Goal: Task Accomplishment & Management: Manage account settings

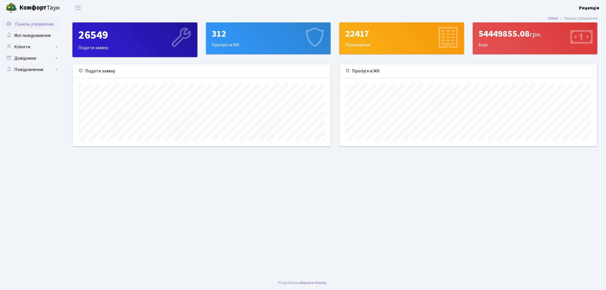
scroll to position [82, 258]
click at [36, 47] on link "Клієнти" at bounding box center [31, 46] width 57 height 11
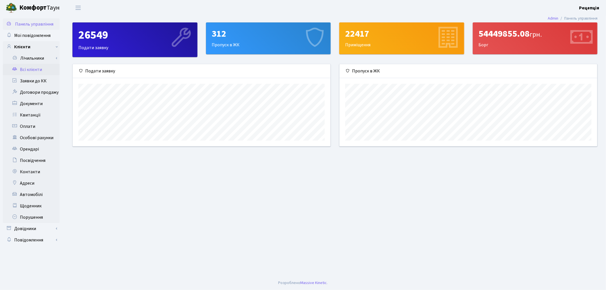
click at [36, 66] on link "Всі клієнти" at bounding box center [31, 69] width 57 height 11
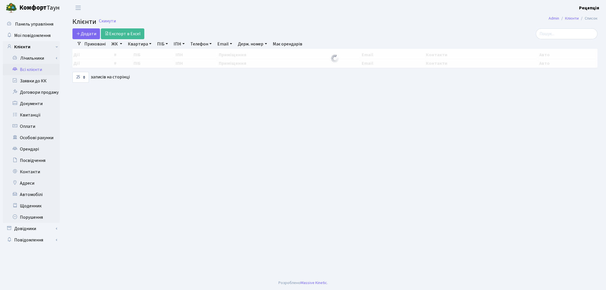
select select "25"
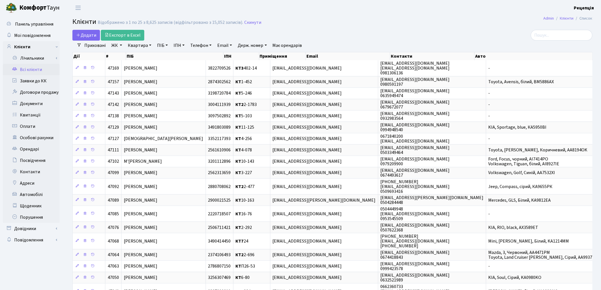
click at [122, 47] on link "ЖК" at bounding box center [116, 46] width 15 height 10
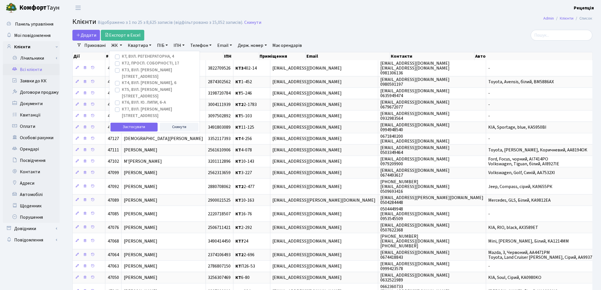
click at [122, 57] on label "КТ, вул. Регенераторна, 4" at bounding box center [148, 56] width 52 height 7
click at [122, 57] on input "КТ, вул. Регенераторна, 4" at bounding box center [124, 55] width 4 height 4
checkbox input "true"
click at [128, 123] on button "Застосувати" at bounding box center [134, 127] width 47 height 9
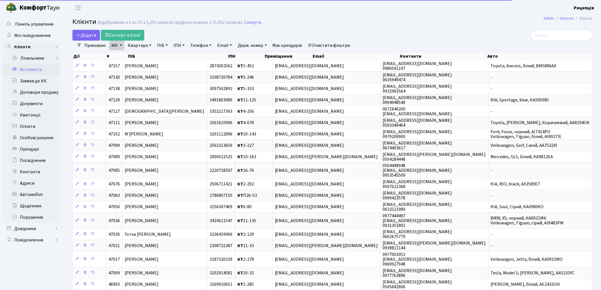
click at [137, 44] on link "Квартира" at bounding box center [140, 46] width 28 height 10
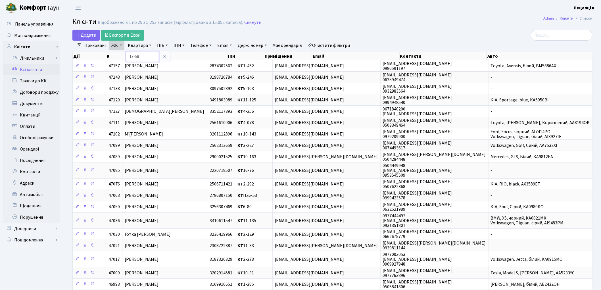
type input "13-58"
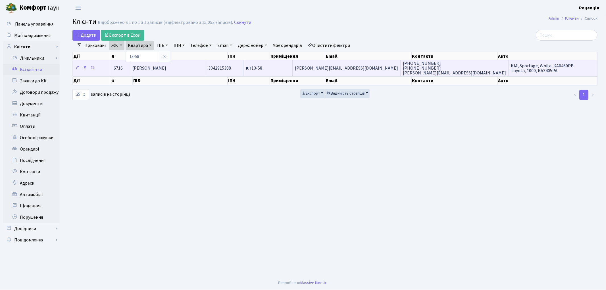
click at [166, 66] on span "[PERSON_NAME]" at bounding box center [149, 68] width 34 height 6
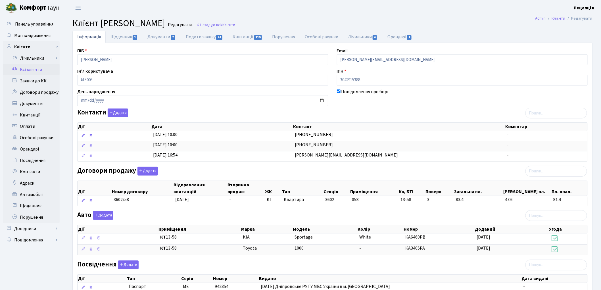
click at [39, 68] on link "Всі клієнти" at bounding box center [31, 69] width 57 height 11
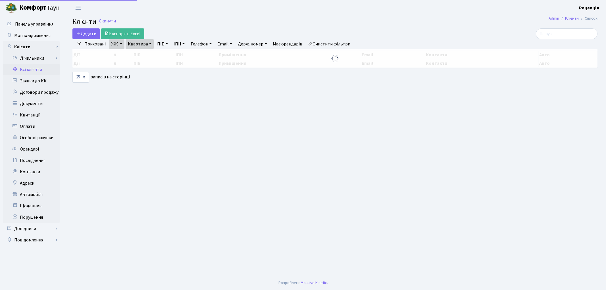
select select "25"
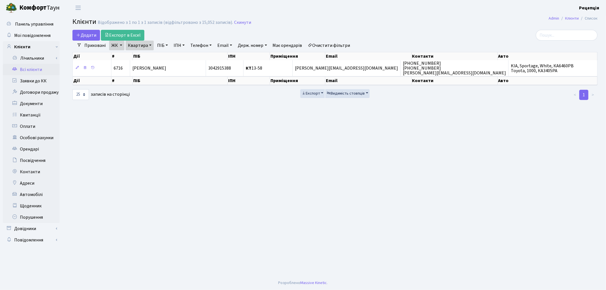
click at [342, 40] on div "Додати Експорт в Excel" at bounding box center [245, 35] width 347 height 11
click at [338, 45] on link "Очистити фільтри" at bounding box center [329, 46] width 47 height 10
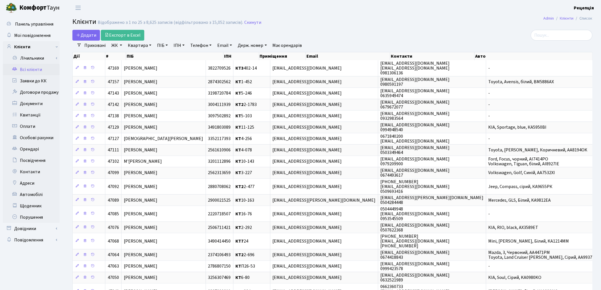
click at [164, 47] on link "ПІБ" at bounding box center [162, 46] width 15 height 10
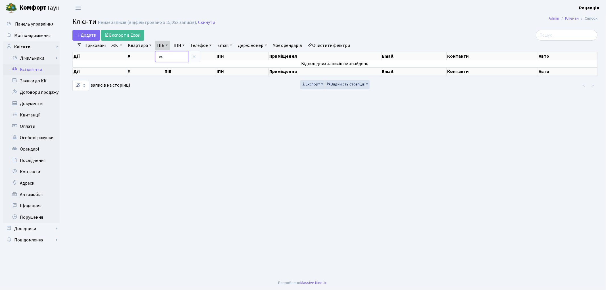
type input "e"
type input "усов"
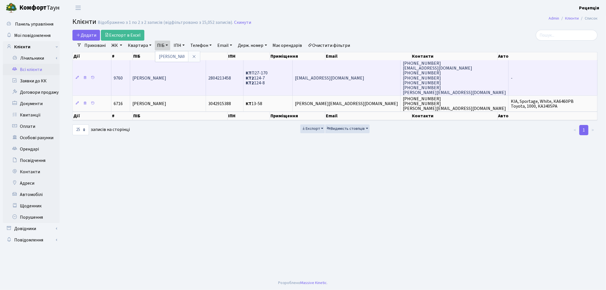
click at [178, 84] on td "[PERSON_NAME]" at bounding box center [168, 77] width 76 height 35
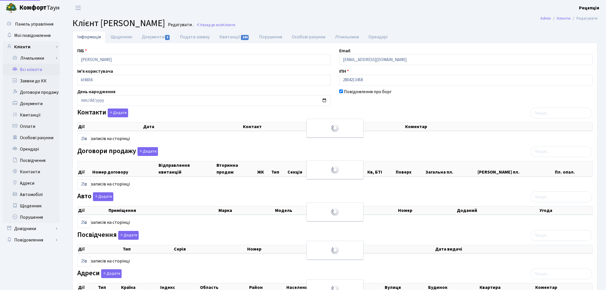
select select "25"
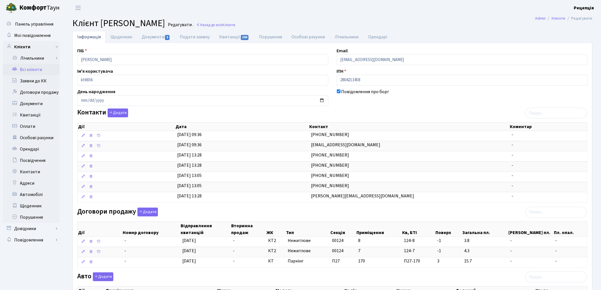
click at [52, 67] on link "Всі клієнти" at bounding box center [31, 69] width 57 height 11
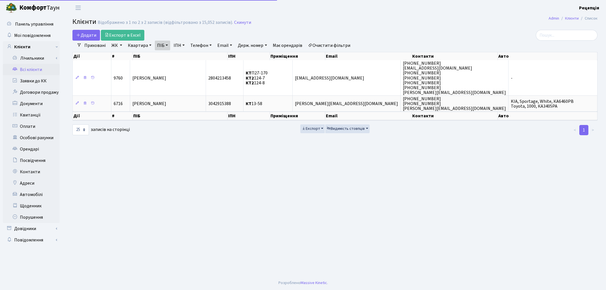
select select "25"
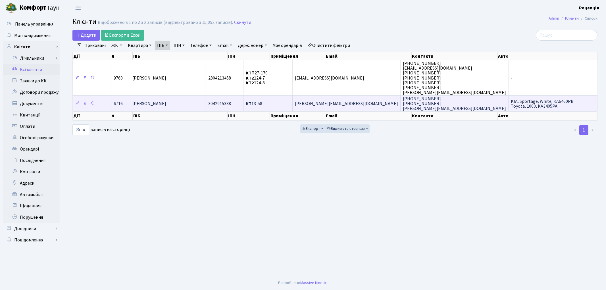
click at [201, 103] on td "[PERSON_NAME]" at bounding box center [168, 103] width 76 height 16
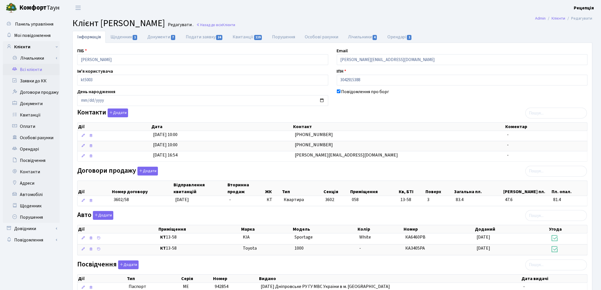
click at [45, 70] on link "Всі клієнти" at bounding box center [31, 69] width 57 height 11
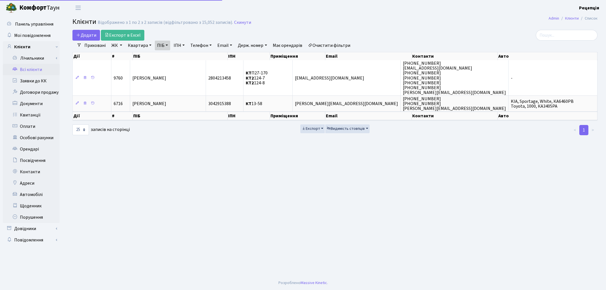
select select "25"
click at [336, 46] on link "Очистити фільтри" at bounding box center [329, 46] width 47 height 10
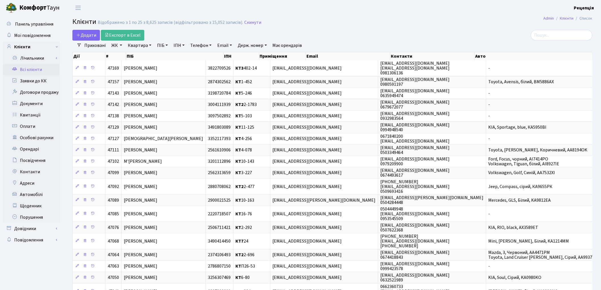
click at [121, 45] on link "ЖК" at bounding box center [116, 46] width 15 height 10
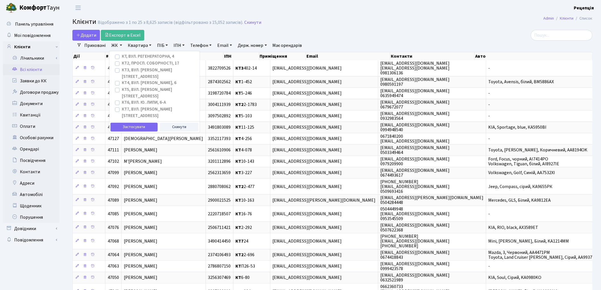
click at [122, 106] on label "КТ7, вул. [PERSON_NAME][STREET_ADDRESS]" at bounding box center [158, 112] width 73 height 13
click at [122, 106] on input "КТ7, вул. Березнева, 12" at bounding box center [124, 108] width 4 height 4
checkbox input "true"
click at [121, 123] on button "Застосувати" at bounding box center [134, 127] width 47 height 9
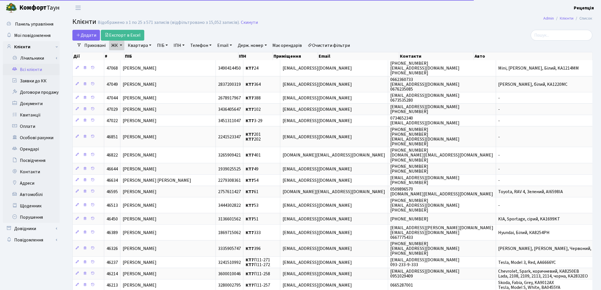
click at [139, 45] on link "Квартира" at bounding box center [140, 46] width 28 height 10
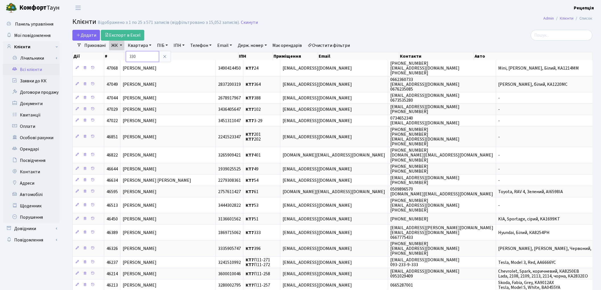
type input "330"
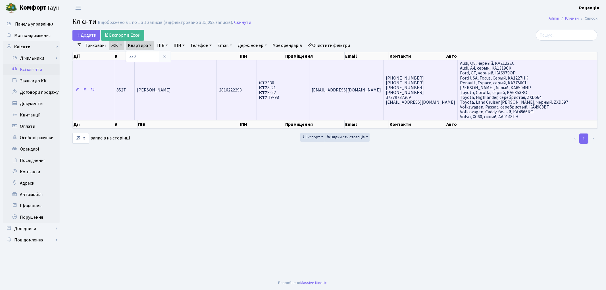
click at [161, 91] on span "Морозов Андрій Андрійович" at bounding box center [154, 90] width 34 height 6
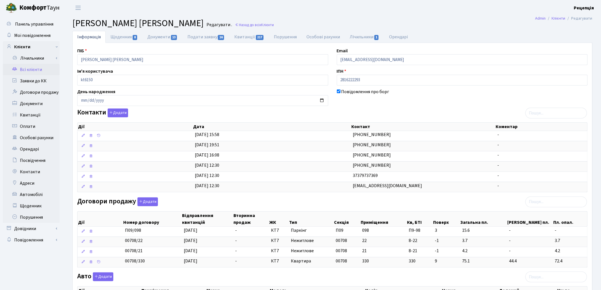
click at [40, 70] on link "Всі клієнти" at bounding box center [31, 69] width 57 height 11
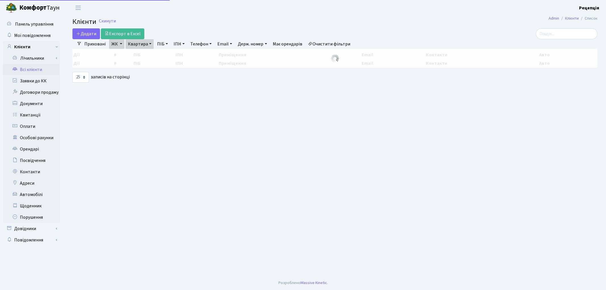
select select "25"
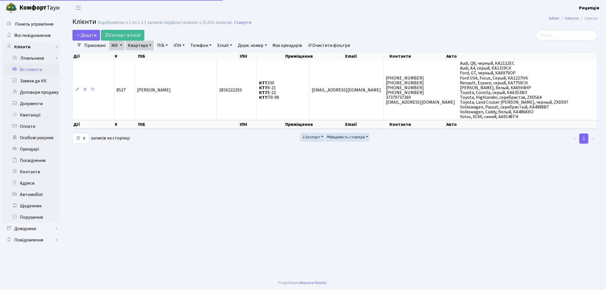
click at [327, 47] on link "Очистити фільтри" at bounding box center [329, 46] width 47 height 10
checkbox input "false"
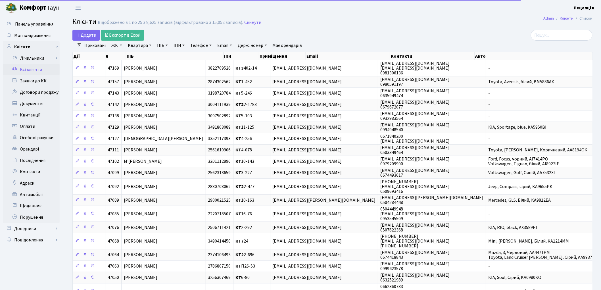
click at [116, 46] on link "ЖК" at bounding box center [116, 46] width 15 height 10
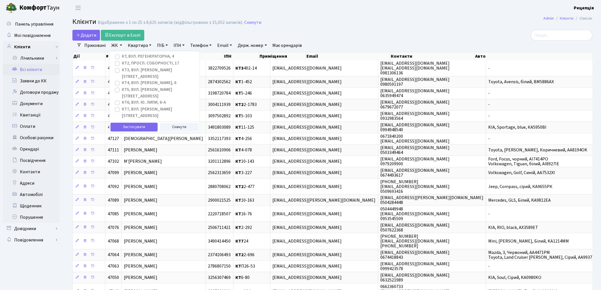
click at [122, 56] on label "КТ, вул. Регенераторна, 4" at bounding box center [148, 56] width 52 height 7
click at [122, 56] on input "КТ, вул. Регенераторна, 4" at bounding box center [124, 55] width 4 height 4
checkbox input "true"
click at [132, 123] on button "Застосувати" at bounding box center [134, 127] width 47 height 9
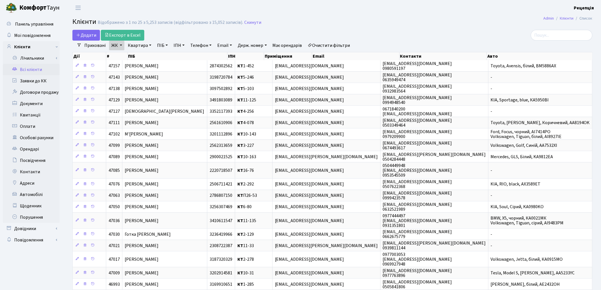
click at [146, 48] on link "Квартира" at bounding box center [140, 46] width 28 height 10
type input "5-246"
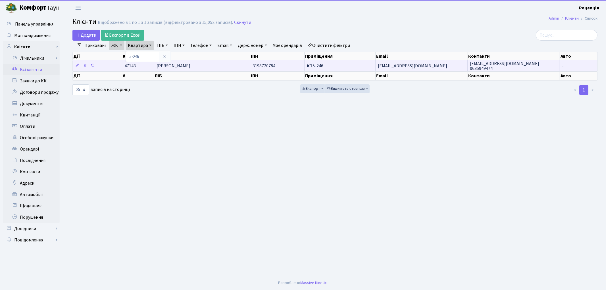
click at [184, 65] on span "Швець Юлія Сергіївна" at bounding box center [174, 66] width 34 height 6
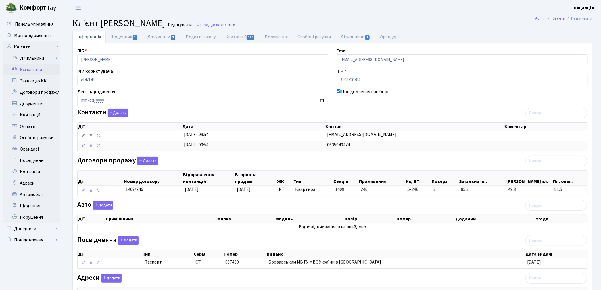
click at [32, 69] on link "Всі клієнти" at bounding box center [31, 69] width 57 height 11
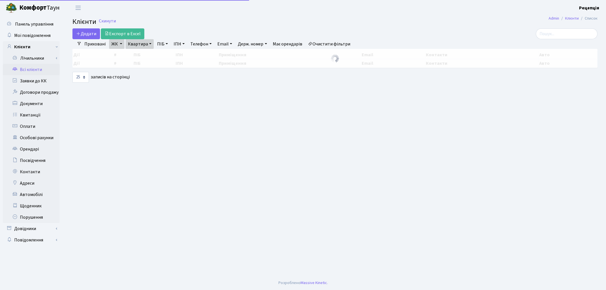
select select "25"
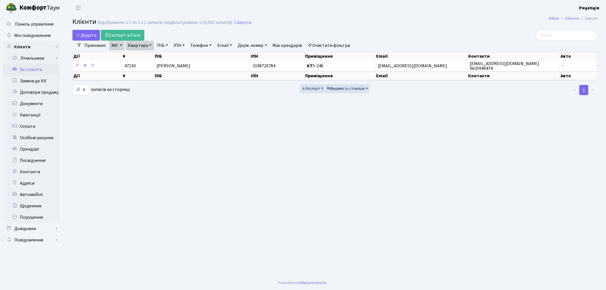
click at [341, 46] on link "Очистити фільтри" at bounding box center [329, 46] width 47 height 10
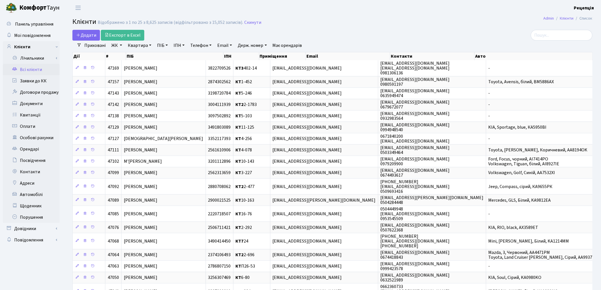
click at [119, 49] on link "ЖК" at bounding box center [116, 46] width 15 height 10
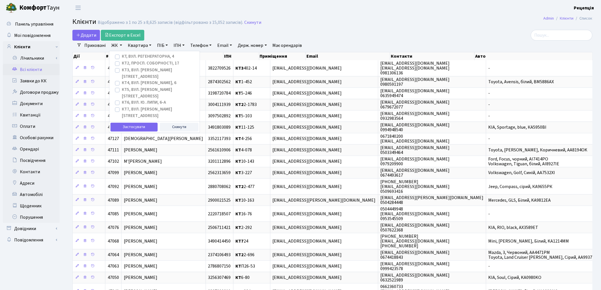
click at [122, 80] on label "КТ4, вул. Юрія Липи, 6" at bounding box center [149, 83] width 55 height 7
click at [122, 80] on input "КТ4, вул. Юрія Липи, 6" at bounding box center [124, 82] width 4 height 4
checkbox input "true"
click at [119, 123] on button "Застосувати" at bounding box center [134, 127] width 47 height 9
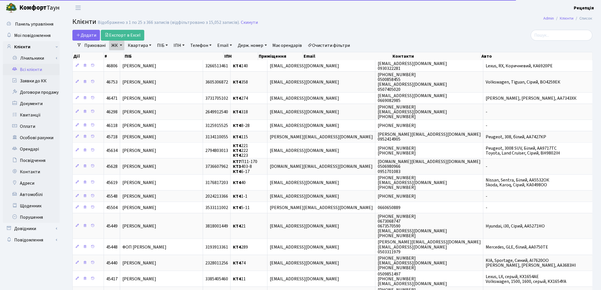
click at [138, 47] on link "Квартира" at bounding box center [140, 46] width 28 height 10
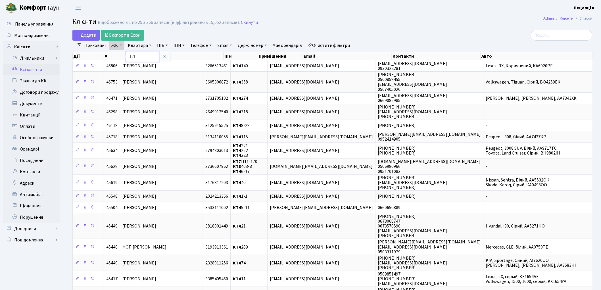
type input "121"
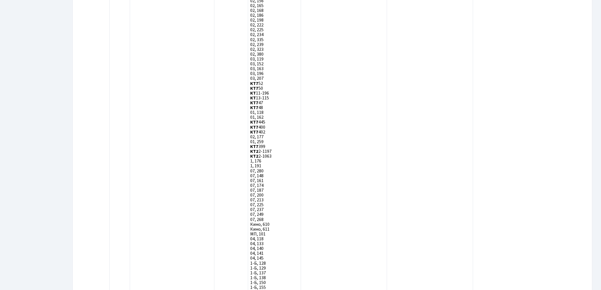
scroll to position [1523, 0]
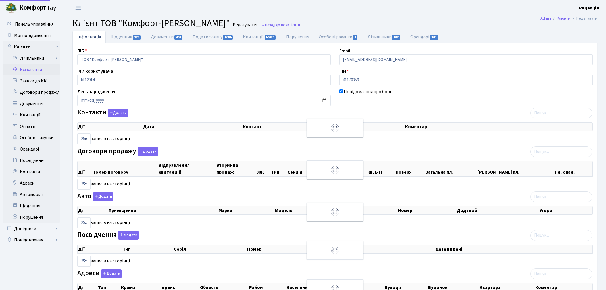
select select "25"
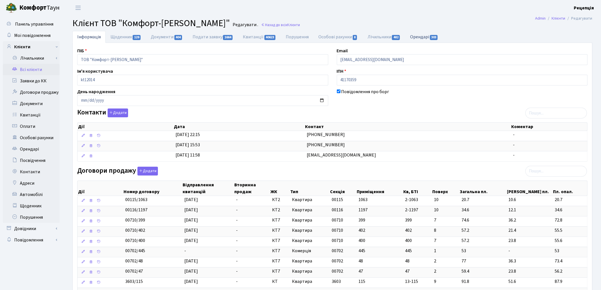
click at [424, 38] on link "Орендарі 303" at bounding box center [425, 37] width 38 height 12
select select "25"
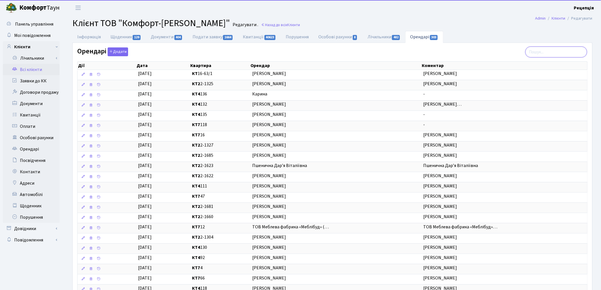
click at [549, 52] on input "search" at bounding box center [557, 52] width 62 height 11
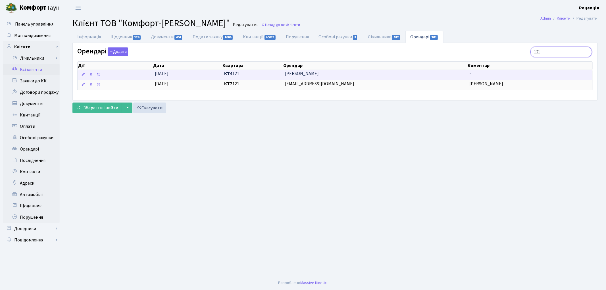
type input "121"
click at [347, 74] on span "Счастлівцева Ніна" at bounding box center [375, 73] width 180 height 7
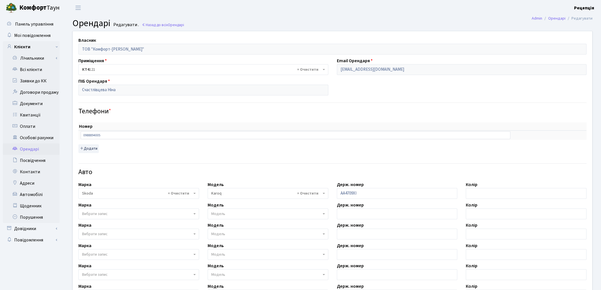
select select "4274"
drag, startPoint x: 395, startPoint y: 68, endPoint x: 328, endPoint y: 78, distance: 67.7
click at [328, 78] on div "Власник ТОВ "Комфорт-[PERSON_NAME]" Приміщення - <b>КТ4</b>&nbsp;&nbsp;&nbsp;12…" at bounding box center [332, 199] width 528 height 337
click at [40, 68] on link "Всі клієнти" at bounding box center [31, 69] width 57 height 11
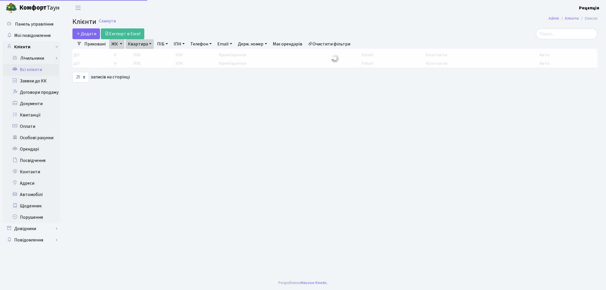
select select "25"
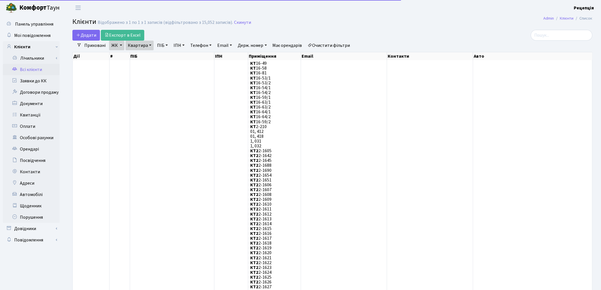
click at [333, 47] on link "Очистити фільтри" at bounding box center [329, 46] width 47 height 10
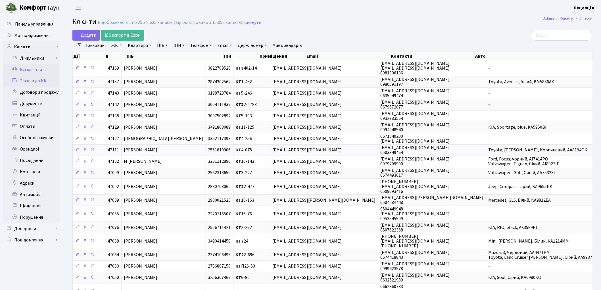
click at [45, 77] on link "Заявки до КК" at bounding box center [31, 80] width 57 height 11
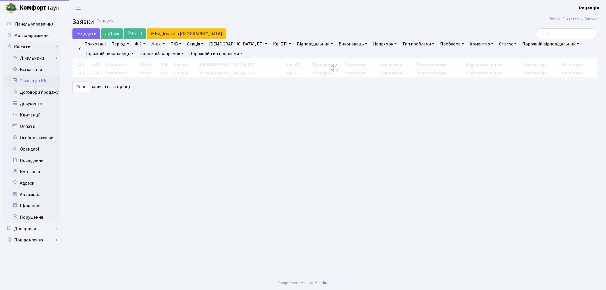
select select "25"
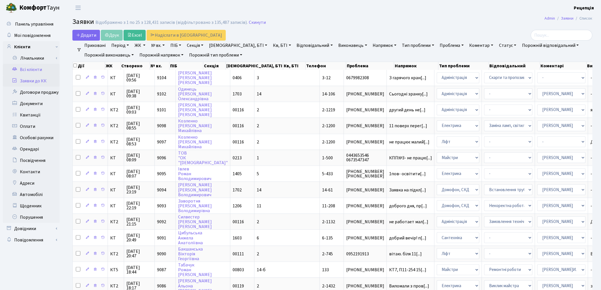
click at [35, 72] on link "Всі клієнти" at bounding box center [31, 69] width 57 height 11
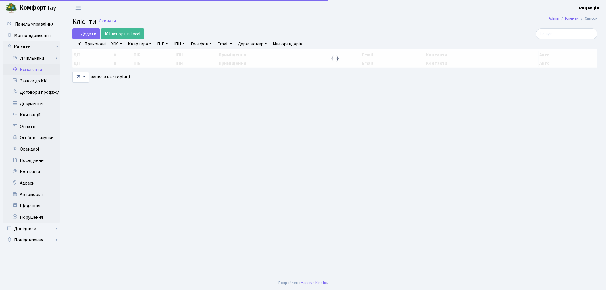
select select "25"
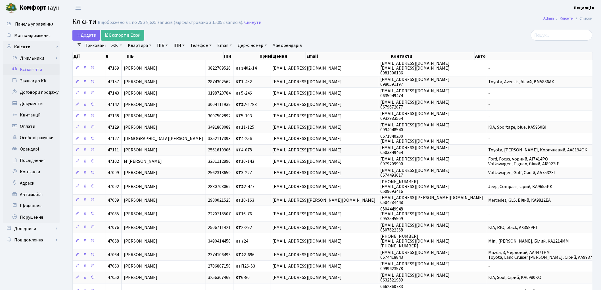
click at [117, 46] on link "ЖК" at bounding box center [116, 46] width 15 height 10
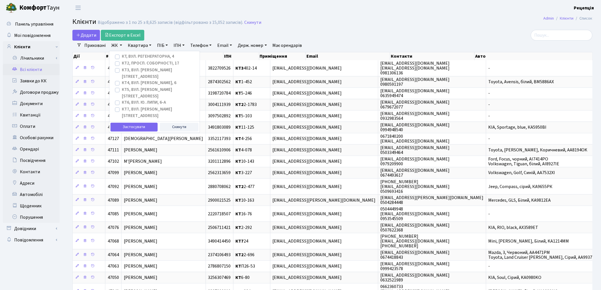
click at [122, 57] on label "КТ, вул. Регенераторна, 4" at bounding box center [148, 56] width 52 height 7
click at [122, 57] on input "КТ, вул. Регенераторна, 4" at bounding box center [124, 55] width 4 height 4
checkbox input "true"
click at [134, 123] on button "Застосувати" at bounding box center [134, 127] width 47 height 9
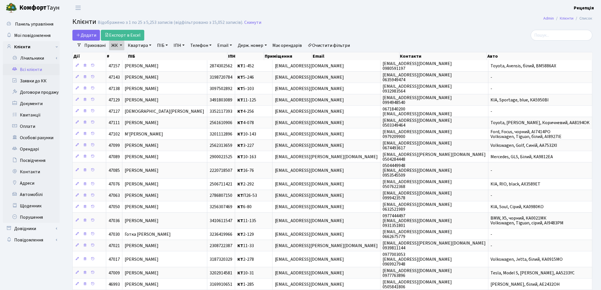
click at [144, 45] on link "Квартира" at bounding box center [140, 46] width 28 height 10
type input "14-153"
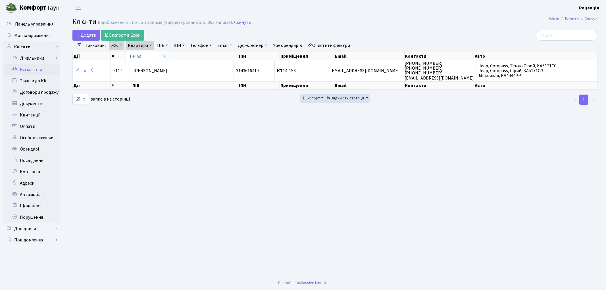
click at [326, 43] on link "Очистити фільтри" at bounding box center [329, 46] width 47 height 10
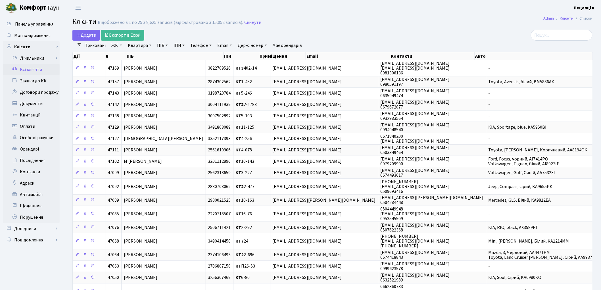
click at [162, 48] on link "ПІБ" at bounding box center [162, 46] width 15 height 10
type input "мельниченко"
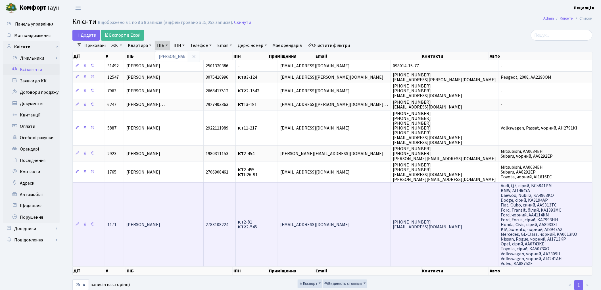
click at [196, 229] on td "[PERSON_NAME]" at bounding box center [164, 224] width 80 height 84
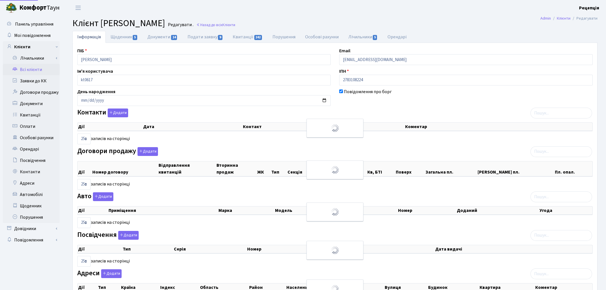
select select "25"
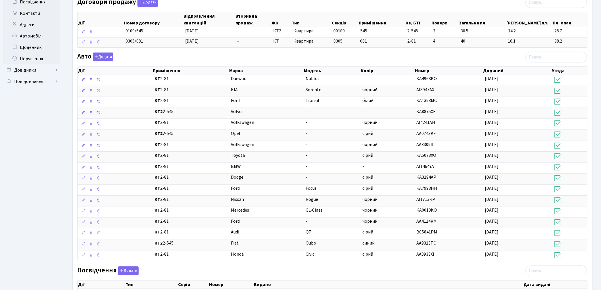
scroll to position [171, 0]
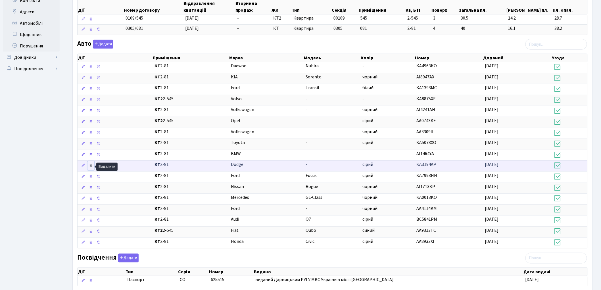
click at [90, 166] on icon at bounding box center [91, 165] width 4 height 4
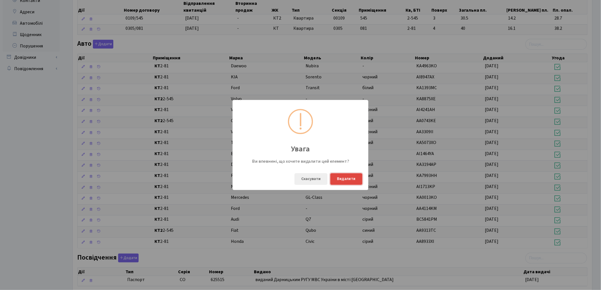
click at [349, 181] on button "Видалити" at bounding box center [347, 179] width 32 height 12
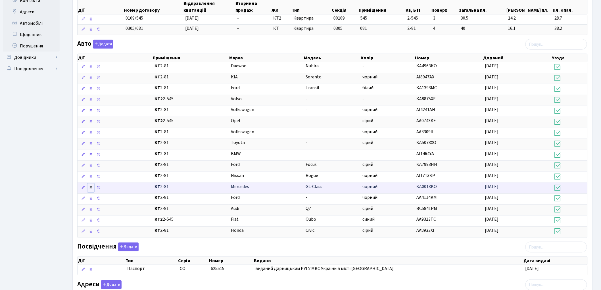
click at [92, 189] on icon at bounding box center [91, 188] width 4 height 4
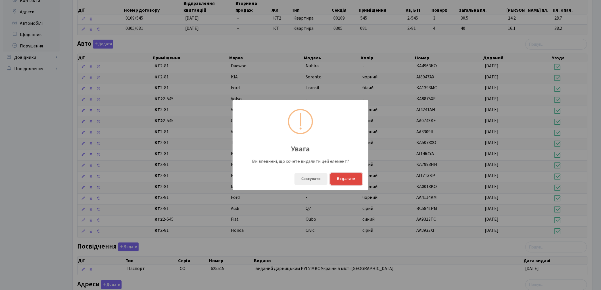
click at [348, 178] on button "Видалити" at bounding box center [347, 179] width 32 height 12
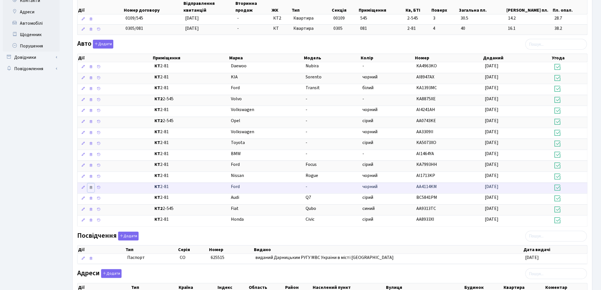
click at [91, 190] on icon at bounding box center [91, 188] width 4 height 4
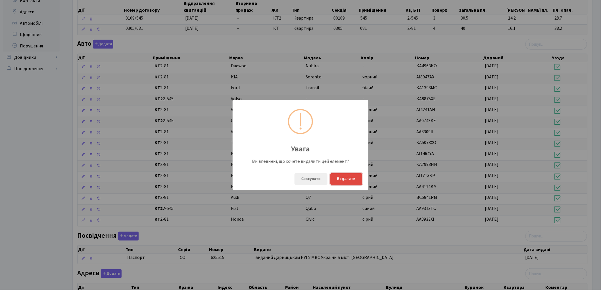
click at [342, 179] on button "Видалити" at bounding box center [347, 179] width 32 height 12
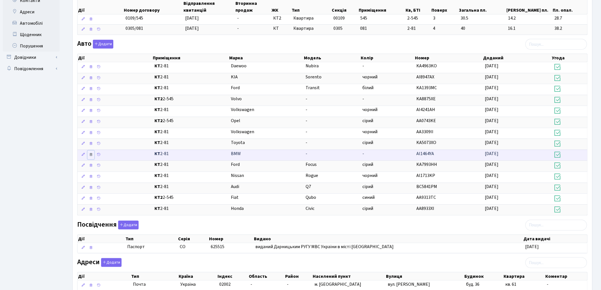
click at [92, 155] on icon at bounding box center [91, 155] width 4 height 4
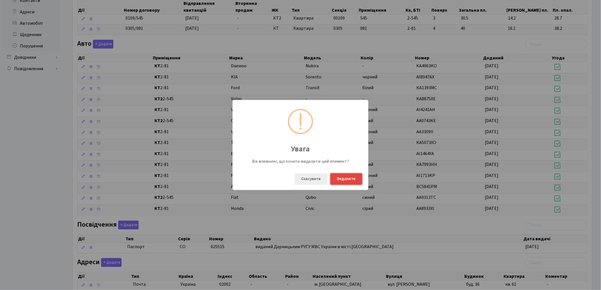
click at [343, 178] on button "Видалити" at bounding box center [347, 179] width 32 height 12
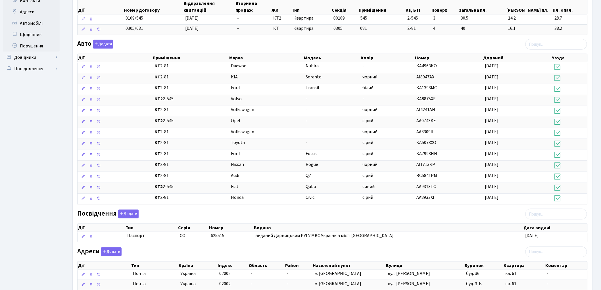
scroll to position [223, 0]
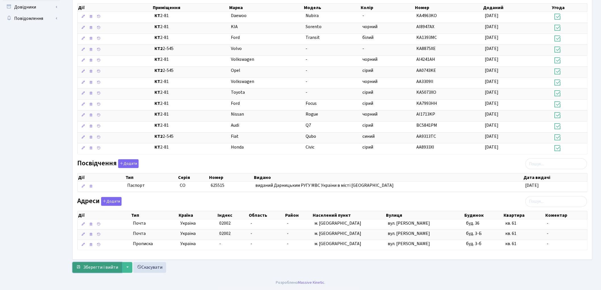
click at [94, 269] on span "Зберегти і вийти" at bounding box center [100, 268] width 35 height 6
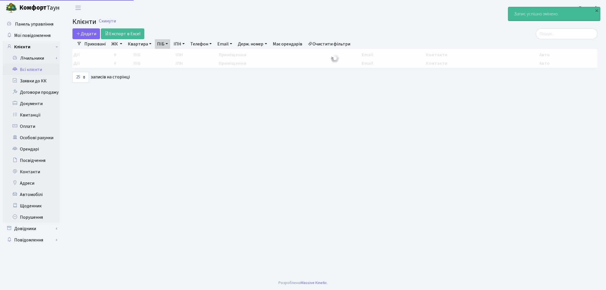
select select "25"
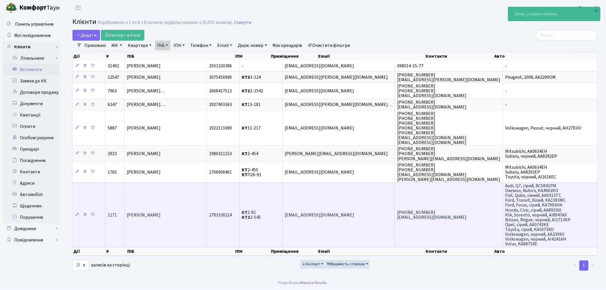
click at [189, 204] on td "[PERSON_NAME]" at bounding box center [165, 214] width 82 height 65
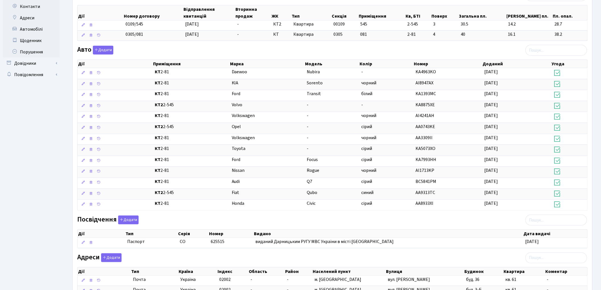
scroll to position [156, 0]
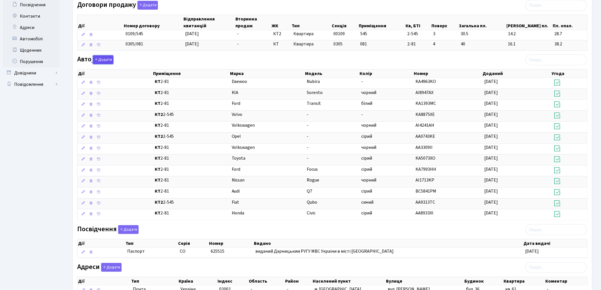
click at [104, 58] on button "Додати" at bounding box center [103, 59] width 20 height 9
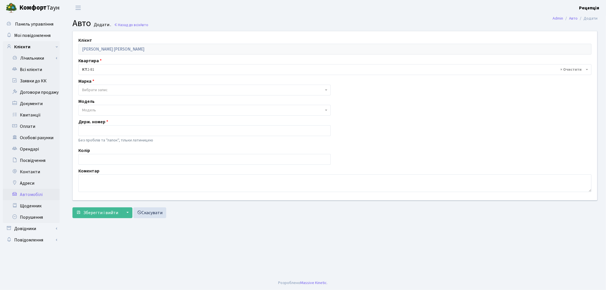
click at [92, 90] on span "Вибрати запис" at bounding box center [95, 90] width 26 height 6
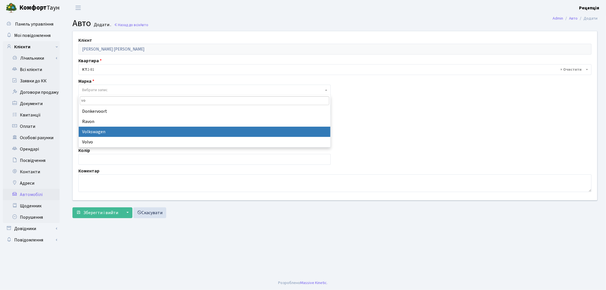
type input "vo"
select select "134"
select select
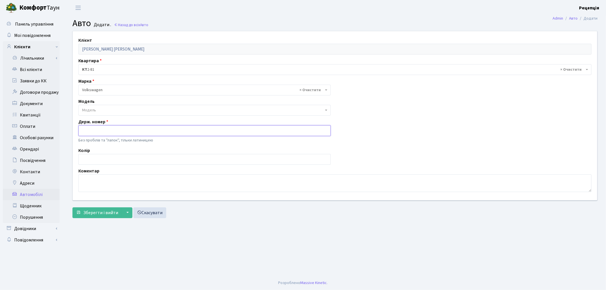
click at [99, 131] on input "text" at bounding box center [204, 130] width 252 height 11
type input "AI4918IP"
click at [94, 160] on input "text" at bounding box center [204, 159] width 252 height 11
type input "чорний"
click at [89, 209] on button "Зберегти і вийти" at bounding box center [96, 212] width 49 height 11
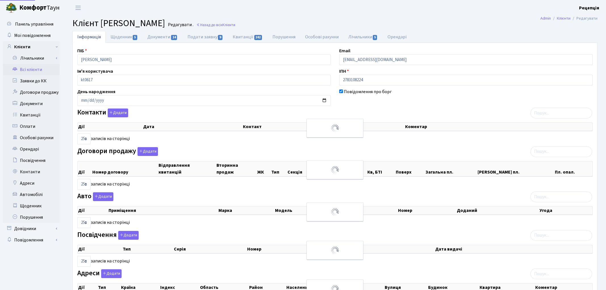
select select "25"
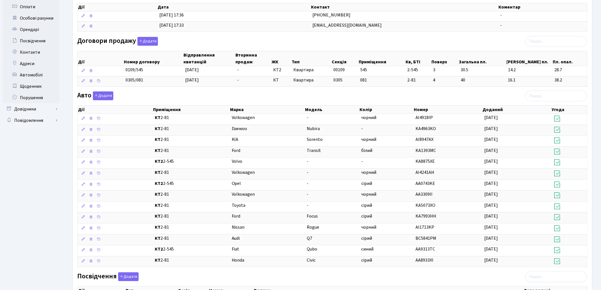
scroll to position [122, 0]
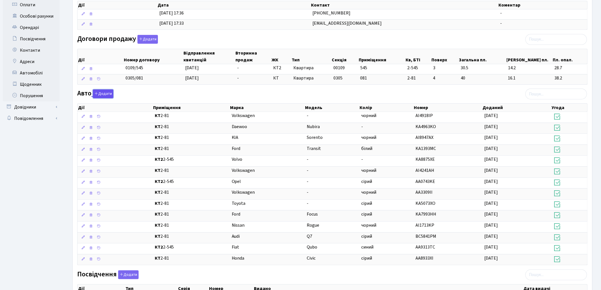
click at [104, 95] on button "Додати" at bounding box center [103, 94] width 20 height 9
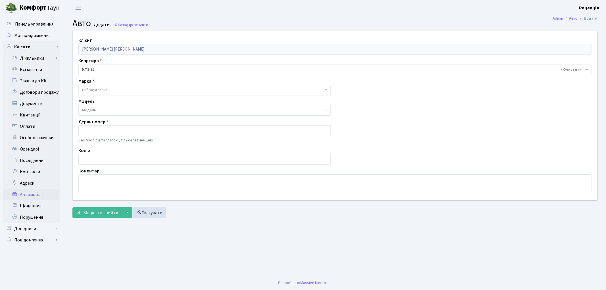
click at [96, 90] on span "Вибрати запис" at bounding box center [95, 90] width 26 height 6
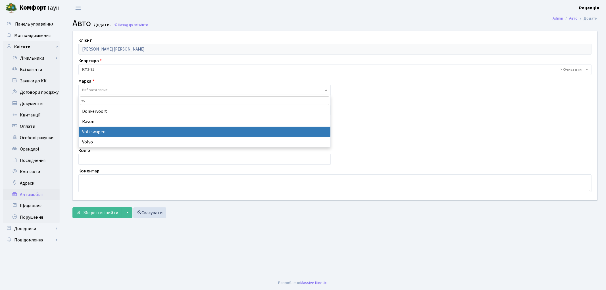
type input "vo"
select select "134"
select select
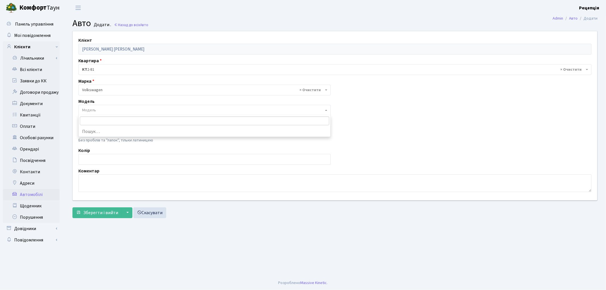
click at [100, 110] on span "Модель" at bounding box center [203, 110] width 242 height 6
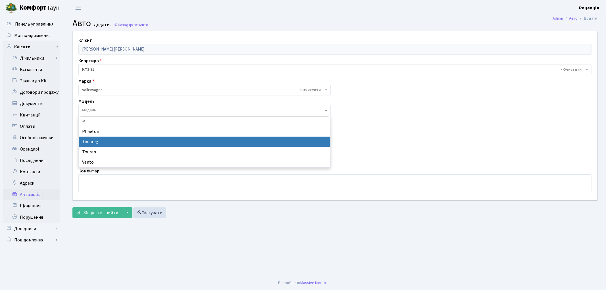
type input "to"
select select "2491"
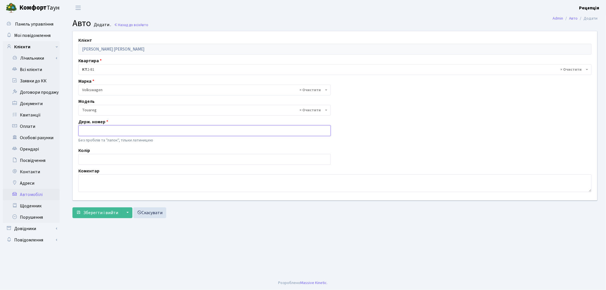
click at [94, 129] on input "text" at bounding box center [204, 130] width 252 height 11
type input "AI1563IK"
click at [90, 159] on input "text" at bounding box center [204, 159] width 252 height 11
click at [120, 161] on input "text" at bounding box center [204, 159] width 252 height 11
type input "чорний"
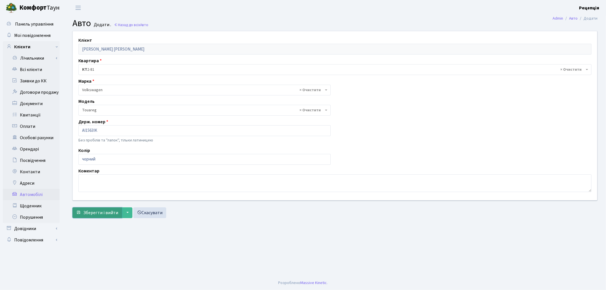
click at [90, 211] on span "Зберегти і вийти" at bounding box center [100, 213] width 35 height 6
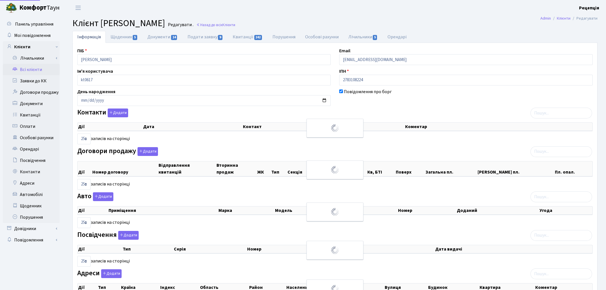
select select "25"
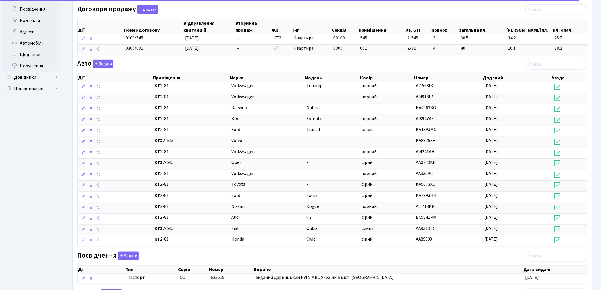
scroll to position [153, 0]
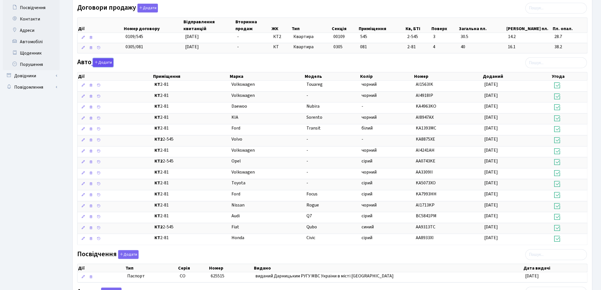
click at [102, 63] on button "Додати" at bounding box center [103, 62] width 20 height 9
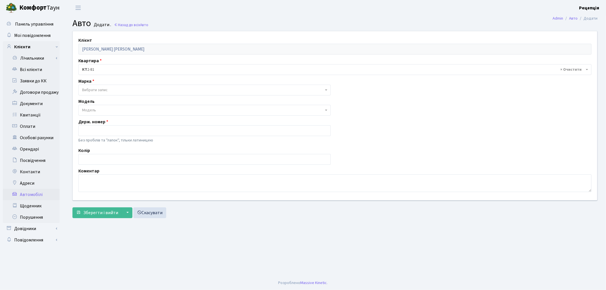
click at [97, 89] on span "Вибрати запис" at bounding box center [95, 90] width 26 height 6
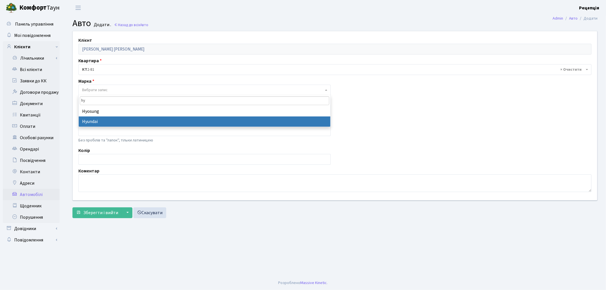
type input "hy"
select select "59"
select select
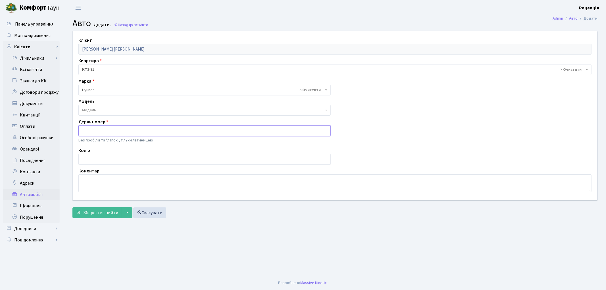
click at [92, 128] on input "text" at bounding box center [204, 130] width 252 height 11
type input "AI2143EH"
click at [112, 161] on input "text" at bounding box center [204, 159] width 252 height 11
type input "чорний"
click at [102, 214] on span "Зберегти і вийти" at bounding box center [100, 213] width 35 height 6
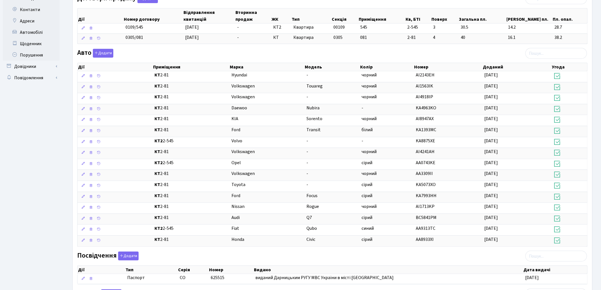
scroll to position [161, 0]
click at [103, 55] on button "Додати" at bounding box center [103, 54] width 20 height 9
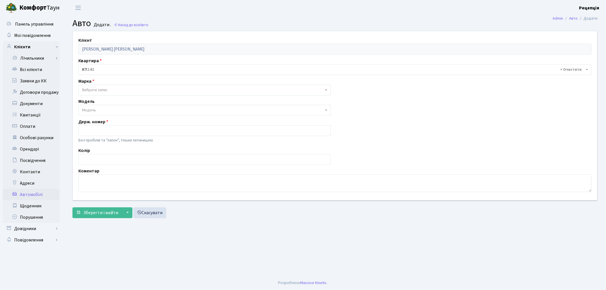
click at [90, 87] on span "Вибрати запис" at bounding box center [95, 90] width 26 height 6
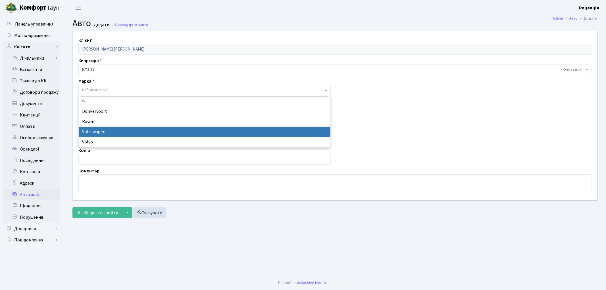
type input "vo"
select select "134"
select select
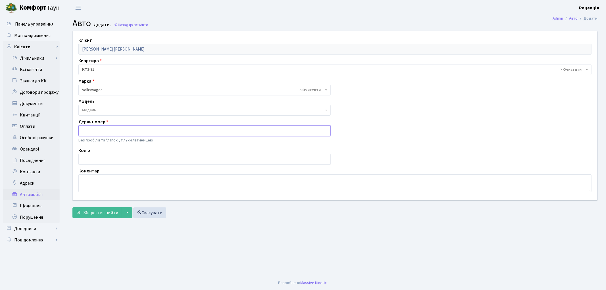
click at [96, 131] on input "text" at bounding box center [204, 130] width 252 height 11
type input "BH6628OM"
click at [99, 162] on input "text" at bounding box center [204, 159] width 252 height 11
type input "чорний"
click at [101, 214] on span "Зберегти і вийти" at bounding box center [100, 213] width 35 height 6
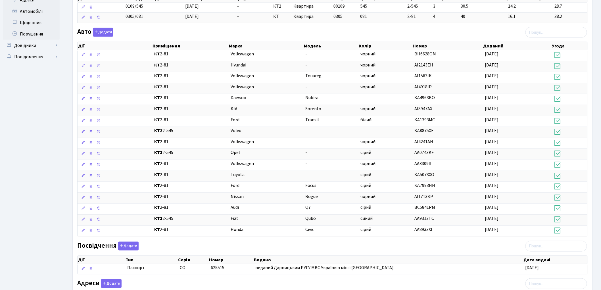
scroll to position [181, 0]
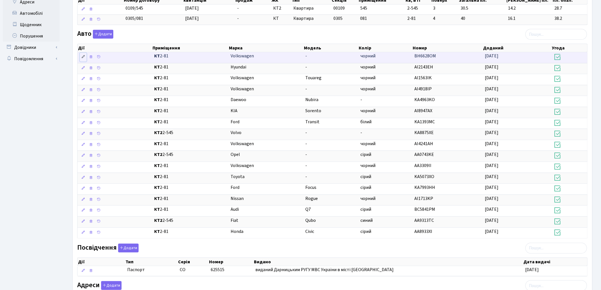
click at [83, 57] on icon at bounding box center [83, 57] width 4 height 4
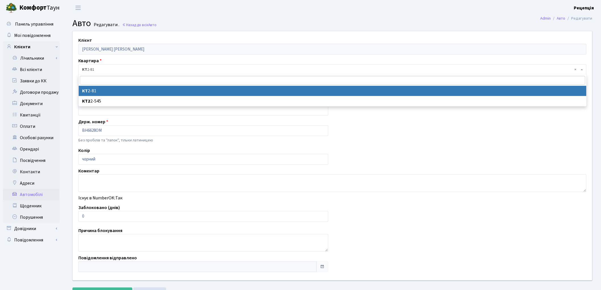
click at [97, 70] on span "× КТ 2-81" at bounding box center [331, 70] width 498 height 6
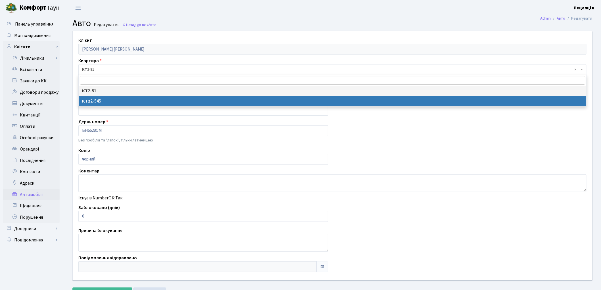
select select "16626"
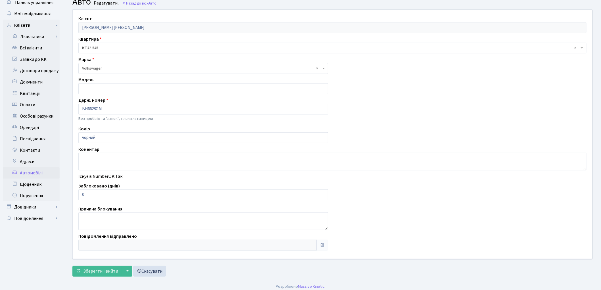
scroll to position [25, 0]
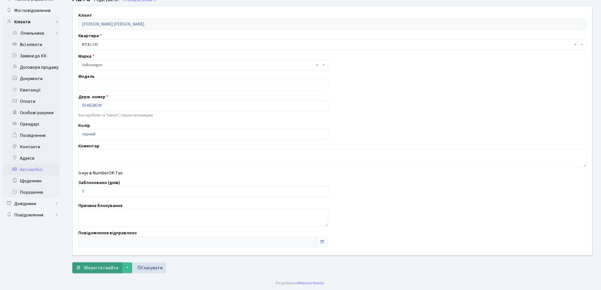
click at [97, 267] on span "Зберегти і вийти" at bounding box center [100, 268] width 35 height 6
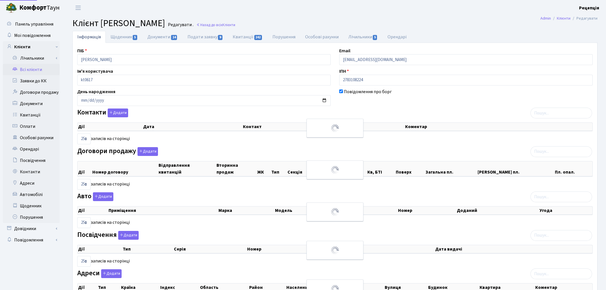
select select "25"
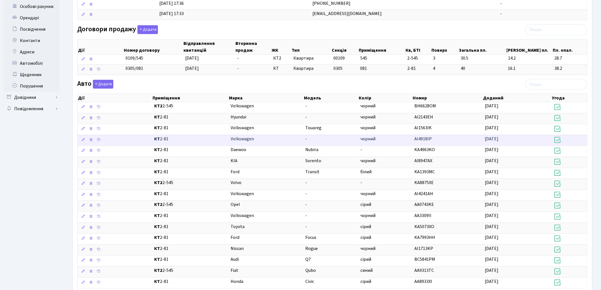
scroll to position [132, 0]
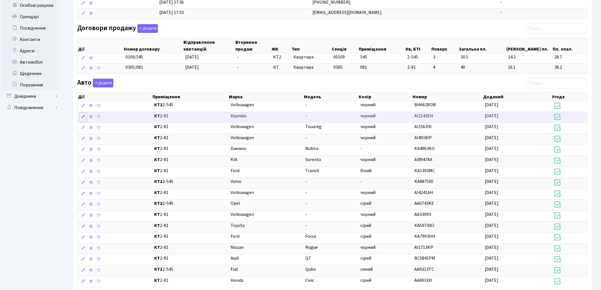
click at [81, 119] on icon at bounding box center [83, 117] width 4 height 4
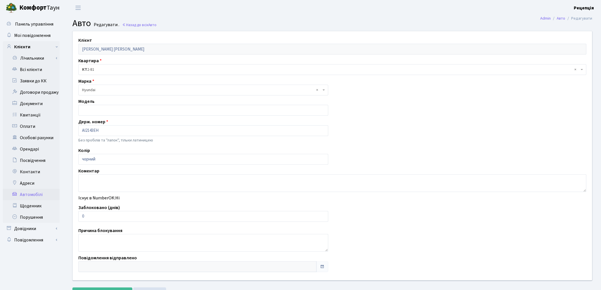
click at [85, 71] on b "КТ" at bounding box center [84, 70] width 5 height 6
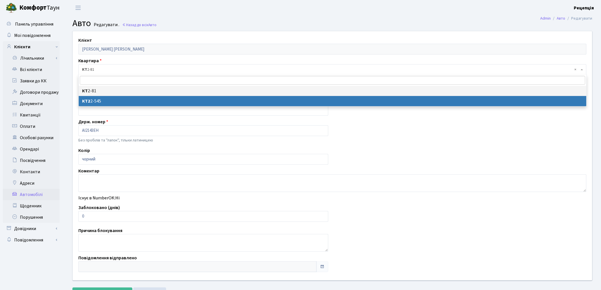
select select "16626"
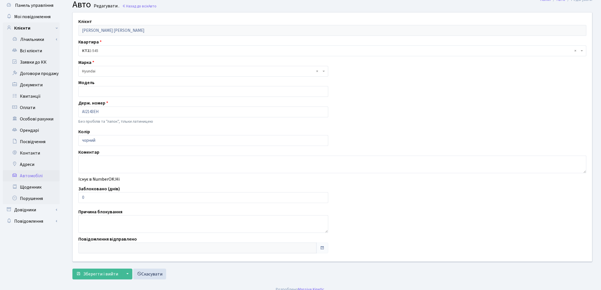
scroll to position [25, 0]
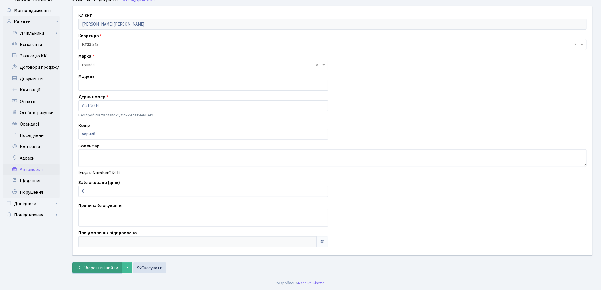
click at [95, 267] on span "Зберегти і вийти" at bounding box center [100, 268] width 35 height 6
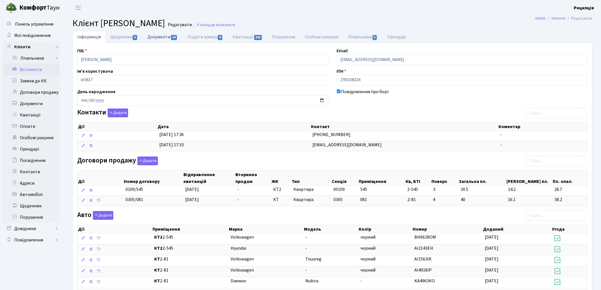
click at [158, 40] on link "Документи 14" at bounding box center [163, 37] width 40 height 12
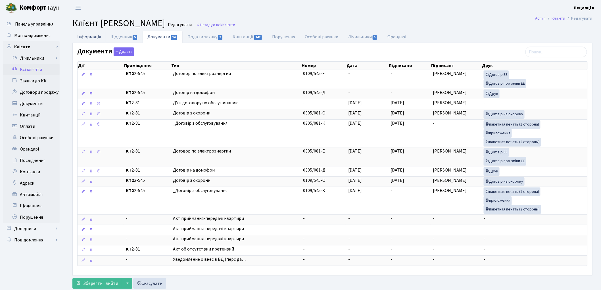
click at [94, 38] on link "Інформація" at bounding box center [88, 37] width 33 height 12
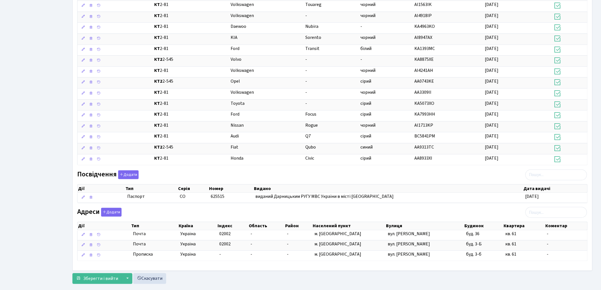
scroll to position [267, 0]
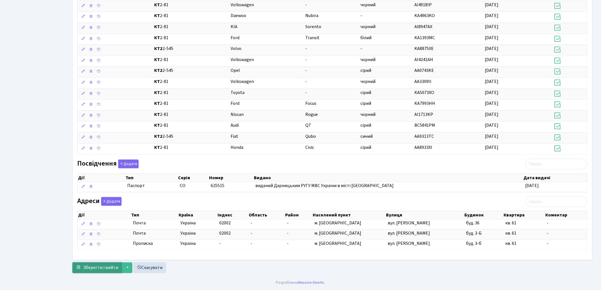
click at [91, 268] on span "Зберегти і вийти" at bounding box center [100, 268] width 35 height 6
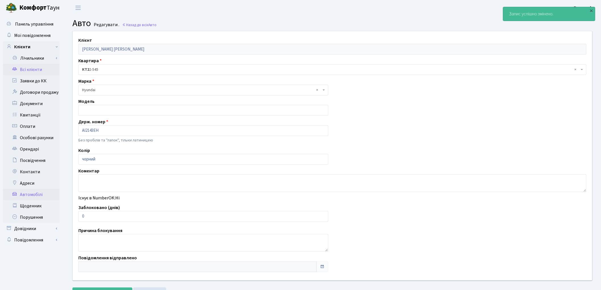
click at [18, 73] on link "Всі клієнти" at bounding box center [31, 69] width 57 height 11
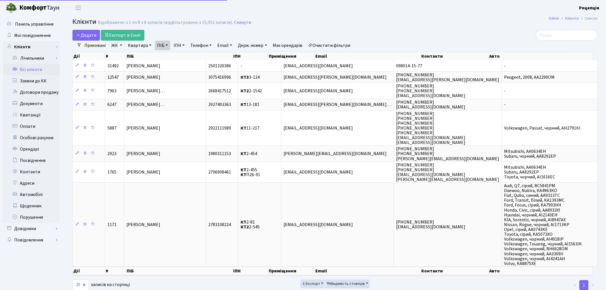
select select "25"
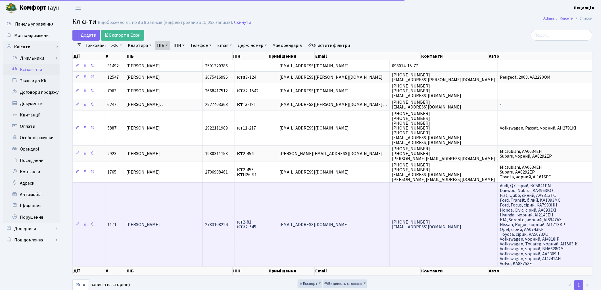
click at [180, 205] on td "[PERSON_NAME]" at bounding box center [163, 224] width 79 height 84
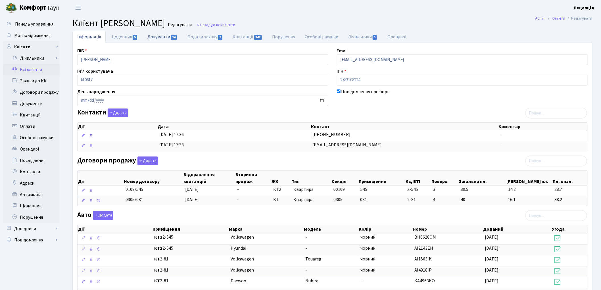
click at [151, 39] on link "Документи 14" at bounding box center [163, 37] width 40 height 12
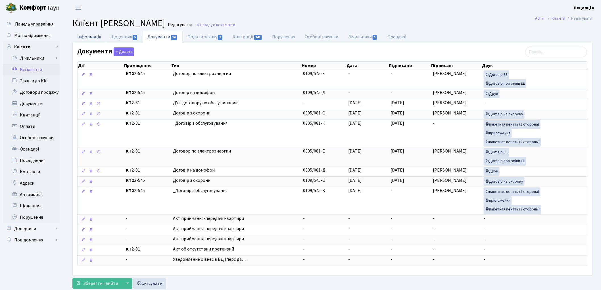
click at [84, 37] on link "Інформація" at bounding box center [88, 37] width 33 height 12
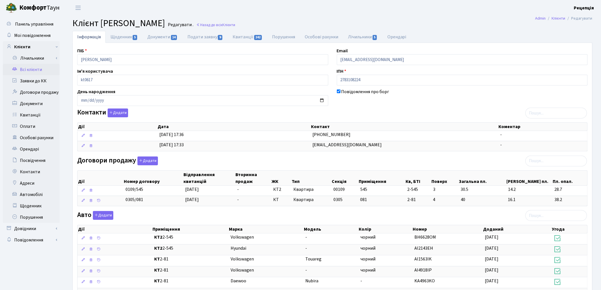
drag, startPoint x: 84, startPoint y: 37, endPoint x: 455, endPoint y: 18, distance: 371.4
click at [455, 18] on h2 "Клієнт [PERSON_NAME] . Назад до всіх Клієнти" at bounding box center [332, 23] width 520 height 11
click at [38, 70] on link "Всі клієнти" at bounding box center [31, 69] width 57 height 11
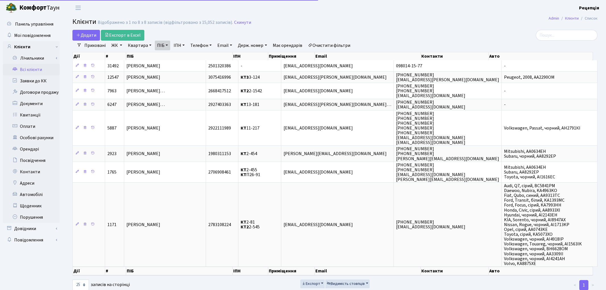
select select "25"
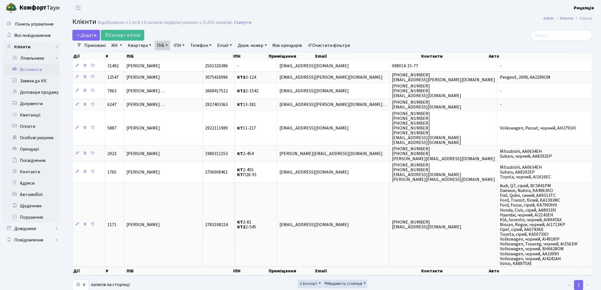
click at [316, 41] on link "Очистити фільтри" at bounding box center [329, 46] width 47 height 10
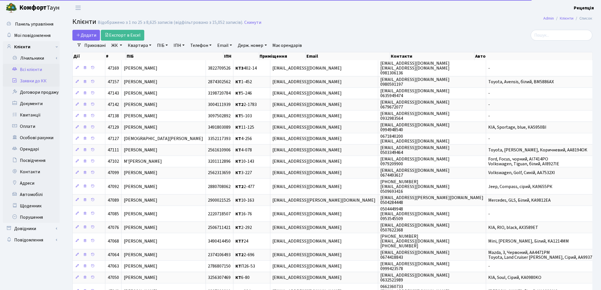
click at [40, 81] on link "Заявки до КК" at bounding box center [31, 80] width 57 height 11
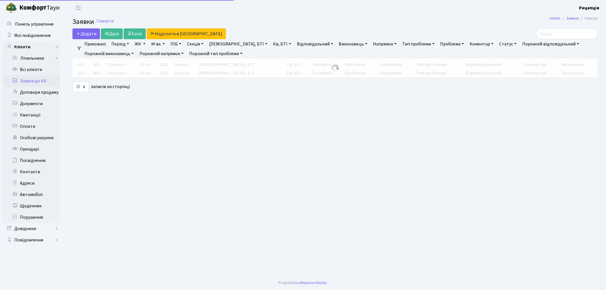
select select "25"
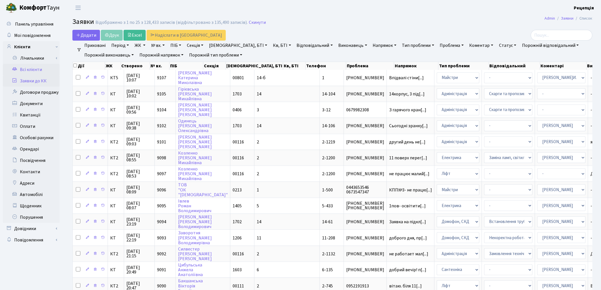
click at [36, 67] on link "Всі клієнти" at bounding box center [31, 69] width 57 height 11
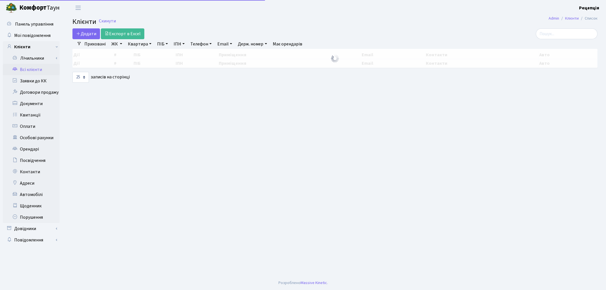
select select "25"
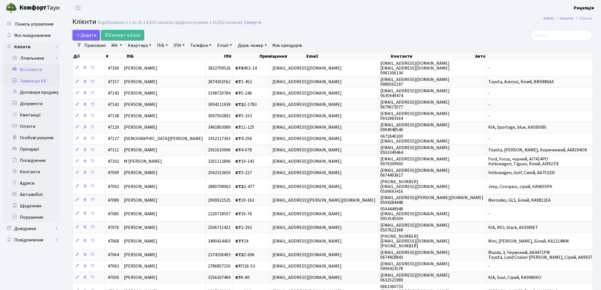
click at [44, 82] on link "Заявки до КК" at bounding box center [31, 80] width 57 height 11
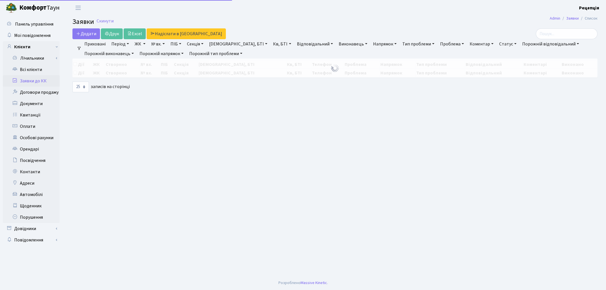
select select "25"
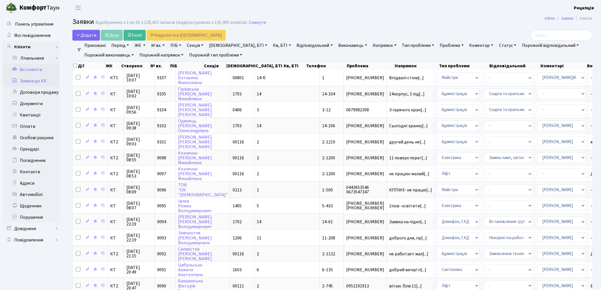
click at [43, 66] on link "Всі клієнти" at bounding box center [31, 69] width 57 height 11
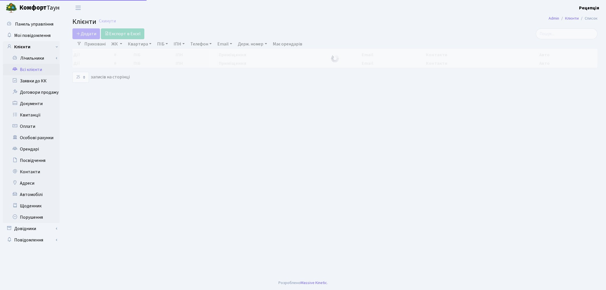
select select "25"
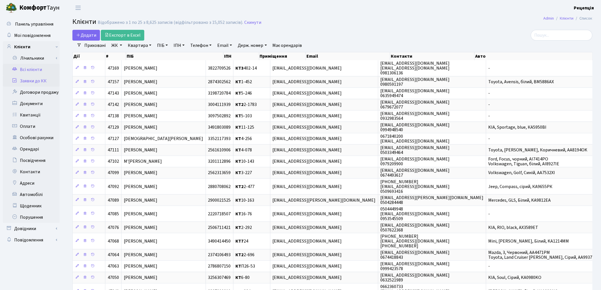
click at [52, 78] on link "Заявки до КК" at bounding box center [31, 80] width 57 height 11
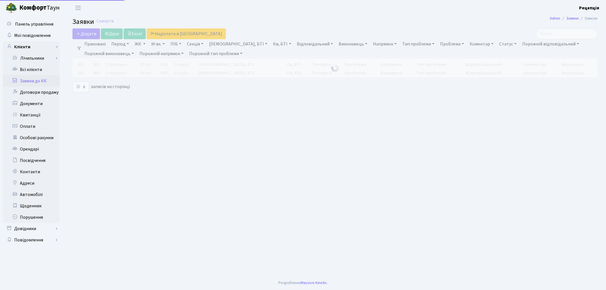
select select "25"
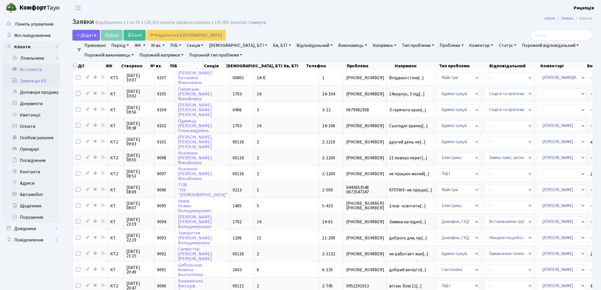
click at [34, 72] on link "Всі клієнти" at bounding box center [31, 69] width 57 height 11
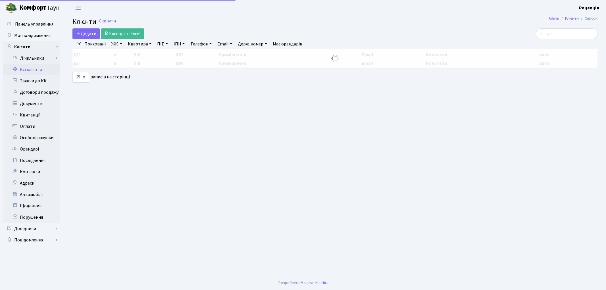
select select "25"
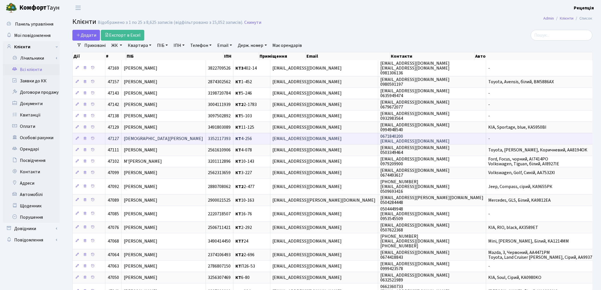
click at [163, 139] on td "[DEMOGRAPHIC_DATA][PERSON_NAME]" at bounding box center [164, 138] width 84 height 11
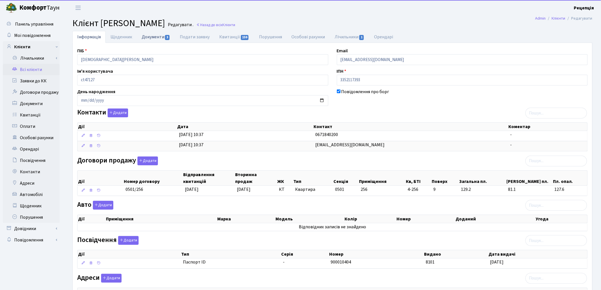
click at [152, 40] on link "Документи 3" at bounding box center [156, 37] width 38 height 12
select select "25"
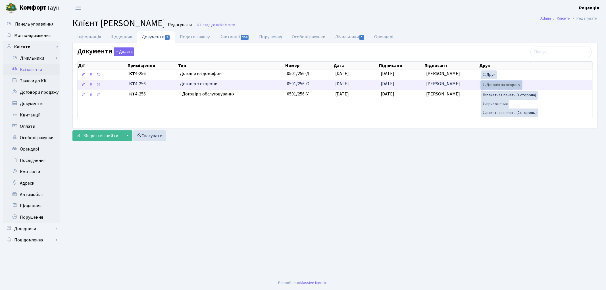
click at [488, 84] on link "Договір на охорону" at bounding box center [501, 85] width 41 height 9
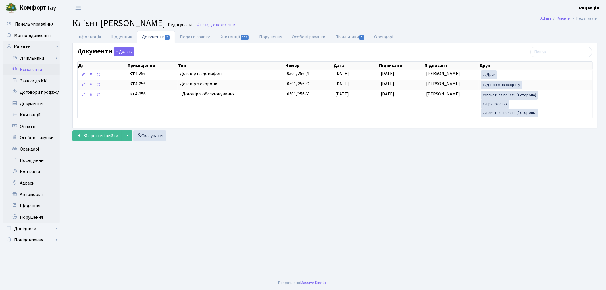
click at [28, 68] on link "Всі клієнти" at bounding box center [31, 69] width 57 height 11
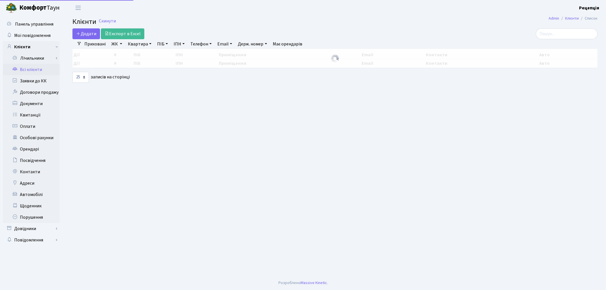
select select "25"
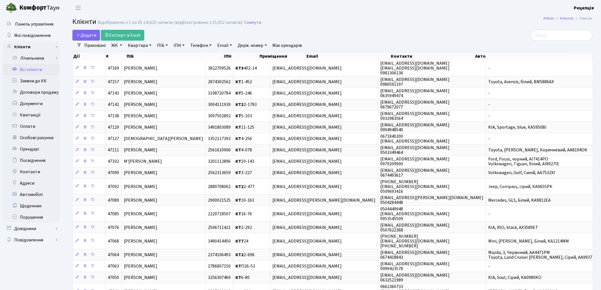
click at [119, 47] on link "ЖК" at bounding box center [116, 46] width 15 height 10
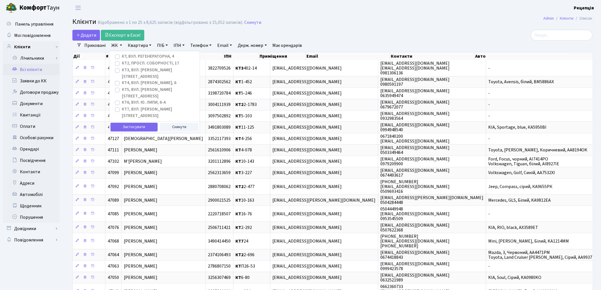
click at [122, 64] on label "КТ2, просп. Соборності, 17" at bounding box center [150, 63] width 57 height 7
click at [122, 64] on input "КТ2, просп. Соборності, 17" at bounding box center [124, 62] width 4 height 4
checkbox input "true"
click at [129, 123] on button "Застосувати" at bounding box center [134, 127] width 47 height 9
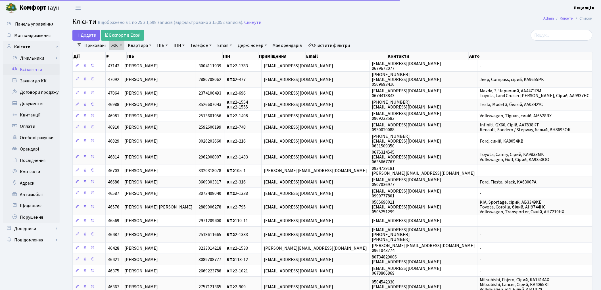
click at [138, 48] on link "Квартира" at bounding box center [140, 46] width 28 height 10
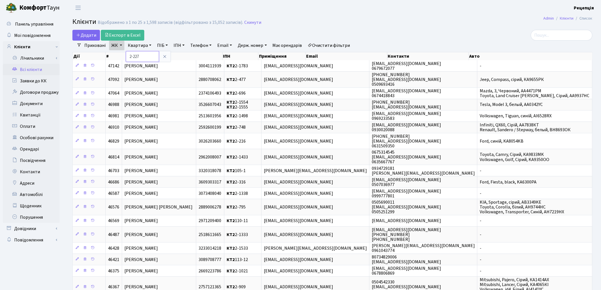
type input "2-227"
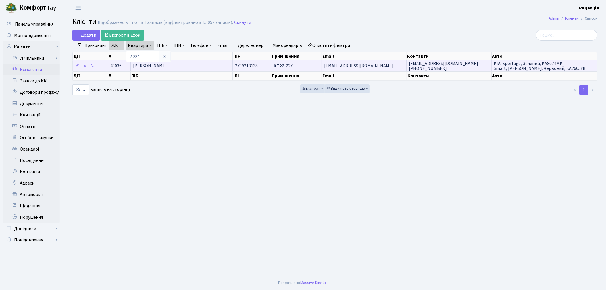
click at [144, 69] on span "[PERSON_NAME]" at bounding box center [150, 66] width 34 height 6
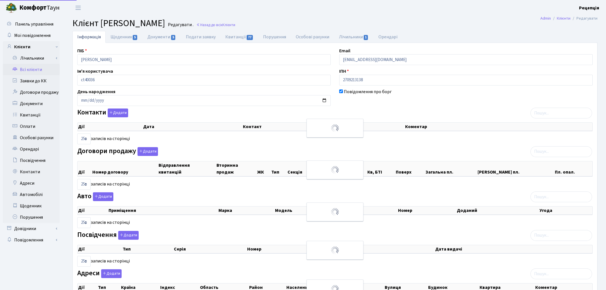
select select "25"
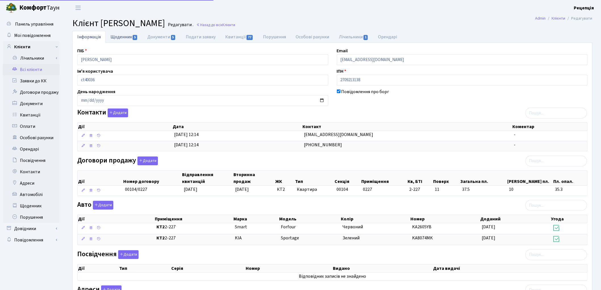
click at [120, 38] on link "Щоденник 5" at bounding box center [124, 37] width 37 height 12
select select "25"
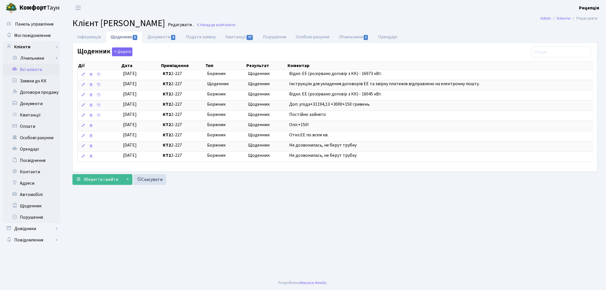
click at [43, 67] on link "Всі клієнти" at bounding box center [31, 69] width 57 height 11
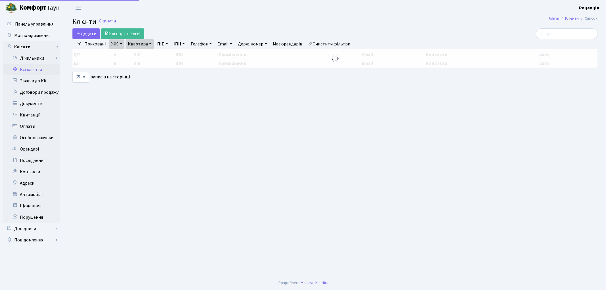
select select "25"
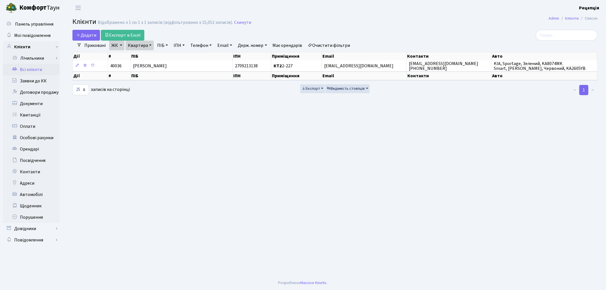
click at [333, 47] on link "Очистити фільтри" at bounding box center [329, 46] width 47 height 10
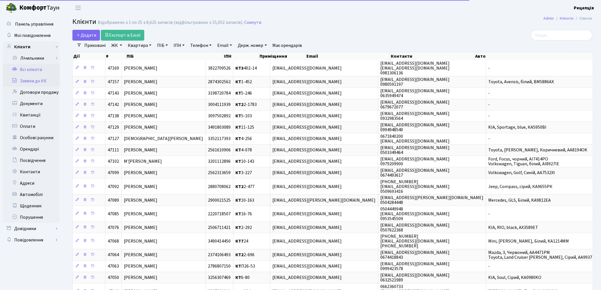
click at [49, 79] on link "Заявки до КК" at bounding box center [31, 80] width 57 height 11
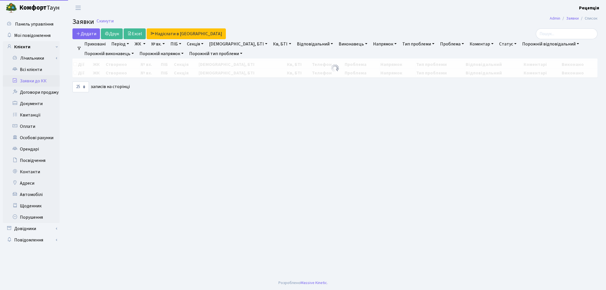
select select "25"
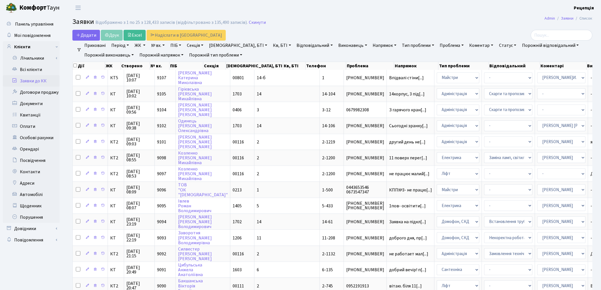
click at [144, 45] on link "ЖК" at bounding box center [139, 46] width 15 height 10
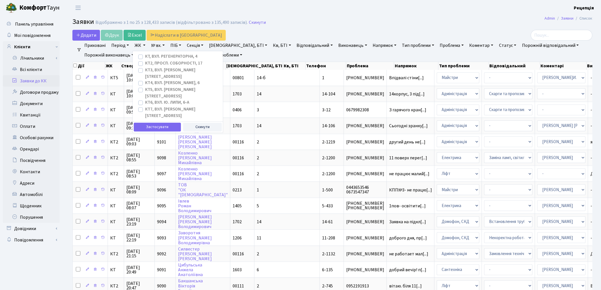
click at [145, 106] on label "КТ7, вул. [PERSON_NAME][STREET_ADDRESS]" at bounding box center [181, 112] width 73 height 13
click at [145, 106] on input "КТ7, вул. [PERSON_NAME][STREET_ADDRESS]" at bounding box center [147, 108] width 4 height 4
checkbox input "true"
click at [149, 123] on button "Застосувати" at bounding box center [157, 127] width 47 height 9
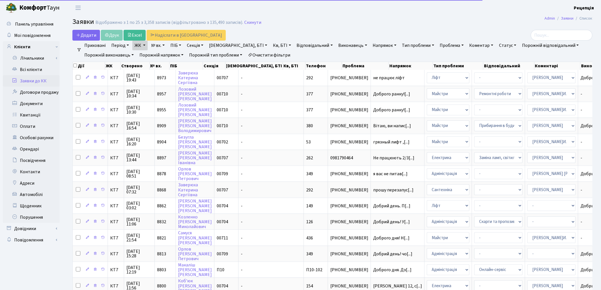
click at [271, 45] on link "Кв, БТІ" at bounding box center [282, 46] width 22 height 10
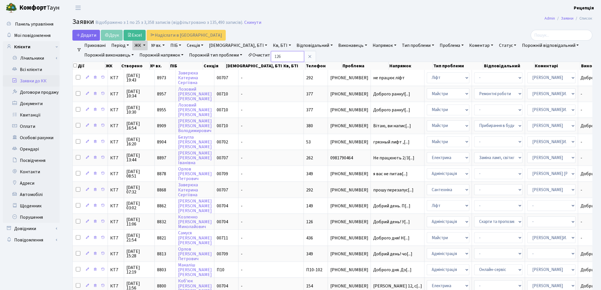
type input "126"
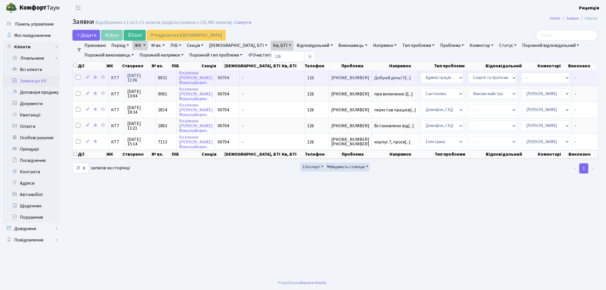
click at [248, 77] on td "-" at bounding box center [272, 78] width 65 height 16
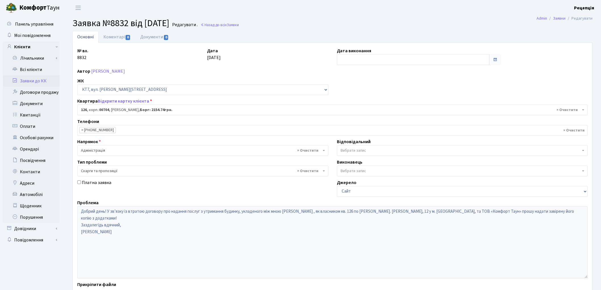
select select "18529"
select select "55"
click at [126, 99] on link "Відкрити картку клієнта" at bounding box center [123, 101] width 51 height 6
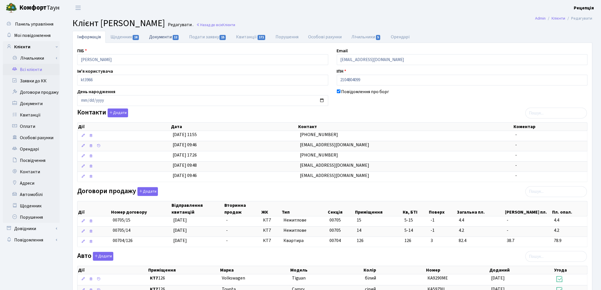
click at [171, 39] on link "Документи 12" at bounding box center [164, 37] width 40 height 12
select select "25"
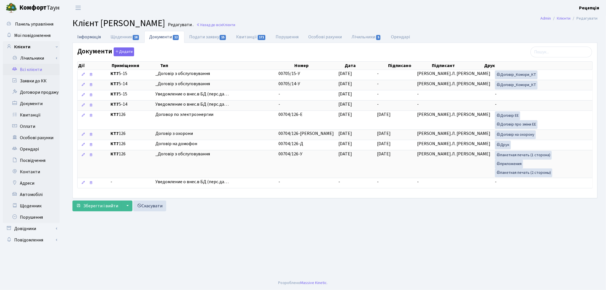
click at [93, 39] on link "Інформація" at bounding box center [88, 37] width 33 height 12
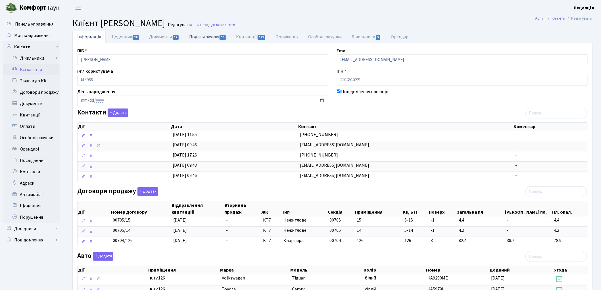
click at [190, 37] on link "Подати заявку 15" at bounding box center [207, 37] width 47 height 12
select select "25"
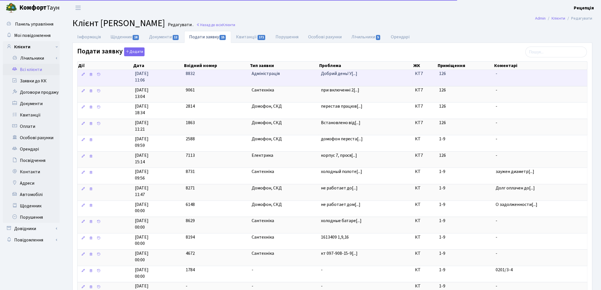
click at [341, 77] on td "Добрий день! У[...]" at bounding box center [366, 78] width 94 height 16
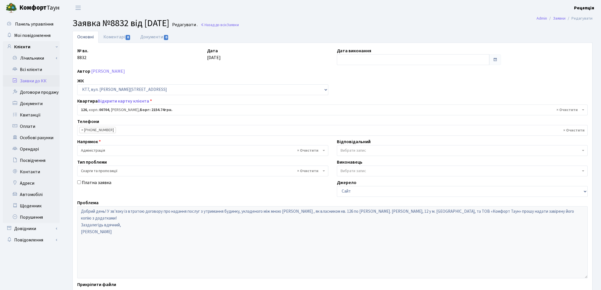
select select "18529"
select select "55"
click at [25, 72] on link "Всі клієнти" at bounding box center [31, 69] width 57 height 11
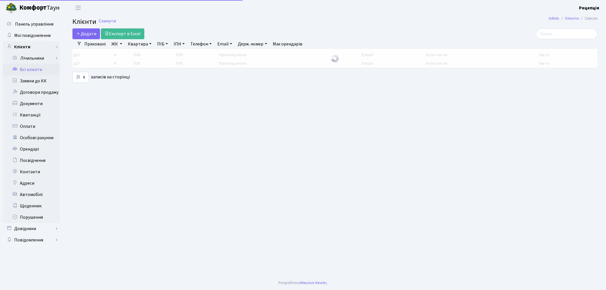
select select "25"
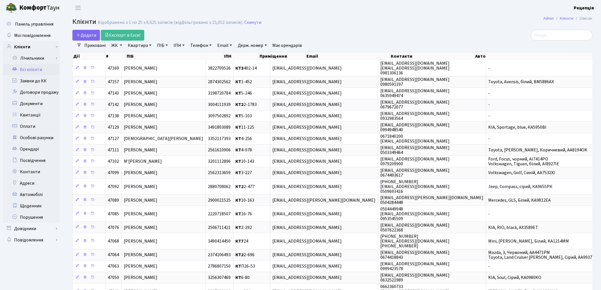
click at [114, 49] on link "ЖК" at bounding box center [116, 46] width 15 height 10
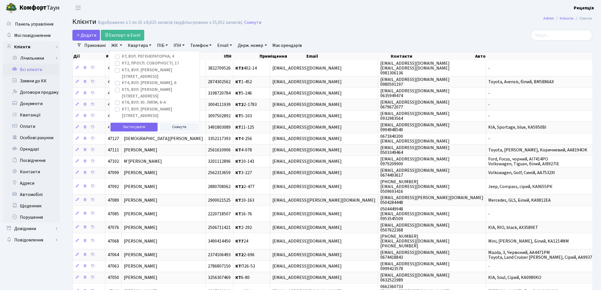
click at [122, 56] on label "КТ, вул. Регенераторна, 4" at bounding box center [148, 56] width 52 height 7
click at [122, 56] on input "КТ, вул. Регенераторна, 4" at bounding box center [124, 55] width 4 height 4
checkbox input "true"
click at [118, 123] on button "Застосувати" at bounding box center [134, 127] width 47 height 9
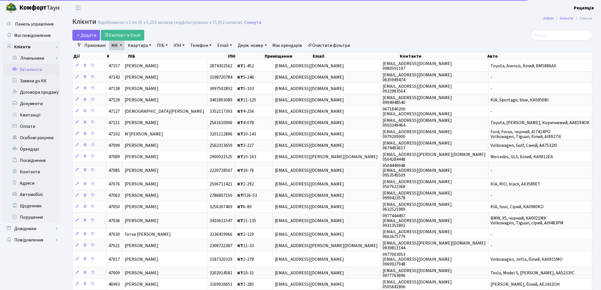
click at [136, 48] on link "Квартира" at bounding box center [140, 46] width 28 height 10
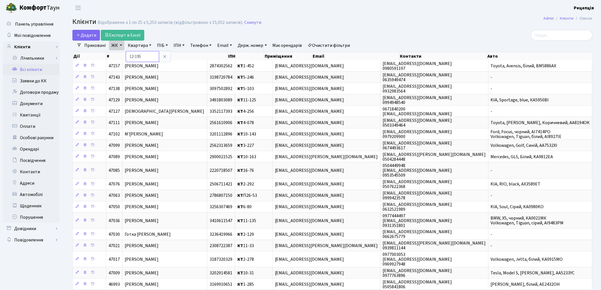
type input "12-195"
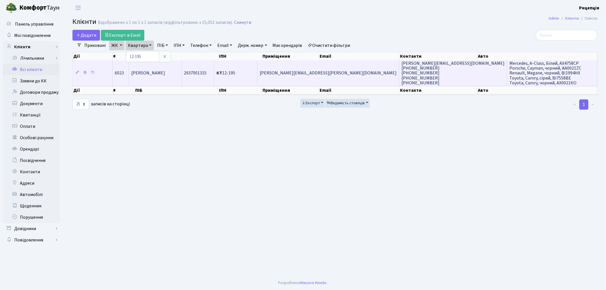
click at [162, 75] on span "Геза Сергій Михайлович" at bounding box center [148, 73] width 34 height 6
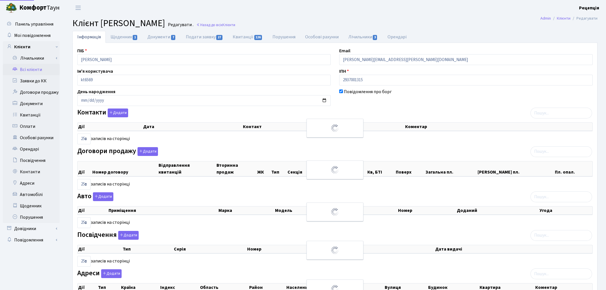
select select "25"
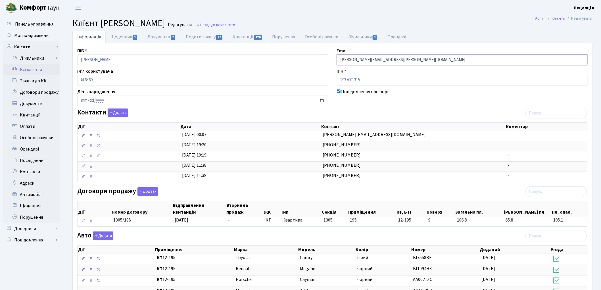
drag, startPoint x: 384, startPoint y: 61, endPoint x: 326, endPoint y: 61, distance: 57.7
click at [326, 61] on div "ПІБ Геза Сергій Михайлович Email sergey.geza@gmail.com Ім'я користувача kt6569 …" at bounding box center [332, 223] width 519 height 352
click at [115, 113] on button "Додати" at bounding box center [118, 113] width 20 height 9
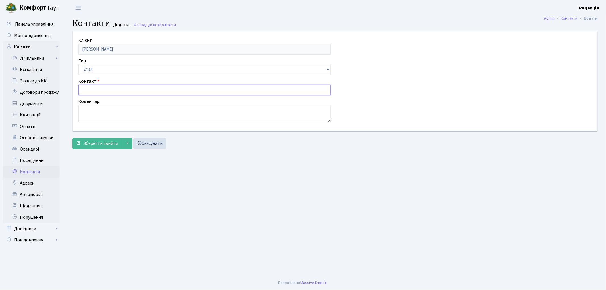
click at [91, 89] on input "text" at bounding box center [204, 90] width 252 height 11
paste input "[PERSON_NAME][EMAIL_ADDRESS][PERSON_NAME][DOMAIN_NAME]"
type input "[PERSON_NAME][EMAIL_ADDRESS][PERSON_NAME][DOMAIN_NAME]"
click at [97, 141] on span "Зберегти і вийти" at bounding box center [100, 143] width 35 height 6
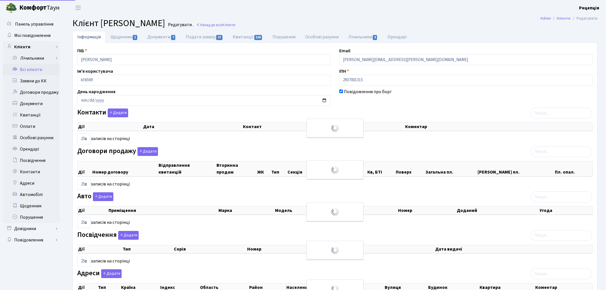
select select "25"
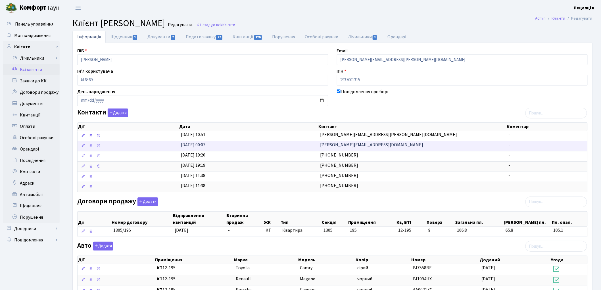
drag, startPoint x: 380, startPoint y: 143, endPoint x: 314, endPoint y: 141, distance: 66.0
click at [314, 142] on \<\/span\>\a "15.07.2024, 00:07 serhii.heza@gmail.com -" at bounding box center [333, 146] width 510 height 10
copy \<\/span\>\a "[PERSON_NAME][EMAIL_ADDRESS][DOMAIN_NAME]"
drag, startPoint x: 385, startPoint y: 60, endPoint x: 337, endPoint y: 55, distance: 47.9
click at [337, 55] on input "[PERSON_NAME][EMAIL_ADDRESS][PERSON_NAME][DOMAIN_NAME]" at bounding box center [462, 59] width 251 height 11
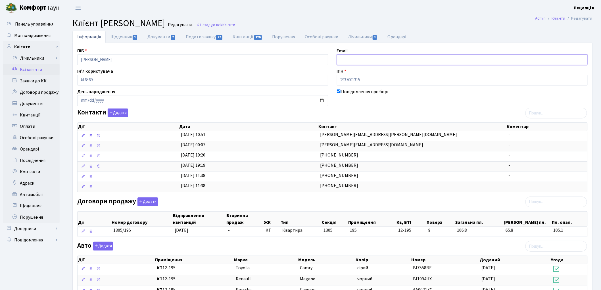
paste input "[PERSON_NAME][EMAIL_ADDRESS][DOMAIN_NAME]"
click at [347, 59] on input "[PERSON_NAME][EMAIL_ADDRESS][DOMAIN_NAME]" at bounding box center [462, 59] width 251 height 11
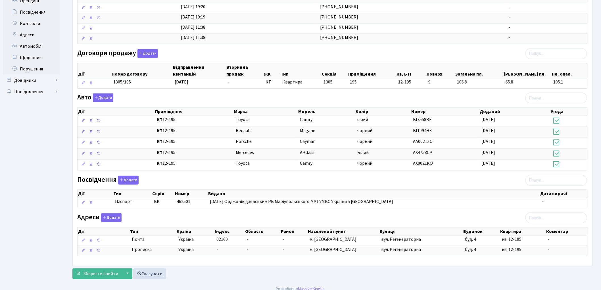
scroll to position [156, 0]
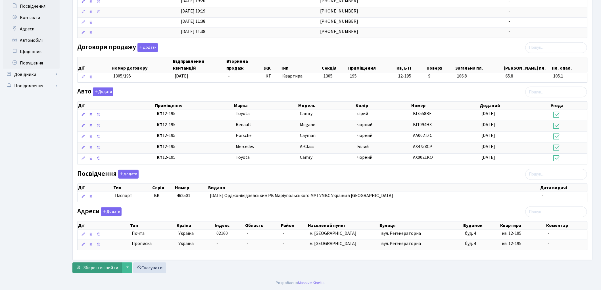
type input "serhii.heza@gmail.com"
click at [91, 268] on span "Зберегти і вийти" at bounding box center [100, 268] width 35 height 6
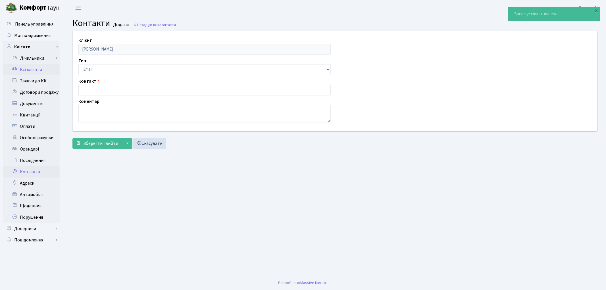
click at [36, 70] on link "Всі клієнти" at bounding box center [31, 69] width 57 height 11
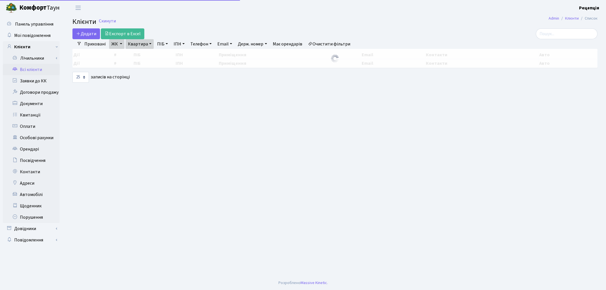
select select "25"
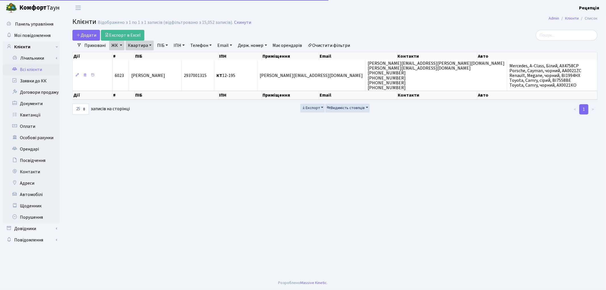
click at [154, 68] on td "[PERSON_NAME]" at bounding box center [155, 75] width 53 height 30
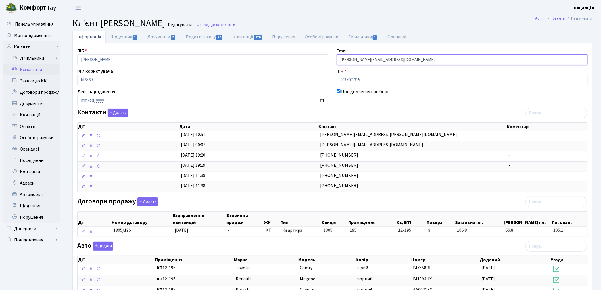
drag, startPoint x: 390, startPoint y: 60, endPoint x: 327, endPoint y: 60, distance: 62.8
click at [327, 60] on div "ПІБ Геза Сергій Михайлович Email serhii.heza@gmail.com Ім'я користувача kt6569 …" at bounding box center [332, 228] width 519 height 362
click at [33, 69] on link "Всі клієнти" at bounding box center [31, 69] width 57 height 11
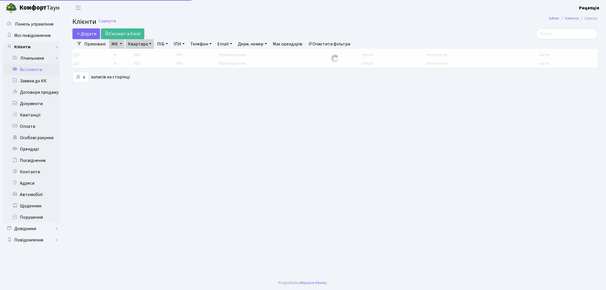
select select "25"
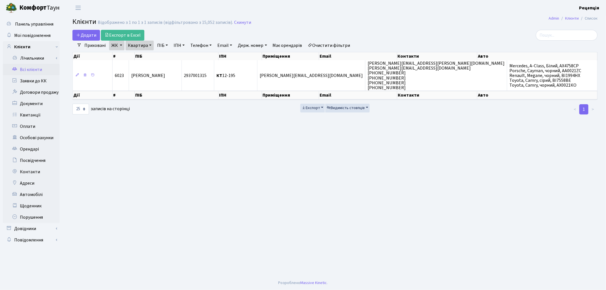
click at [336, 43] on link "Очистити фільтри" at bounding box center [329, 46] width 47 height 10
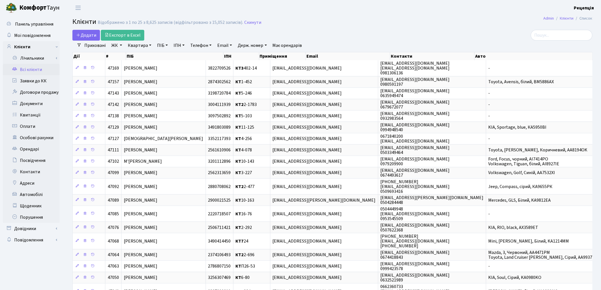
click at [119, 47] on link "ЖК" at bounding box center [116, 46] width 15 height 10
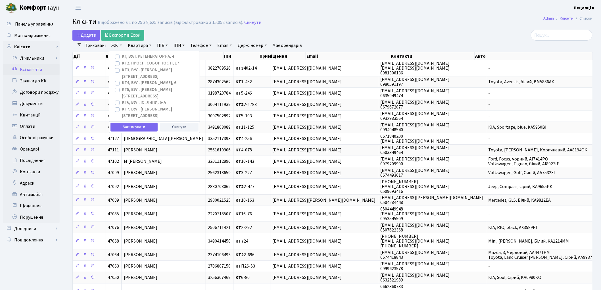
click at [122, 56] on label "КТ, вул. Регенераторна, 4" at bounding box center [148, 56] width 52 height 7
click at [122, 56] on input "КТ, вул. Регенераторна, 4" at bounding box center [124, 55] width 4 height 4
checkbox input "true"
click at [128, 123] on button "Застосувати" at bounding box center [134, 127] width 47 height 9
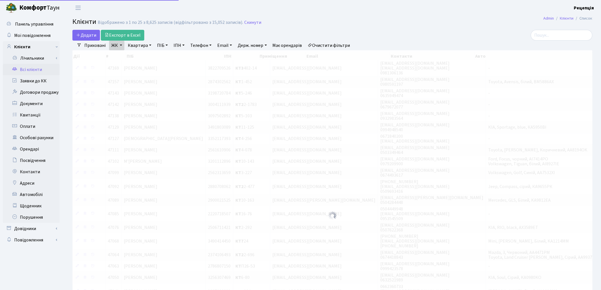
click at [143, 47] on link "Квартира" at bounding box center [140, 46] width 28 height 10
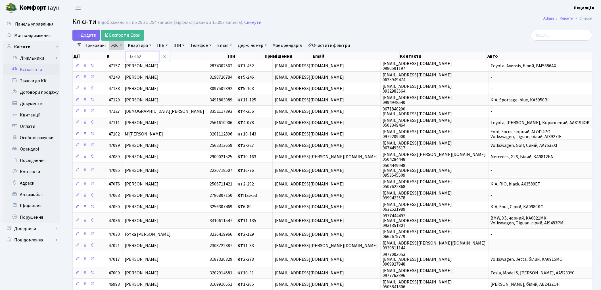
type input "13-152"
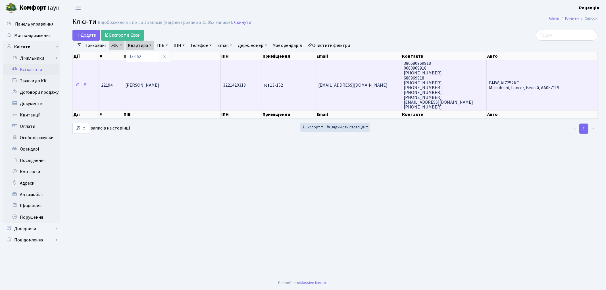
click at [177, 98] on td "[PERSON_NAME]" at bounding box center [172, 85] width 98 height 50
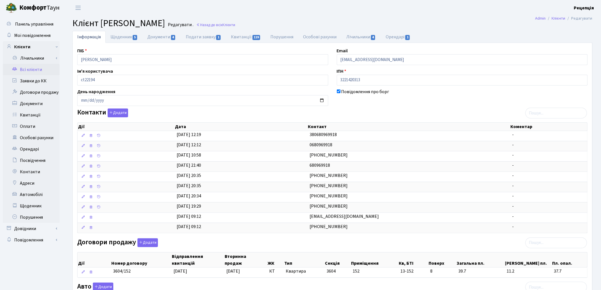
click at [42, 70] on link "Всі клієнти" at bounding box center [31, 69] width 57 height 11
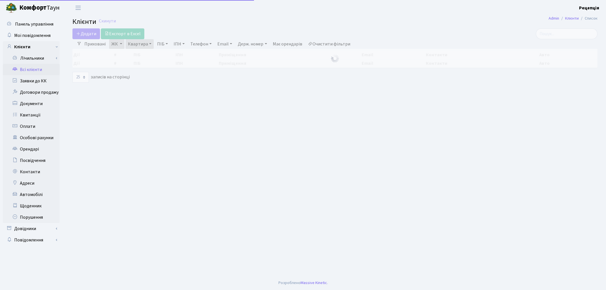
select select "25"
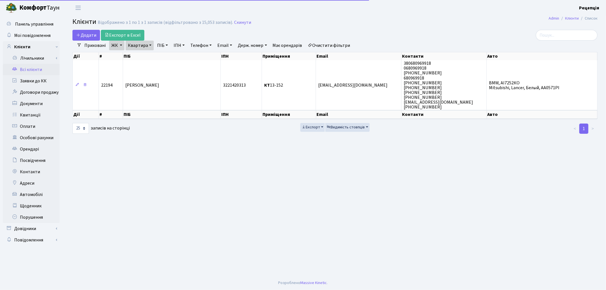
click at [323, 49] on link "Очистити фільтри" at bounding box center [329, 46] width 47 height 10
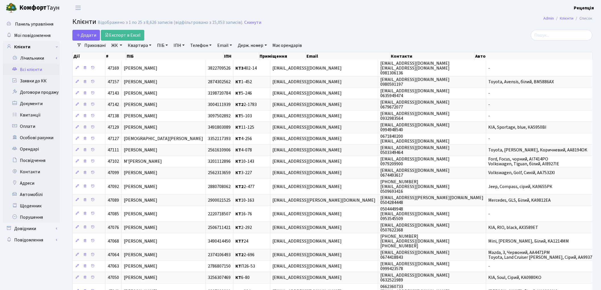
click at [165, 46] on link "ПІБ" at bounding box center [162, 46] width 15 height 10
type input "[PERSON_NAME]"
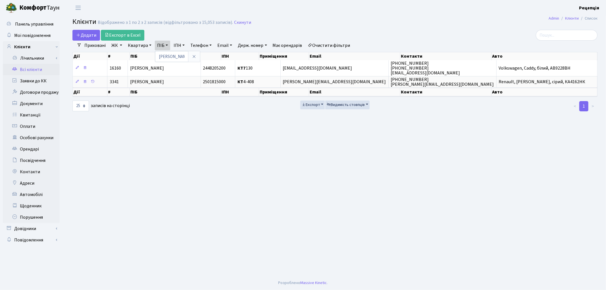
click at [337, 43] on link "Очистити фільтри" at bounding box center [329, 46] width 47 height 10
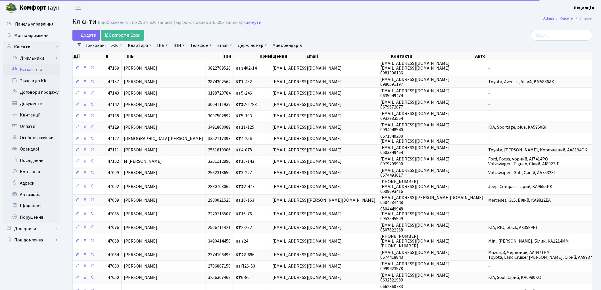
click at [122, 47] on link "ЖК" at bounding box center [116, 46] width 15 height 10
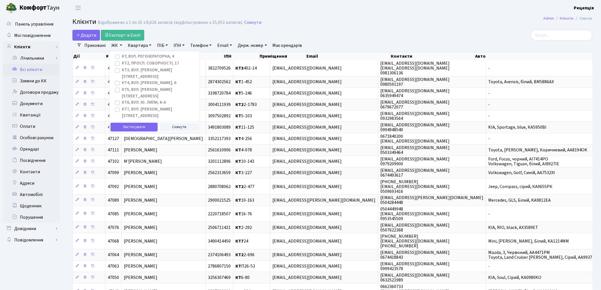
click at [122, 57] on label "КТ, вул. Регенераторна, 4" at bounding box center [148, 56] width 52 height 7
click at [122, 57] on input "КТ, вул. Регенераторна, 4" at bounding box center [124, 55] width 4 height 4
checkbox input "true"
drag, startPoint x: 122, startPoint y: 109, endPoint x: 126, endPoint y: 104, distance: 6.1
click at [123, 123] on button "Застосувати" at bounding box center [134, 127] width 47 height 9
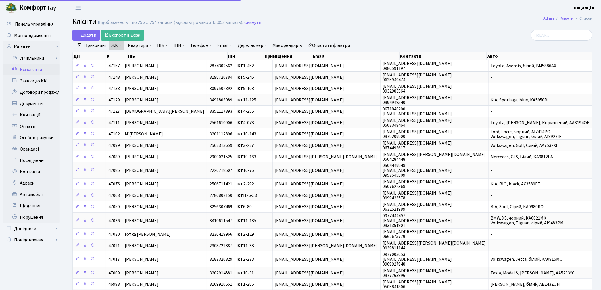
click at [143, 45] on link "Квартира" at bounding box center [140, 46] width 28 height 10
type input "5"
type input "13-152"
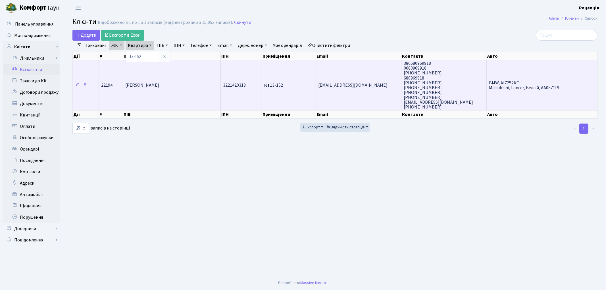
click at [154, 84] on span "[PERSON_NAME]" at bounding box center [142, 85] width 34 height 6
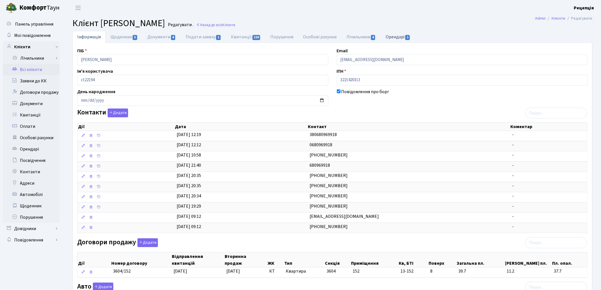
click at [393, 37] on link "Орендарі 1" at bounding box center [398, 37] width 34 height 12
select select "25"
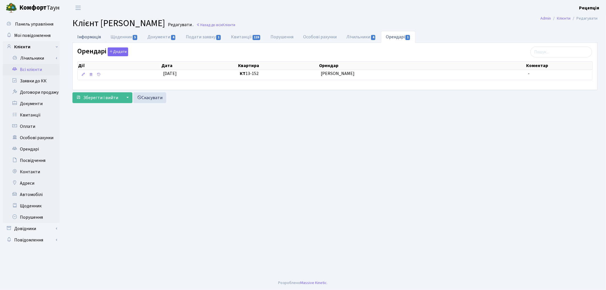
click at [89, 36] on link "Інформація" at bounding box center [88, 37] width 33 height 12
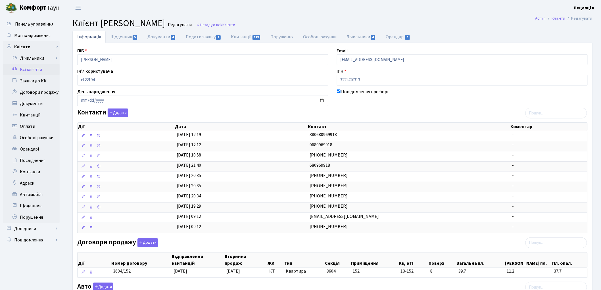
click at [40, 71] on link "Всі клієнти" at bounding box center [31, 69] width 57 height 11
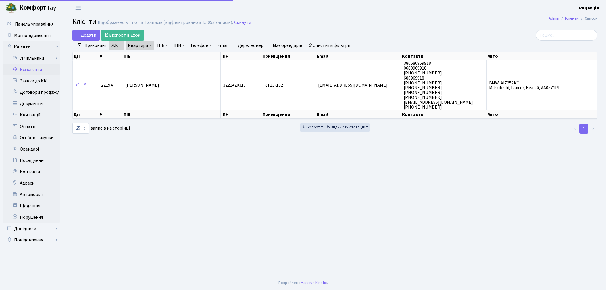
select select "25"
click at [328, 46] on link "Очистити фільтри" at bounding box center [329, 46] width 47 height 10
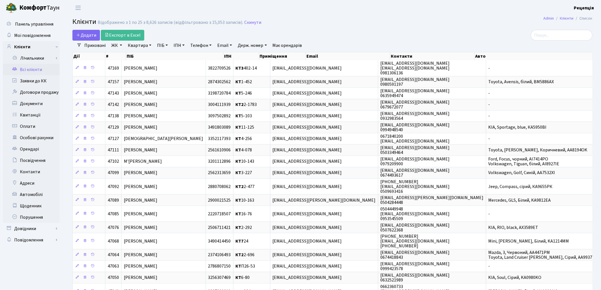
click at [116, 47] on link "ЖК" at bounding box center [116, 46] width 15 height 10
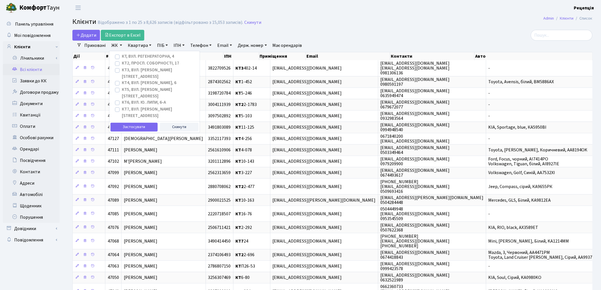
click at [114, 57] on div "КТ, вул. Регенераторна, 4" at bounding box center [154, 56] width 81 height 7
click at [122, 57] on label "КТ, вул. Регенераторна, 4" at bounding box center [148, 56] width 52 height 7
click at [122, 57] on input "КТ, вул. Регенераторна, 4" at bounding box center [124, 55] width 4 height 4
checkbox input "true"
drag, startPoint x: 125, startPoint y: 104, endPoint x: 126, endPoint y: 108, distance: 4.0
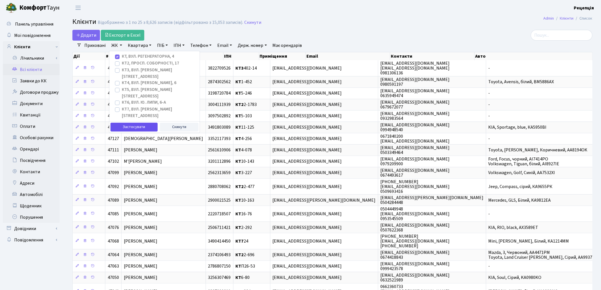
click at [125, 121] on div "Застосувати Скинути" at bounding box center [154, 126] width 90 height 11
click at [126, 123] on button "Застосувати" at bounding box center [134, 127] width 47 height 9
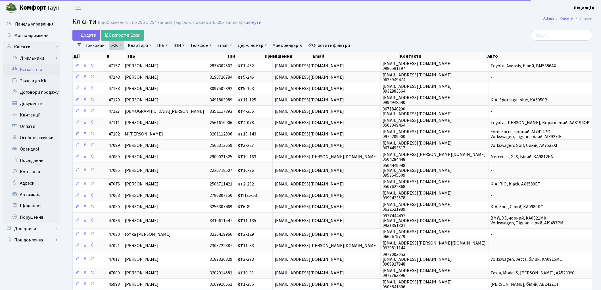
click at [140, 47] on link "Квартира" at bounding box center [140, 46] width 28 height 10
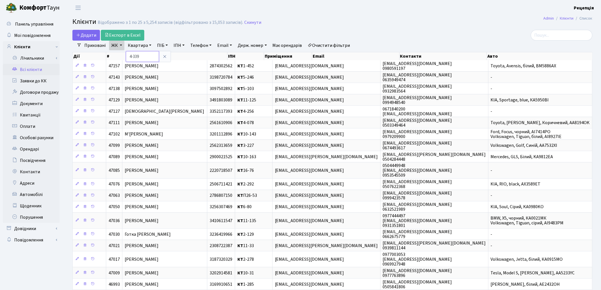
type input "4-339"
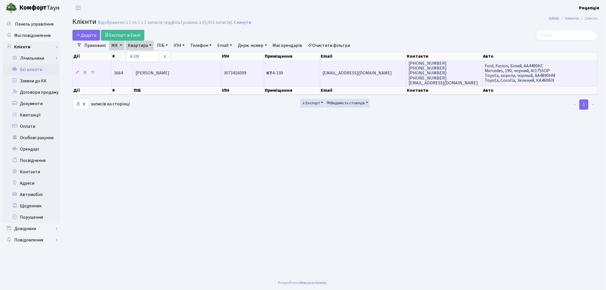
click at [203, 73] on td "[PERSON_NAME]" at bounding box center [177, 73] width 88 height 26
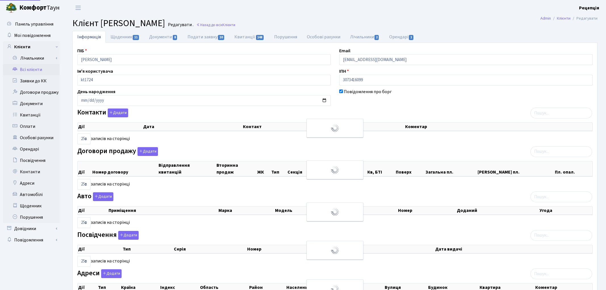
select select "25"
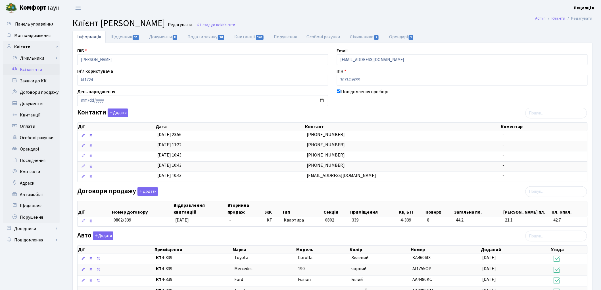
click at [32, 71] on link "Всі клієнти" at bounding box center [31, 69] width 57 height 11
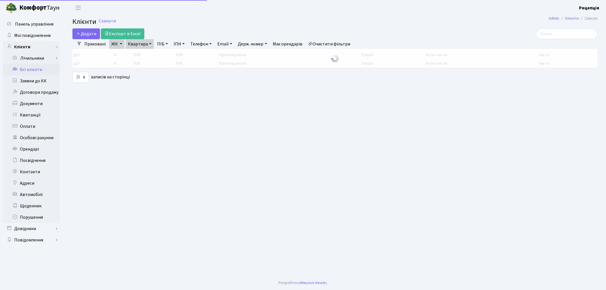
select select "25"
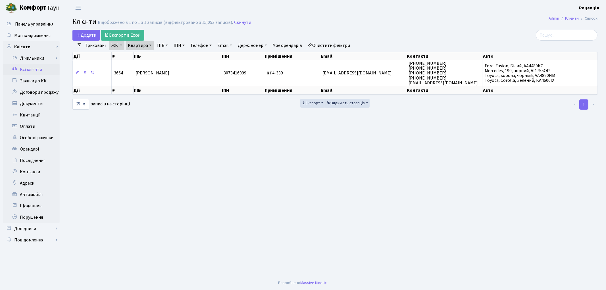
click at [322, 47] on link "Очистити фільтри" at bounding box center [329, 46] width 47 height 10
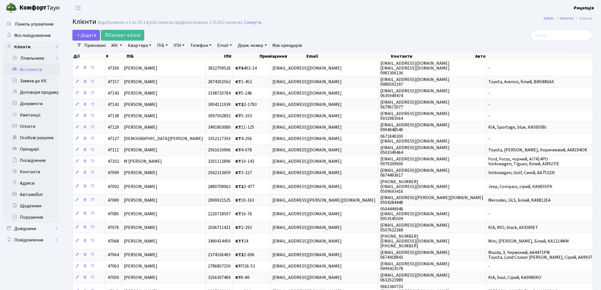
click at [164, 45] on link "ПІБ" at bounding box center [162, 46] width 15 height 10
type input "вікторова"
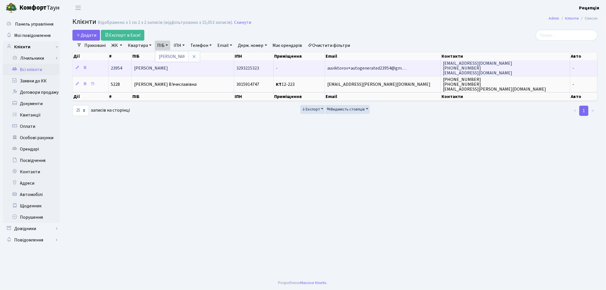
click at [168, 70] on span "Вікторова Олександра Євгеніївна" at bounding box center [151, 68] width 34 height 6
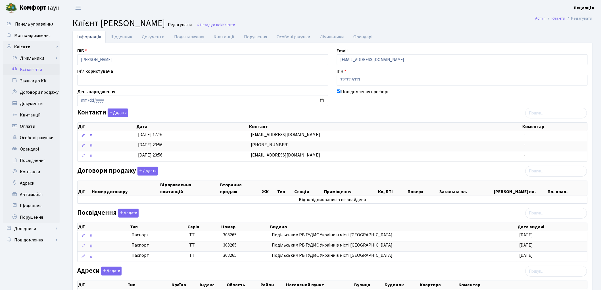
click at [38, 68] on link "Всі клієнти" at bounding box center [31, 69] width 57 height 11
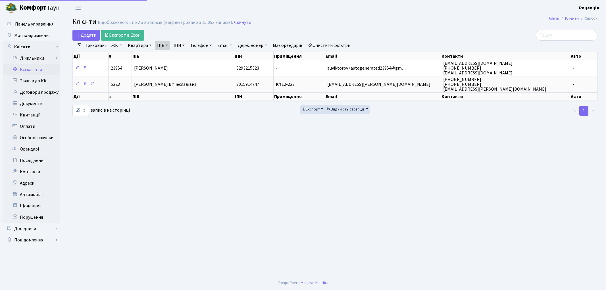
select select "25"
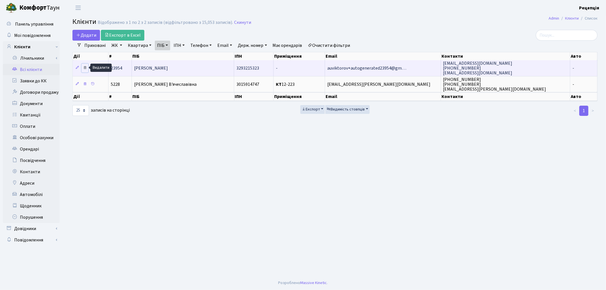
click at [85, 67] on icon at bounding box center [85, 68] width 4 height 4
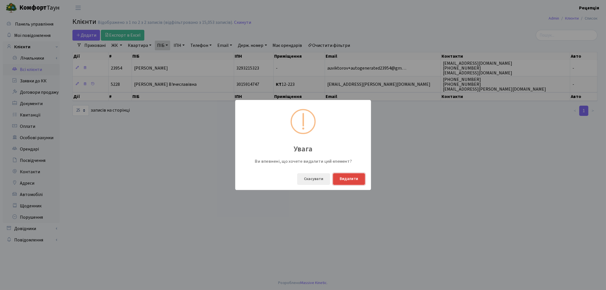
click at [349, 179] on button "Видалити" at bounding box center [349, 179] width 32 height 12
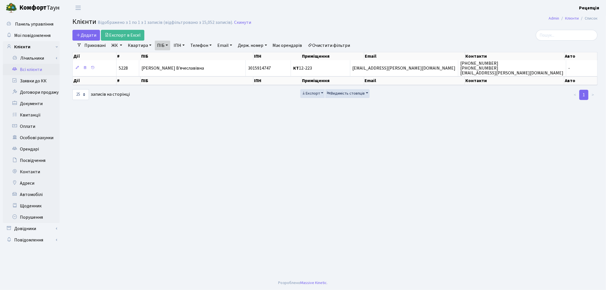
click at [327, 45] on link "Очистити фільтри" at bounding box center [329, 46] width 47 height 10
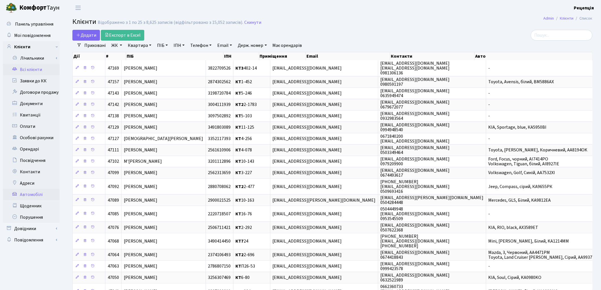
click at [24, 192] on link "Автомобілі" at bounding box center [31, 194] width 57 height 11
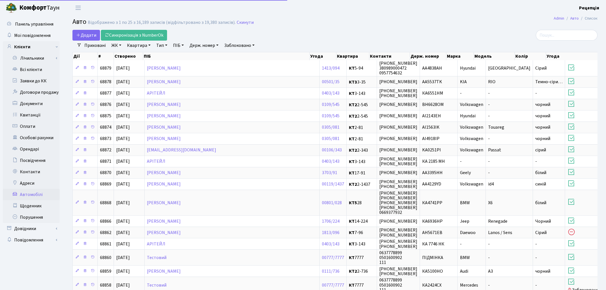
select select "25"
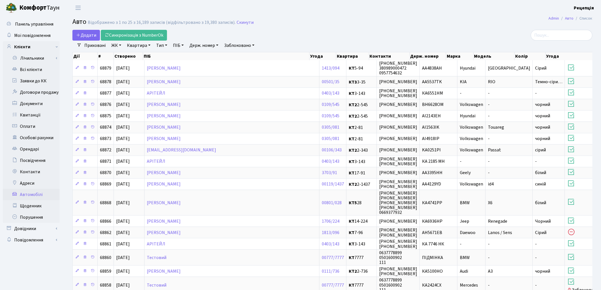
click at [196, 43] on link "Держ. номер" at bounding box center [204, 46] width 34 height 10
type input "4606"
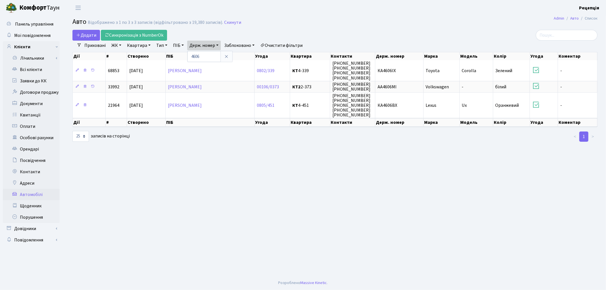
click at [286, 45] on link "Очистити фільтри" at bounding box center [281, 46] width 47 height 10
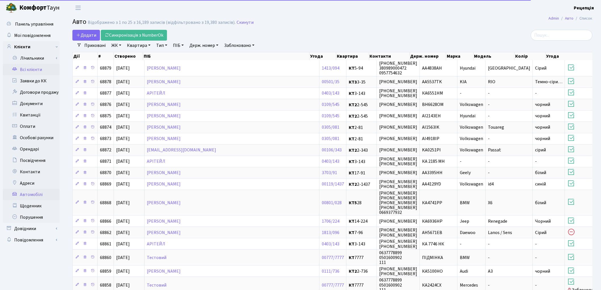
click at [23, 67] on link "Всі клієнти" at bounding box center [31, 69] width 57 height 11
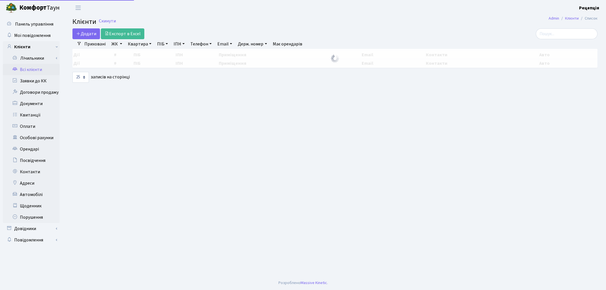
select select "25"
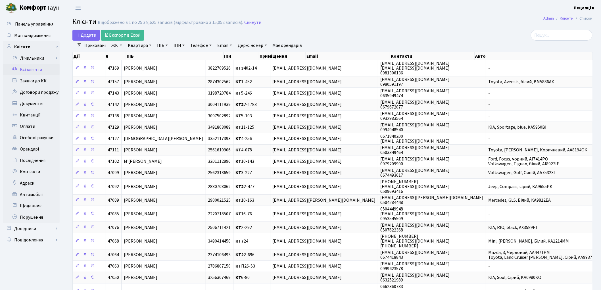
click at [120, 47] on link "ЖК" at bounding box center [116, 46] width 15 height 10
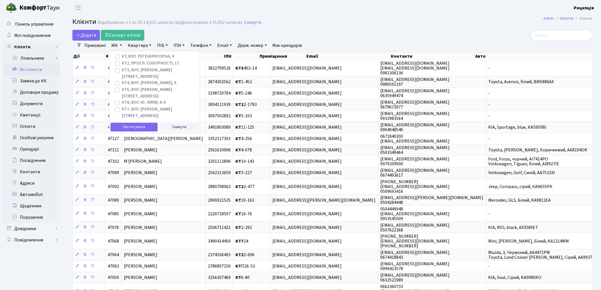
click at [122, 57] on label "КТ, вул. Регенераторна, 4" at bounding box center [148, 56] width 52 height 7
click at [122, 57] on input "КТ, вул. Регенераторна, 4" at bounding box center [124, 55] width 4 height 4
checkbox input "true"
click at [137, 123] on button "Застосувати" at bounding box center [134, 127] width 47 height 9
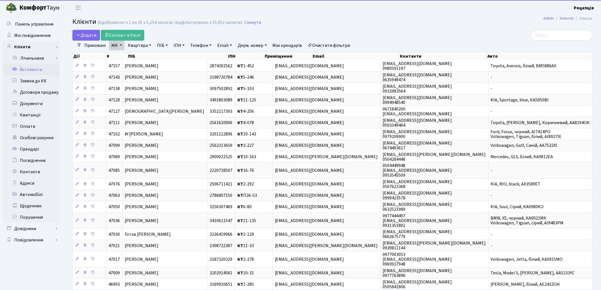
click at [142, 45] on link "Квартира" at bounding box center [140, 46] width 28 height 10
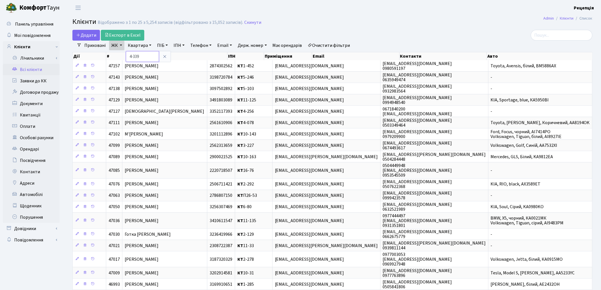
type input "4-339"
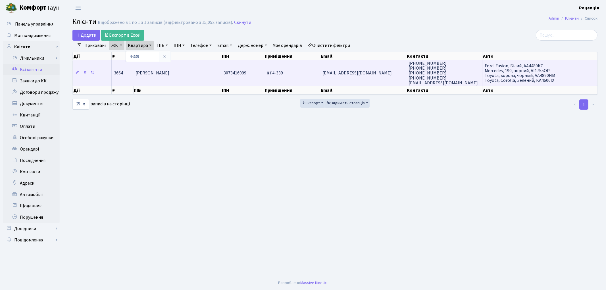
click at [171, 76] on td "Вікторов Антон Юрійович" at bounding box center [177, 73] width 88 height 26
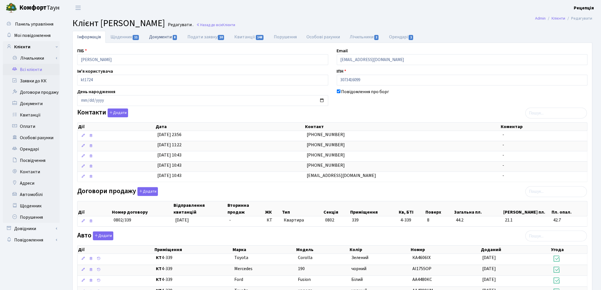
click at [158, 36] on link "Документи 8" at bounding box center [163, 37] width 38 height 12
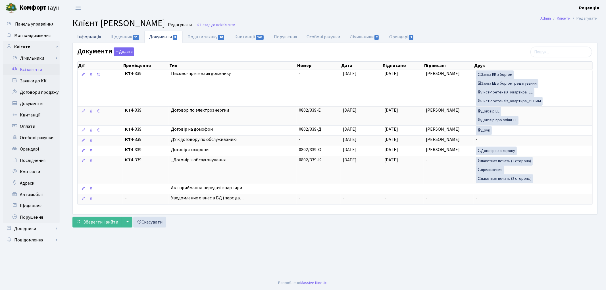
click at [98, 38] on link "Інформація" at bounding box center [88, 37] width 33 height 12
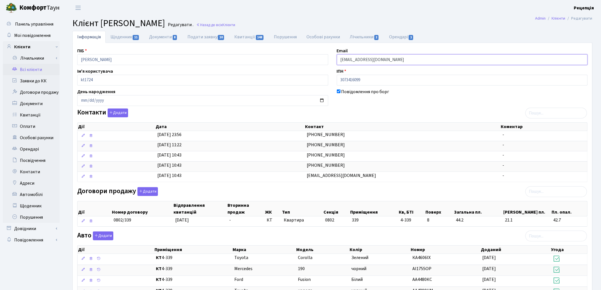
drag, startPoint x: 395, startPoint y: 60, endPoint x: 326, endPoint y: 70, distance: 69.0
click at [326, 70] on div "ПІБ Вікторов Антон Юрійович Email 0103viktorova@gmail.com Ім'я користувача kt17…" at bounding box center [332, 248] width 519 height 402
click at [366, 60] on input "[EMAIL_ADDRESS][DOMAIN_NAME]" at bounding box center [462, 59] width 251 height 11
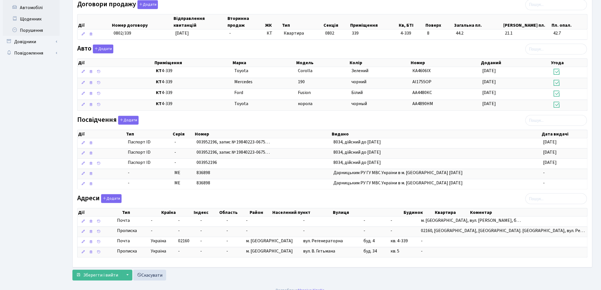
scroll to position [197, 0]
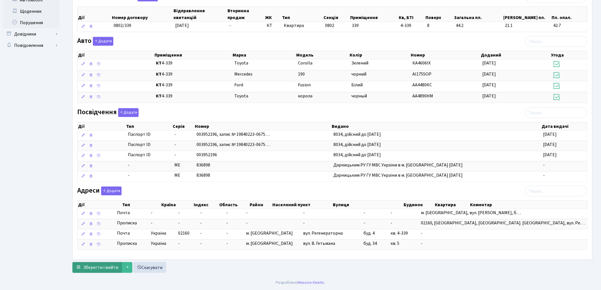
type input "01072578@gmail.com"
click at [101, 267] on span "Зберегти і вийти" at bounding box center [100, 268] width 35 height 6
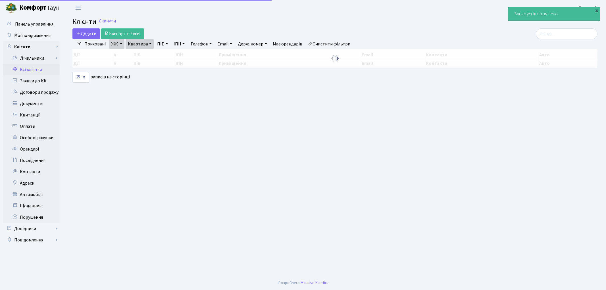
select select "25"
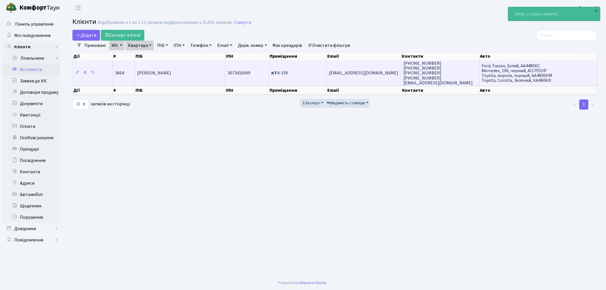
click at [161, 65] on td "[PERSON_NAME]" at bounding box center [180, 73] width 90 height 26
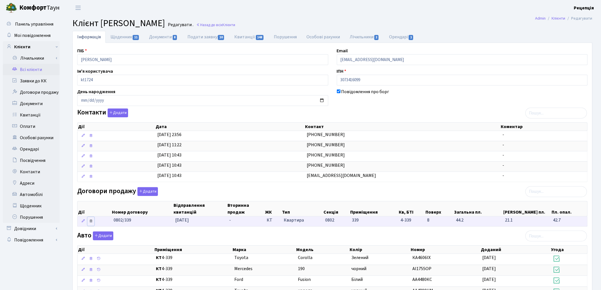
click at [92, 223] on icon at bounding box center [91, 221] width 4 height 4
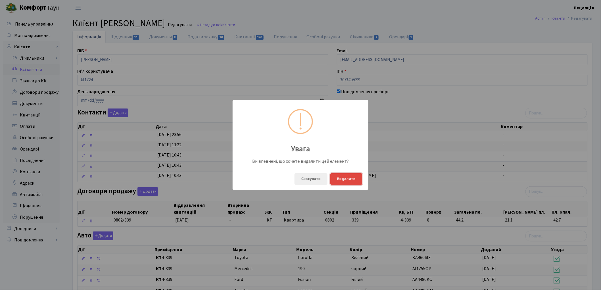
click at [350, 182] on button "Видалити" at bounding box center [347, 179] width 32 height 12
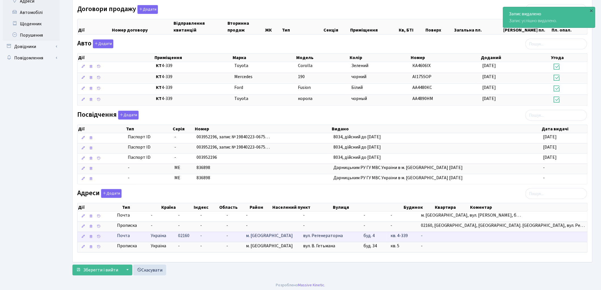
scroll to position [186, 0]
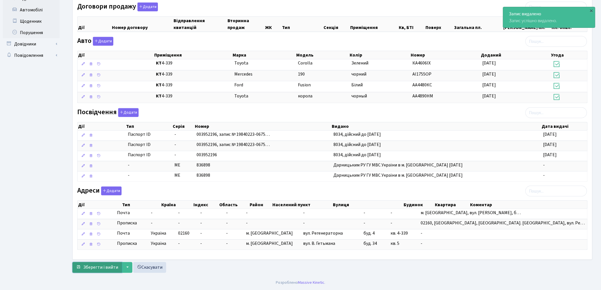
click at [103, 268] on span "Зберегти і вийти" at bounding box center [100, 268] width 35 height 6
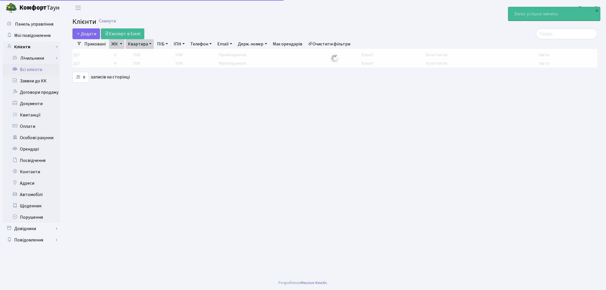
select select "25"
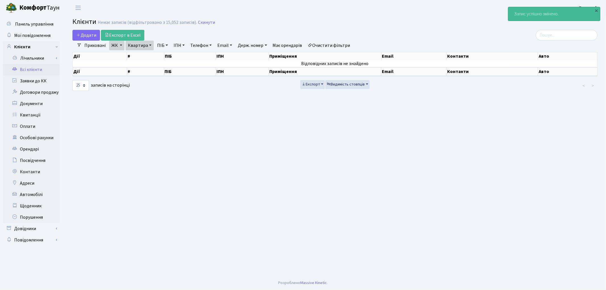
click at [339, 45] on link "Очистити фільтри" at bounding box center [329, 46] width 47 height 10
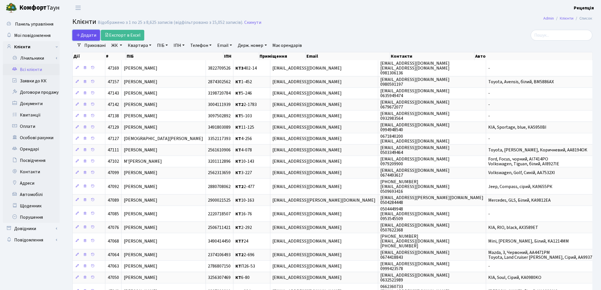
click at [82, 32] on span "Додати" at bounding box center [86, 35] width 20 height 6
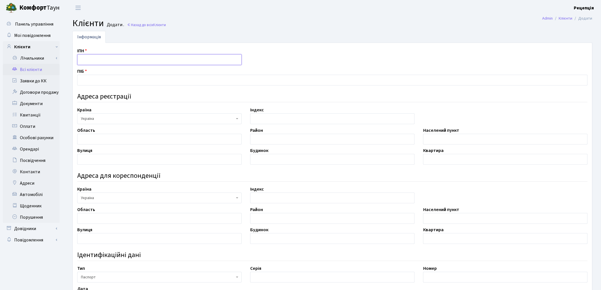
click at [92, 60] on input "text" at bounding box center [159, 59] width 165 height 11
type input "3293215323"
click at [88, 77] on input "text" at bounding box center [332, 80] width 511 height 11
type input "[PERSON_NAME]"
click at [120, 140] on input "text" at bounding box center [159, 139] width 165 height 11
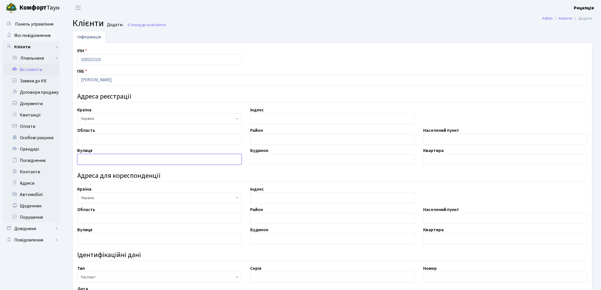
click at [176, 157] on input "text" at bounding box center [159, 159] width 165 height 11
type input "Межова"
click at [433, 140] on input "text" at bounding box center [505, 139] width 165 height 11
type input "місто Київ"
click at [283, 164] on input "text" at bounding box center [332, 159] width 165 height 11
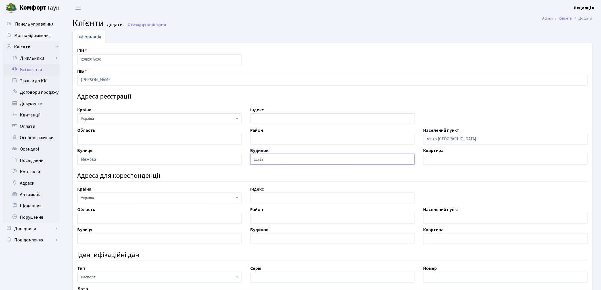
type input "11/12"
click at [455, 157] on input "text" at bounding box center [505, 159] width 165 height 11
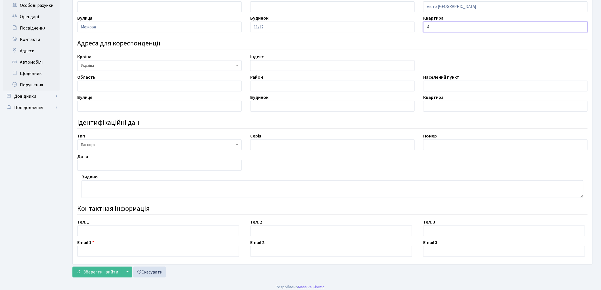
scroll to position [137, 0]
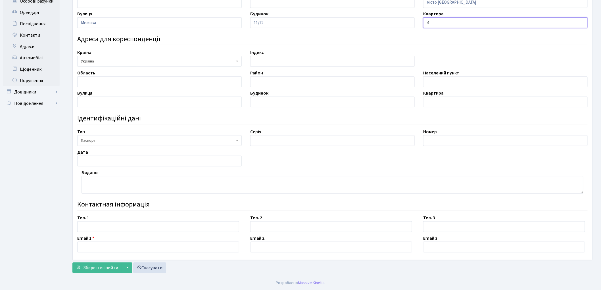
type input "4"
click at [274, 135] on div "Серія" at bounding box center [332, 137] width 173 height 18
click at [265, 144] on input "text" at bounding box center [332, 140] width 165 height 11
type input "ТТ"
click at [427, 140] on input "text" at bounding box center [505, 140] width 165 height 11
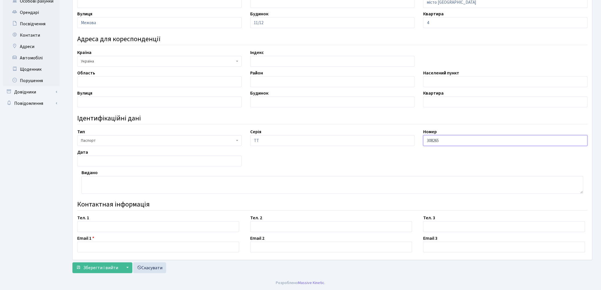
type input "308265"
click at [137, 160] on input "text" at bounding box center [159, 161] width 165 height 11
type input "21.08.2015"
click at [96, 186] on textarea at bounding box center [333, 185] width 502 height 18
type textarea "Подільським РВ ГУДМС України"
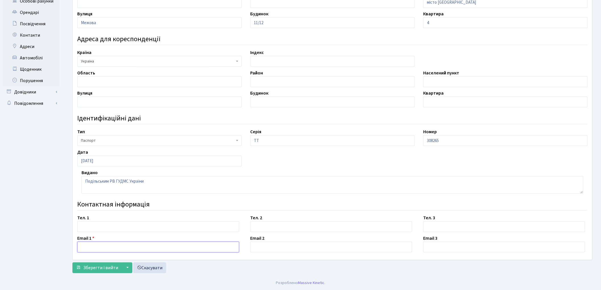
click at [103, 250] on input "text" at bounding box center [158, 247] width 162 height 11
paste input "[EMAIL_ADDRESS][DOMAIN_NAME]"
type input "0103viktorova@gmail.com"
click at [94, 230] on input "text" at bounding box center [158, 226] width 162 height 11
click at [94, 228] on input "06835978" at bounding box center [158, 226] width 162 height 11
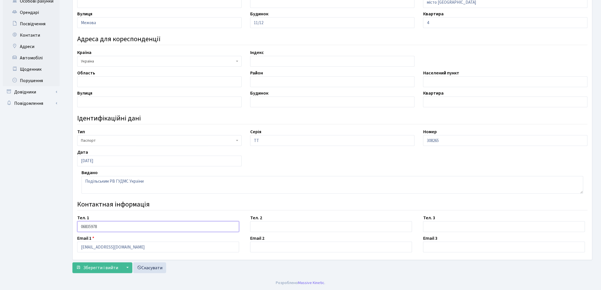
click at [105, 227] on input "06835978" at bounding box center [158, 226] width 162 height 11
type input "0683597878"
click at [105, 269] on span "Зберегти і вийти" at bounding box center [100, 268] width 35 height 6
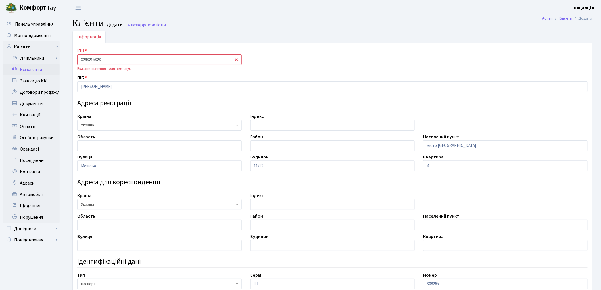
drag, startPoint x: 110, startPoint y: 58, endPoint x: 63, endPoint y: 58, distance: 46.9
click at [63, 58] on div "Панель управління Мої повідомлення Клієнти Лічильники Повірки" at bounding box center [300, 218] width 601 height 404
click at [86, 60] on input "3293215323" at bounding box center [159, 59] width 165 height 11
click at [93, 59] on input "3293215323" at bounding box center [159, 59] width 165 height 11
click at [98, 59] on input "3293215323" at bounding box center [159, 59] width 165 height 11
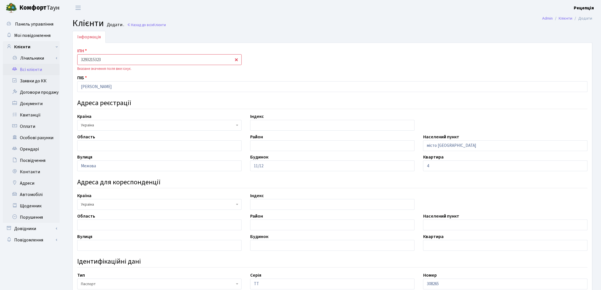
click at [111, 59] on input "3293215323" at bounding box center [159, 59] width 165 height 11
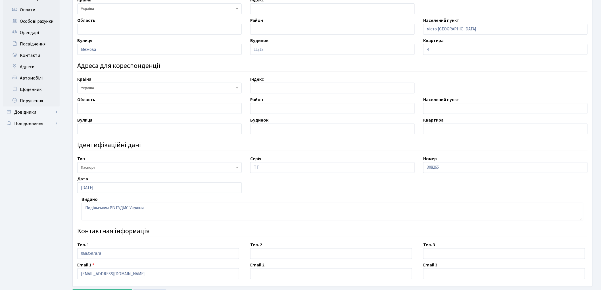
scroll to position [144, 0]
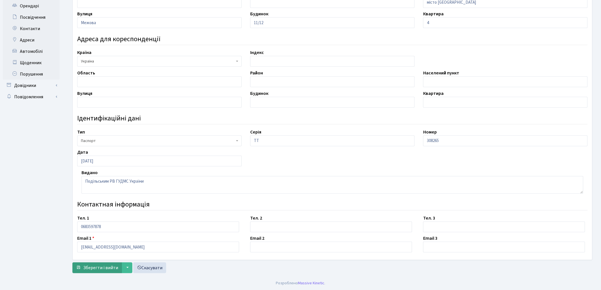
type input "329321532300000"
click at [96, 268] on span "Зберегти і вийти" at bounding box center [100, 268] width 35 height 6
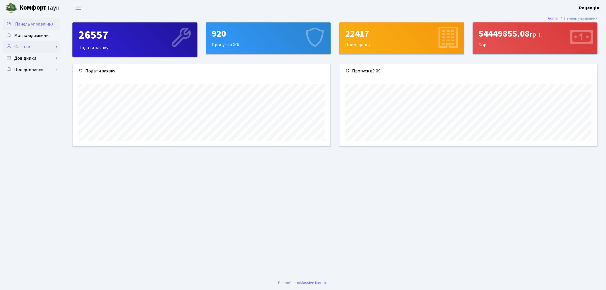
scroll to position [82, 258]
click at [32, 47] on link "Клієнти" at bounding box center [31, 46] width 57 height 11
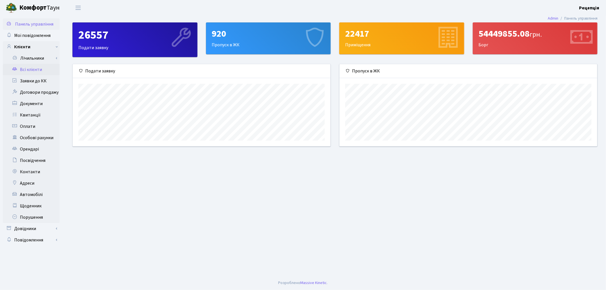
click at [34, 68] on link "Всі клієнти" at bounding box center [31, 69] width 57 height 11
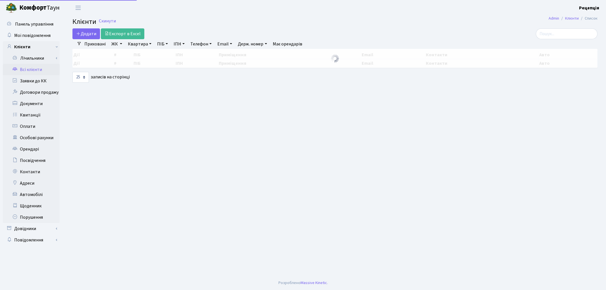
select select "25"
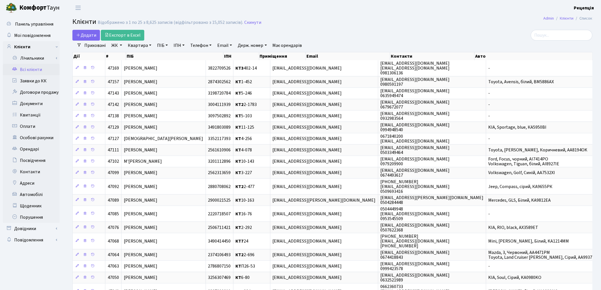
click at [181, 45] on link "ІПН" at bounding box center [179, 46] width 16 height 10
paste input "3293215323"
type input "3293215323"
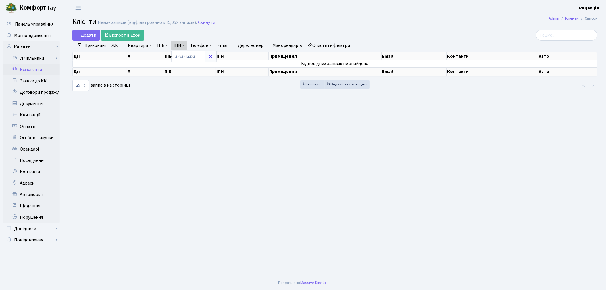
click at [212, 54] on icon at bounding box center [210, 56] width 5 height 5
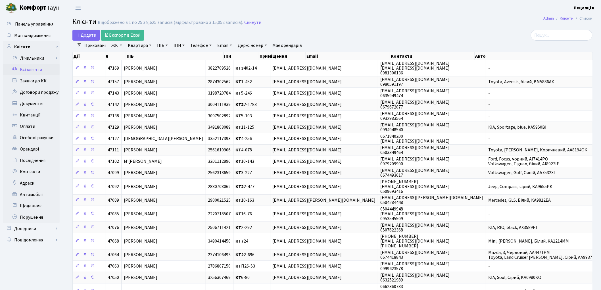
click at [163, 47] on link "ПІБ" at bounding box center [162, 46] width 15 height 10
type input "вікторова"
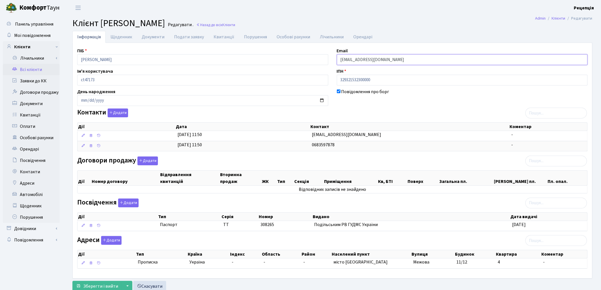
drag, startPoint x: 389, startPoint y: 60, endPoint x: 326, endPoint y: 60, distance: 62.8
click at [326, 60] on div "ПІБ Вікторова Олександра Євгеніївна Email 0103viktorova@gmail.com Ім'я користув…" at bounding box center [332, 160] width 519 height 227
click at [41, 65] on link "Всі клієнти" at bounding box center [31, 69] width 57 height 11
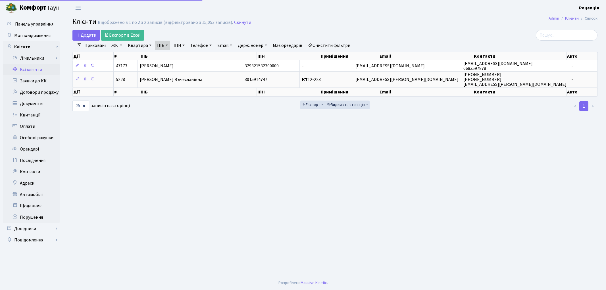
select select "25"
click at [328, 45] on link "Очистити фільтри" at bounding box center [329, 46] width 47 height 10
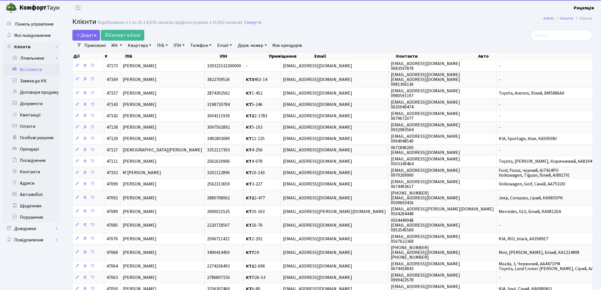
click at [230, 47] on link "Email" at bounding box center [224, 46] width 19 height 10
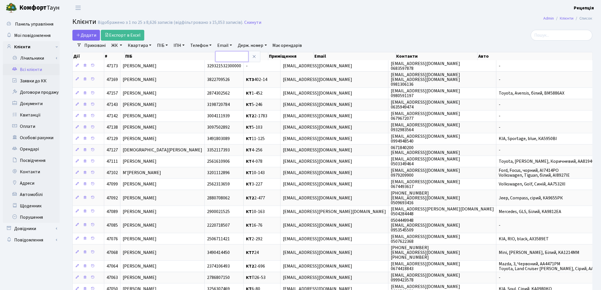
paste input "[EMAIL_ADDRESS][DOMAIN_NAME]"
type input "[EMAIL_ADDRESS][DOMAIN_NAME]"
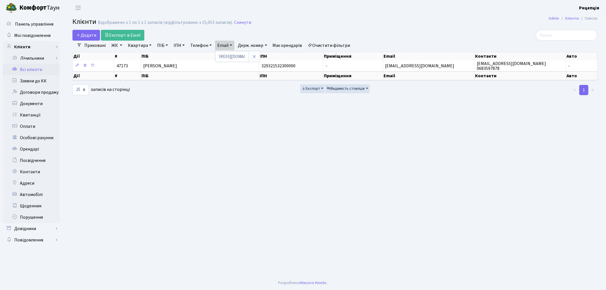
click at [328, 44] on link "Очистити фільтри" at bounding box center [329, 46] width 47 height 10
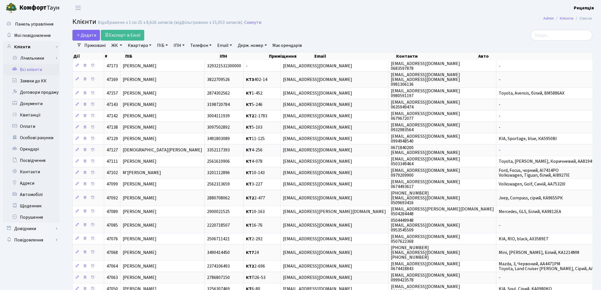
click at [180, 45] on link "ІПН" at bounding box center [179, 46] width 16 height 10
type input "3293215323"
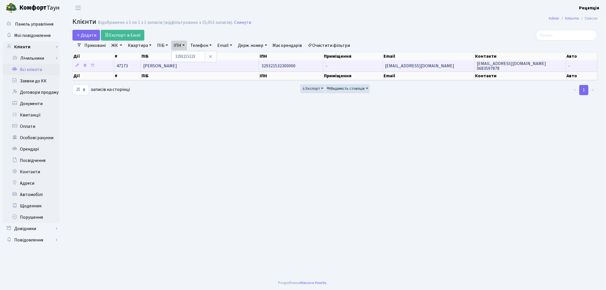
click at [272, 65] on span "329321532300000" at bounding box center [278, 66] width 34 height 6
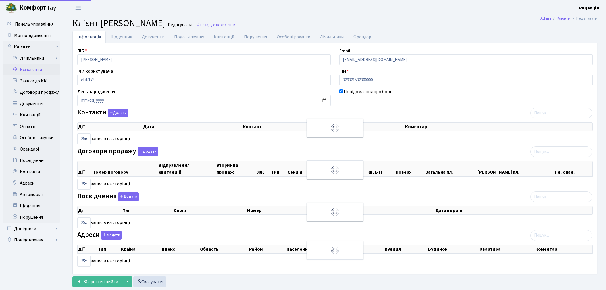
select select "25"
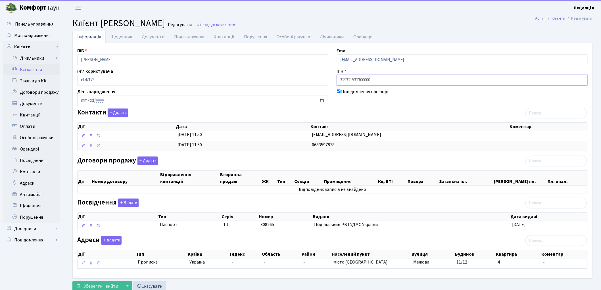
click at [362, 81] on input "329321532300000" at bounding box center [462, 80] width 251 height 11
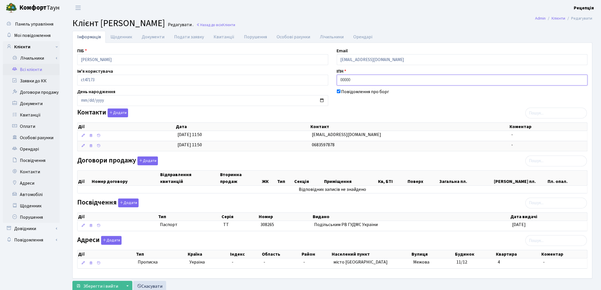
scroll to position [19, 0]
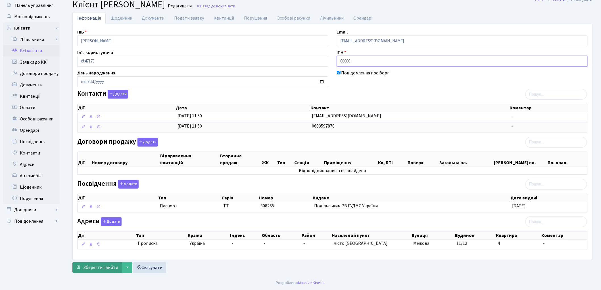
type input "00000"
click at [99, 266] on span "Зберегти і вийти" at bounding box center [100, 268] width 35 height 6
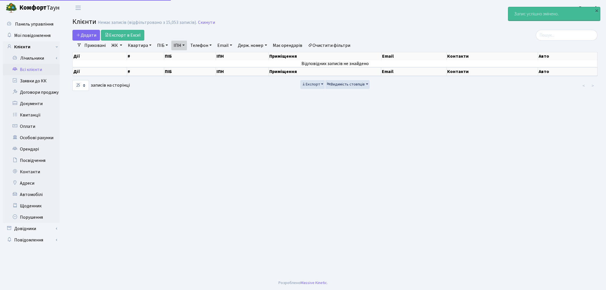
select select "25"
click at [333, 42] on link "Очистити фільтри" at bounding box center [329, 46] width 47 height 10
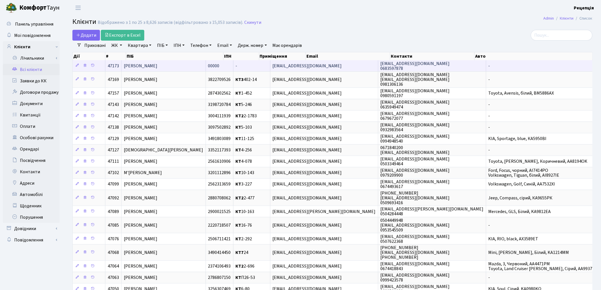
click at [158, 66] on span "[PERSON_NAME]" at bounding box center [141, 66] width 34 height 6
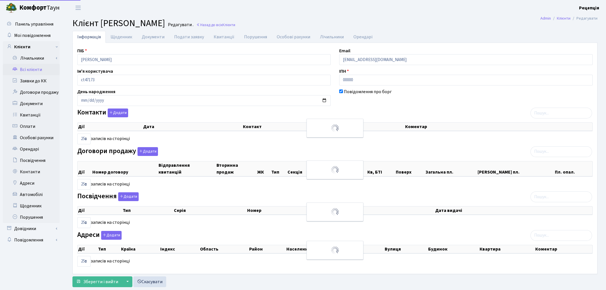
select select "25"
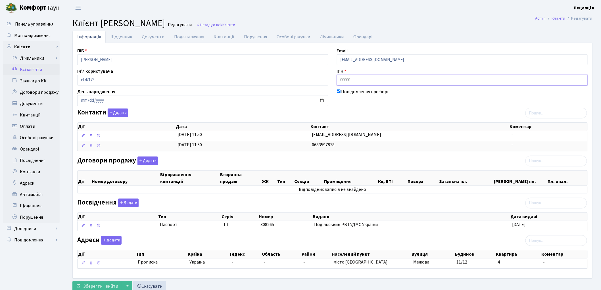
click at [357, 77] on input "00000" at bounding box center [462, 80] width 251 height 11
type input "0"
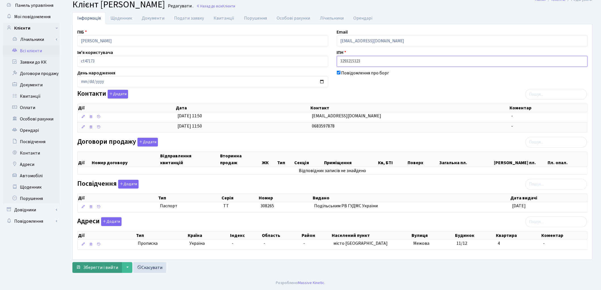
type input "3293215323"
click at [110, 264] on button "Зберегти і вийти" at bounding box center [96, 267] width 49 height 11
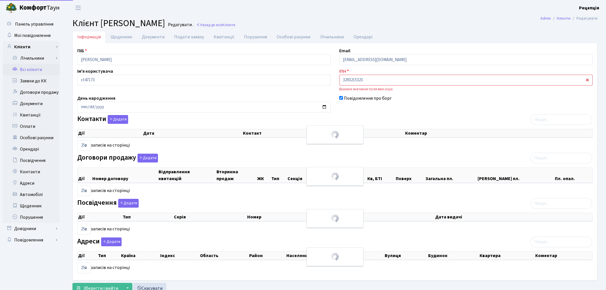
select select "25"
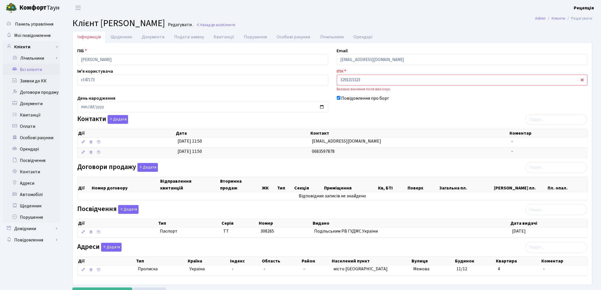
click at [36, 68] on link "Всі клієнти" at bounding box center [31, 69] width 57 height 11
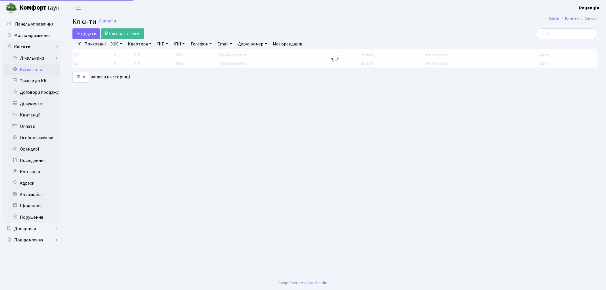
select select "25"
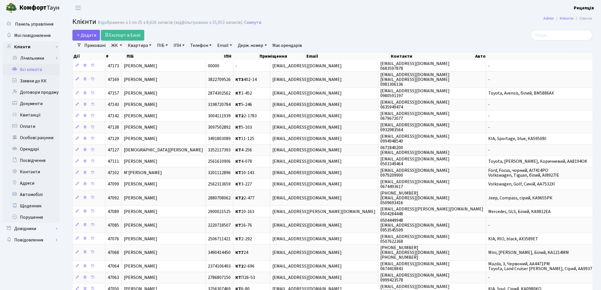
click at [180, 45] on link "ІПН" at bounding box center [179, 46] width 16 height 10
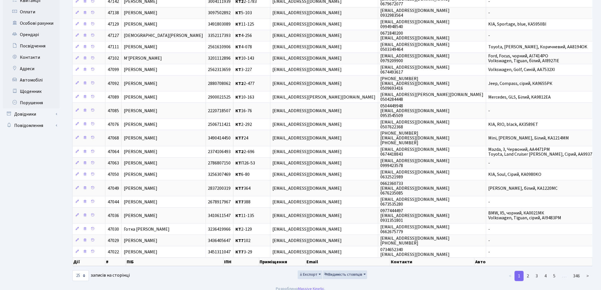
scroll to position [118, 0]
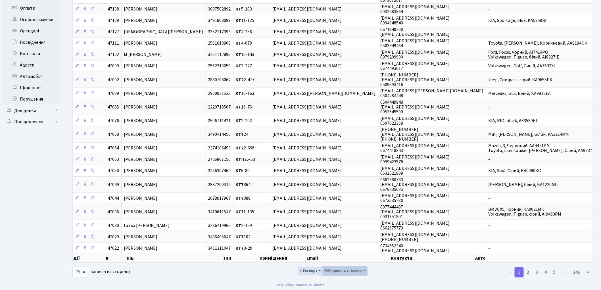
click at [350, 269] on span "Видимість стовпців" at bounding box center [344, 271] width 38 height 6
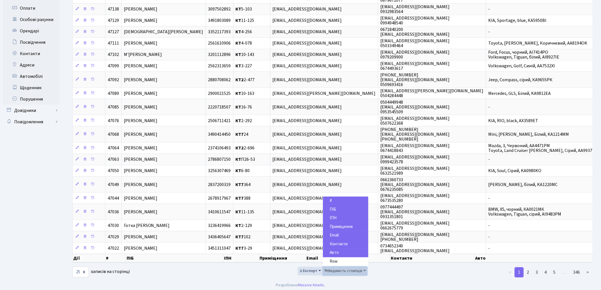
click at [350, 269] on span "Видимість стовпців" at bounding box center [344, 271] width 38 height 6
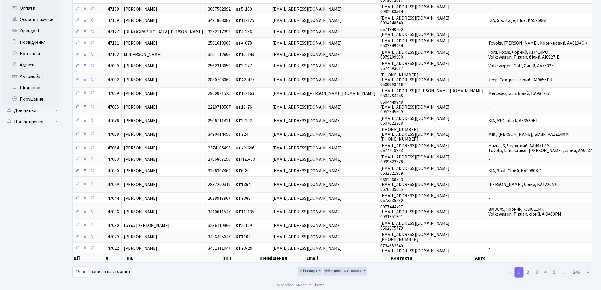
scroll to position [0, 0]
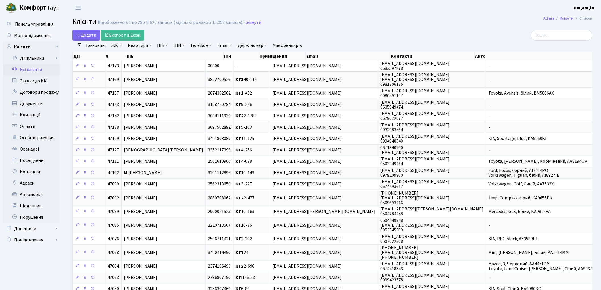
click at [36, 70] on link "Всі клієнти" at bounding box center [31, 69] width 57 height 11
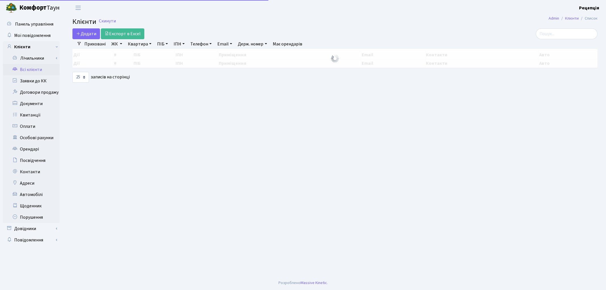
select select "25"
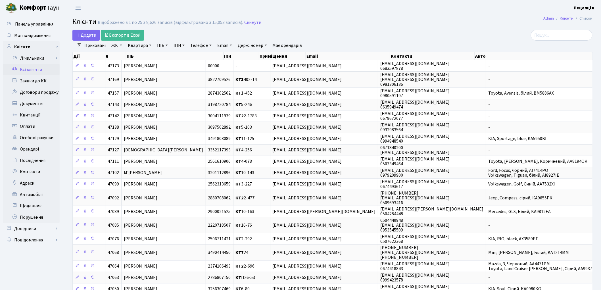
click at [101, 45] on link "Приховані" at bounding box center [95, 46] width 26 height 10
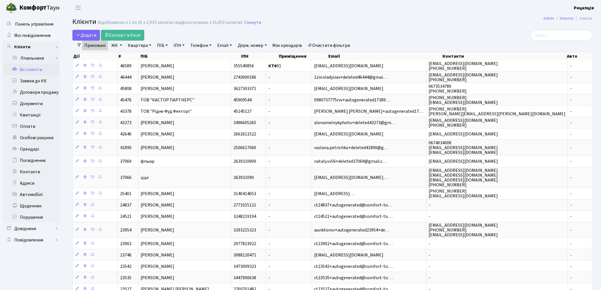
click at [180, 46] on link "ІПН" at bounding box center [179, 46] width 16 height 10
type input "3293215323"
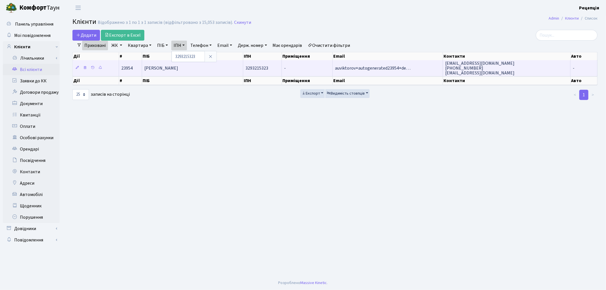
click at [178, 69] on span "Вікторова Олександра Євгеніївна" at bounding box center [161, 68] width 34 height 6
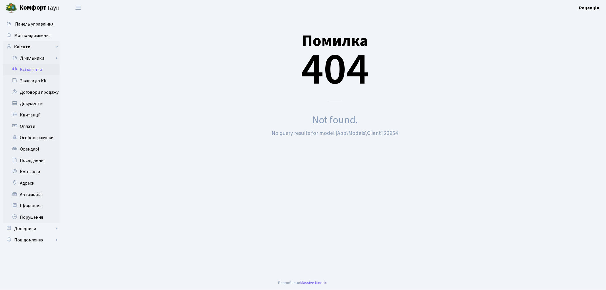
click at [34, 70] on link "Всі клієнти" at bounding box center [31, 69] width 57 height 11
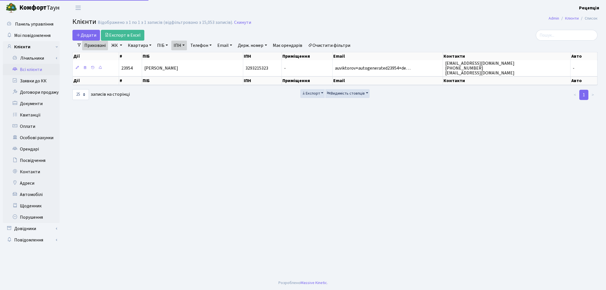
select select "25"
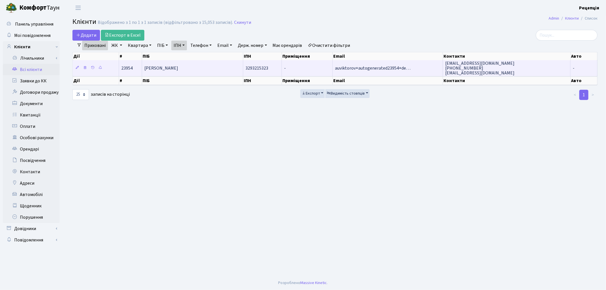
click at [263, 70] on span "3293215323" at bounding box center [257, 68] width 23 height 6
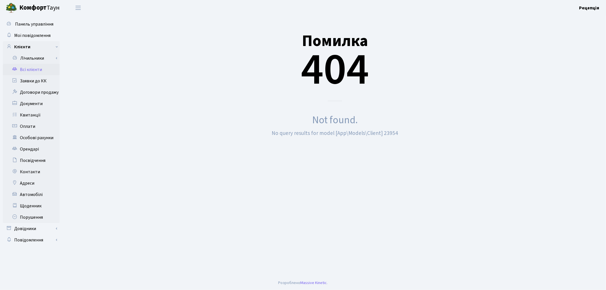
click at [45, 68] on link "Всі клієнти" at bounding box center [31, 69] width 57 height 11
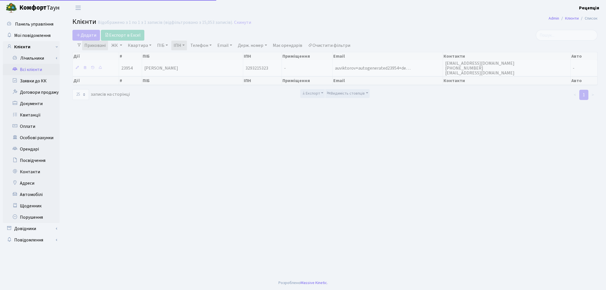
select select "25"
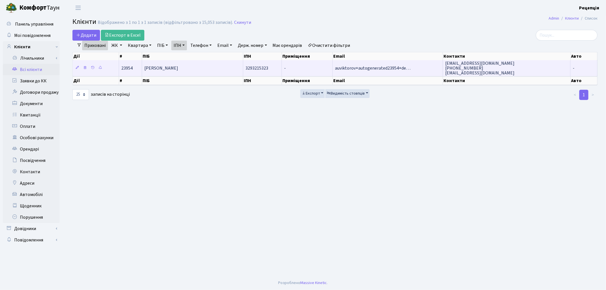
click at [202, 72] on td "[PERSON_NAME]" at bounding box center [192, 68] width 101 height 16
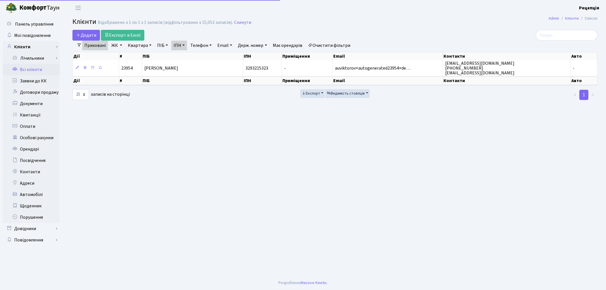
select select "25"
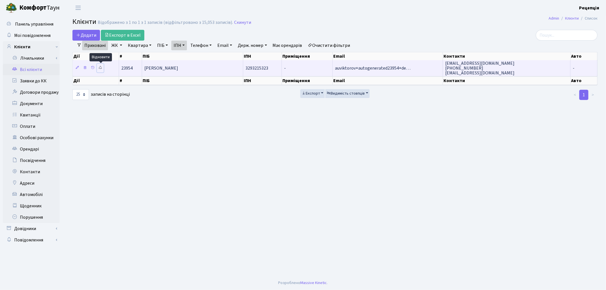
click at [101, 67] on icon at bounding box center [100, 68] width 4 height 4
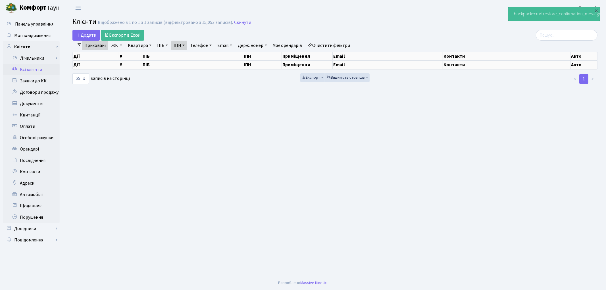
click at [341, 47] on link "Очистити фільтри" at bounding box center [329, 46] width 47 height 10
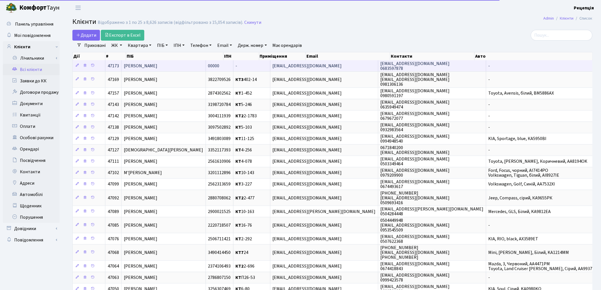
drag, startPoint x: 148, startPoint y: 61, endPoint x: 149, endPoint y: 65, distance: 4.8
click at [148, 62] on div "Дії # ПІБ ІПН Приміщення Email Контакти Авто Дії # ПІБ ІПН Приміщення Email Кон…" at bounding box center [332, 216] width 520 height 333
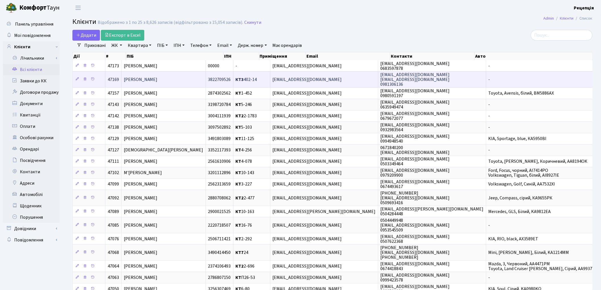
click at [206, 81] on td "Кім Софія Дмитрівна" at bounding box center [164, 79] width 84 height 16
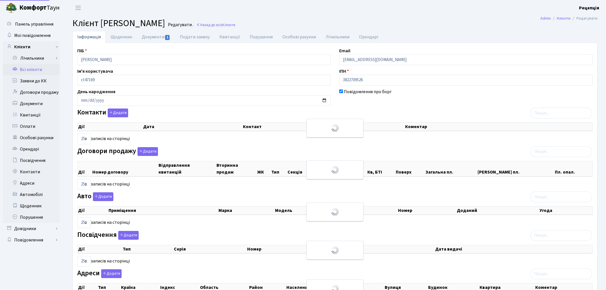
select select "25"
click at [208, 67] on div "ПІБ Кім Софія Дмитрівна Email soniastarkim@gmail.com Ім'я користувача ct47169 І…" at bounding box center [335, 177] width 524 height 260
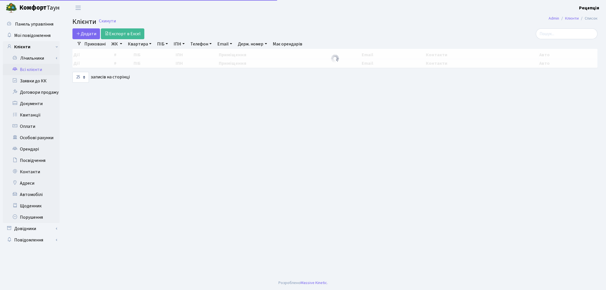
select select "25"
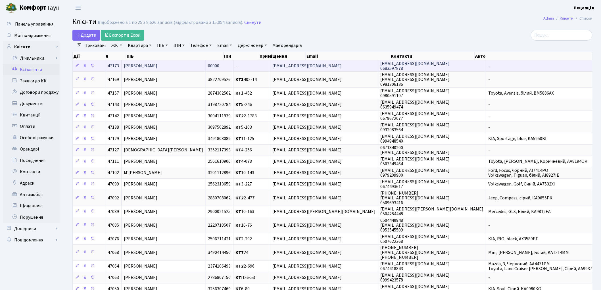
click at [205, 70] on td "[PERSON_NAME]" at bounding box center [164, 65] width 84 height 11
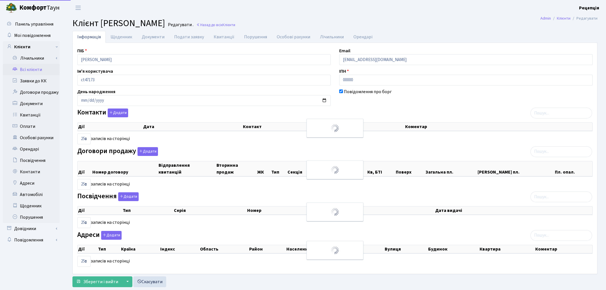
select select "25"
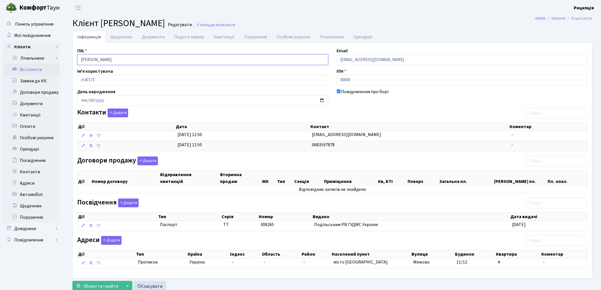
drag, startPoint x: 99, startPoint y: 60, endPoint x: 71, endPoint y: 61, distance: 27.9
click at [71, 61] on div "Інформація Щоденник Документи Подати заявку Квитанції Порушення Особові рахунки…" at bounding box center [332, 162] width 529 height 263
type input "[PERSON_NAME]"
click at [376, 84] on input "00000" at bounding box center [462, 80] width 251 height 11
type input "0"
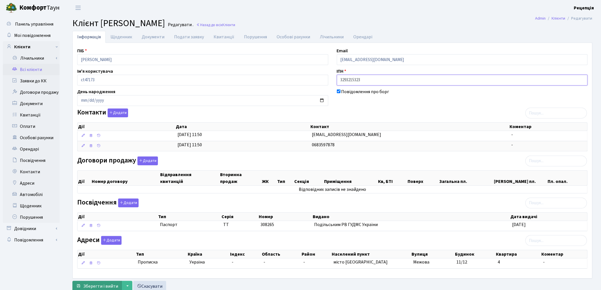
type input "3293215323"
click at [107, 286] on span "Зберегти і вийти" at bounding box center [100, 286] width 35 height 6
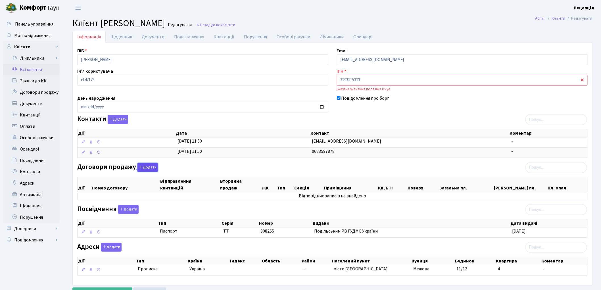
click at [146, 167] on button "Додати" at bounding box center [148, 167] width 20 height 9
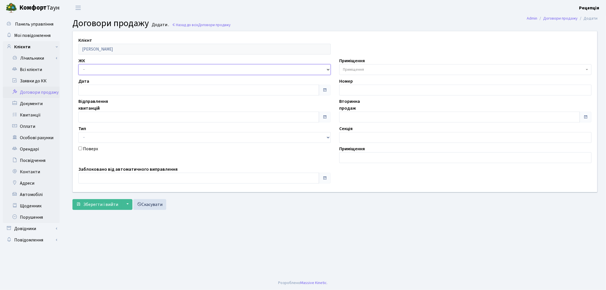
click at [95, 69] on select "- КТ, вул. Регенераторна, 4 КТ2, просп. [STREET_ADDRESS] [STREET_ADDRESS] [PERS…" at bounding box center [204, 69] width 252 height 11
select select "271"
click at [78, 64] on select "- КТ, вул. Регенераторна, 4 КТ2, просп. [STREET_ADDRESS] [STREET_ADDRESS] [PERS…" at bounding box center [204, 69] width 252 height 11
select select
click at [356, 72] on span "Приміщення" at bounding box center [353, 70] width 21 height 6
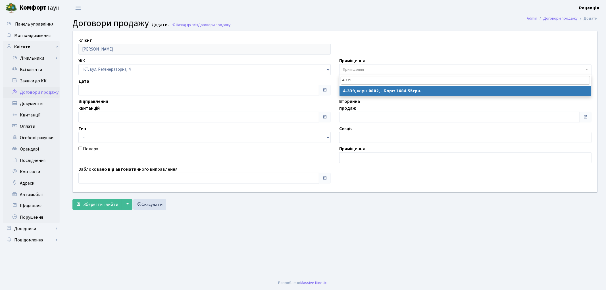
type input "4-339"
select select "1798"
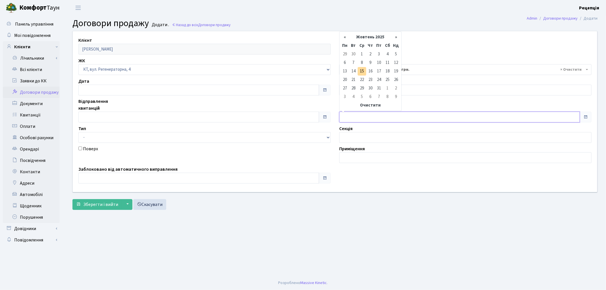
click at [362, 118] on input "text" at bounding box center [459, 117] width 241 height 11
click at [362, 58] on td "1" at bounding box center [362, 54] width 9 height 9
type input "01.10.2025"
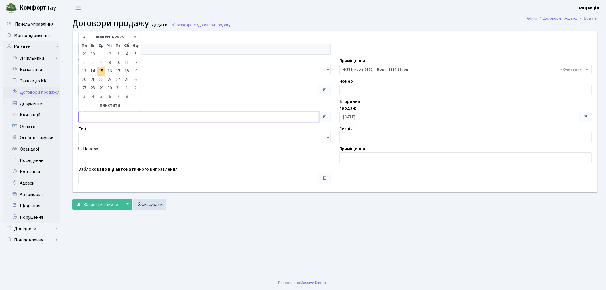
click at [97, 115] on input "text" at bounding box center [198, 117] width 241 height 11
click at [101, 55] on td "1" at bounding box center [101, 54] width 9 height 9
type input "01.10.2025"
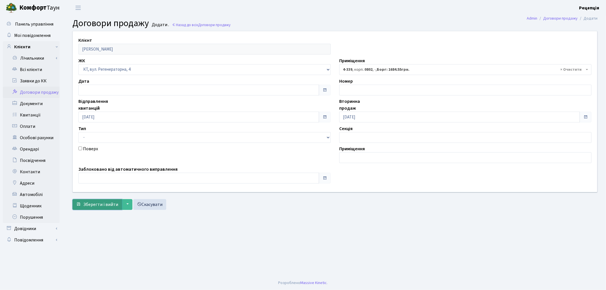
click at [97, 209] on button "Зберегти і вийти" at bounding box center [96, 204] width 49 height 11
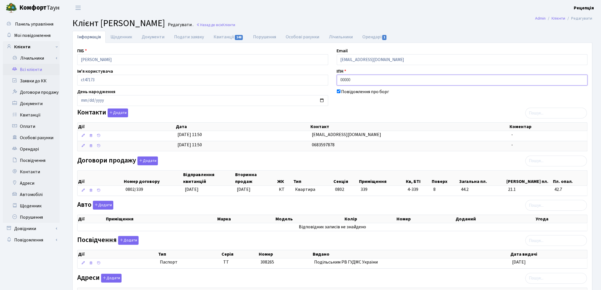
click at [359, 80] on input "00000" at bounding box center [462, 80] width 251 height 11
type input "0"
click at [373, 80] on input "text" at bounding box center [462, 80] width 251 height 11
type input "3293215323"
click at [155, 36] on link "Документи" at bounding box center [153, 37] width 32 height 12
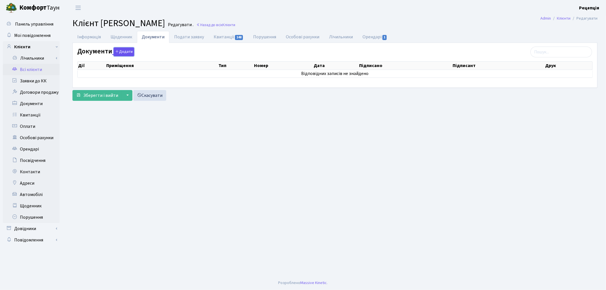
click at [124, 49] on button "Додати" at bounding box center [124, 51] width 20 height 9
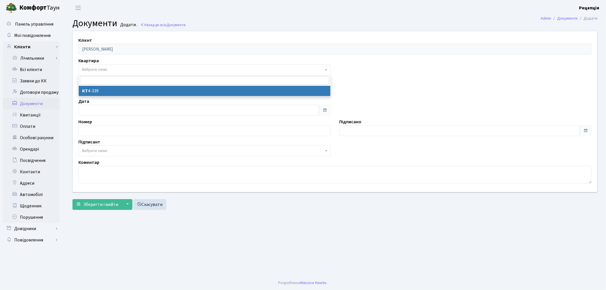
click at [107, 71] on span "Вибрати запис" at bounding box center [95, 70] width 26 height 6
select select "178811"
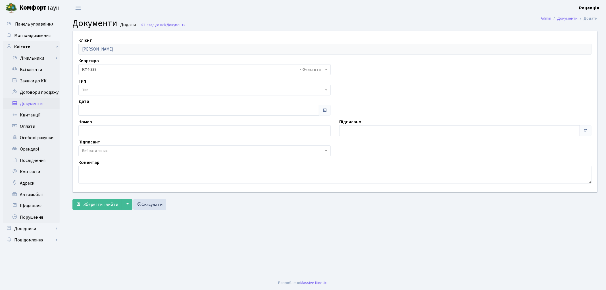
click at [107, 90] on span "Тип" at bounding box center [203, 90] width 242 height 6
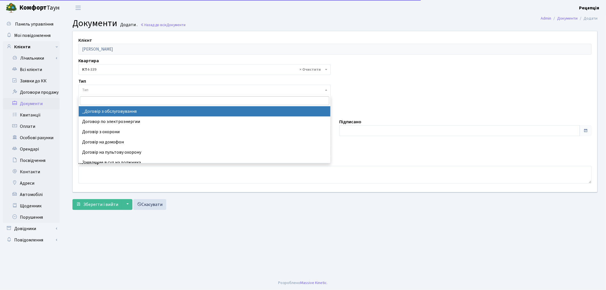
drag, startPoint x: 111, startPoint y: 111, endPoint x: 112, endPoint y: 114, distance: 3.2
select select "289"
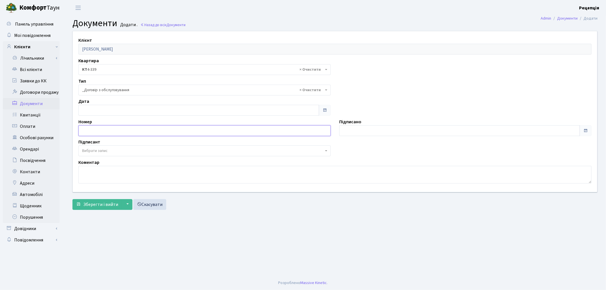
click at [171, 135] on input "text" at bounding box center [204, 130] width 252 height 11
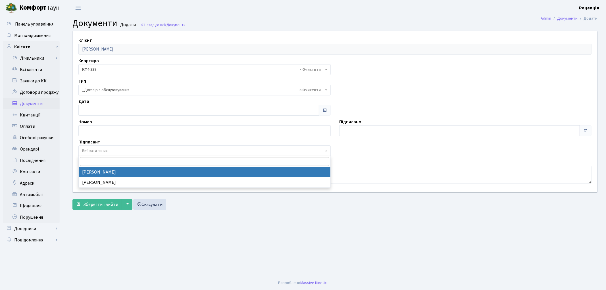
click at [89, 151] on span "Вибрати запис" at bounding box center [95, 151] width 26 height 6
select select "74"
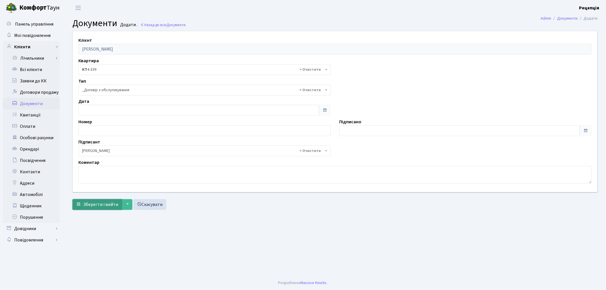
click at [98, 206] on span "Зберегти і вийти" at bounding box center [100, 205] width 35 height 6
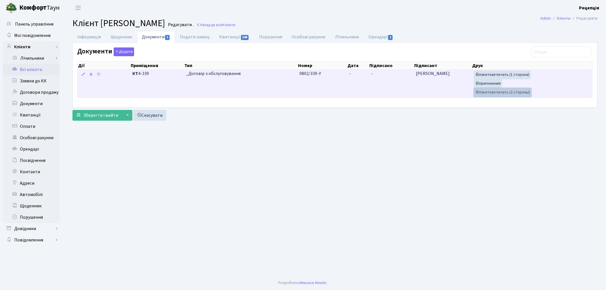
click at [484, 93] on link "пакетная печать (2 стороны)" at bounding box center [502, 92] width 57 height 9
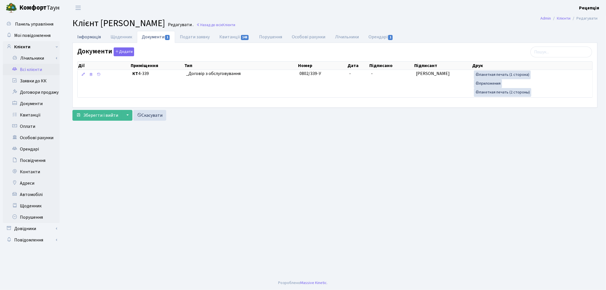
click at [87, 38] on link "Інформація" at bounding box center [88, 37] width 33 height 12
select select "25"
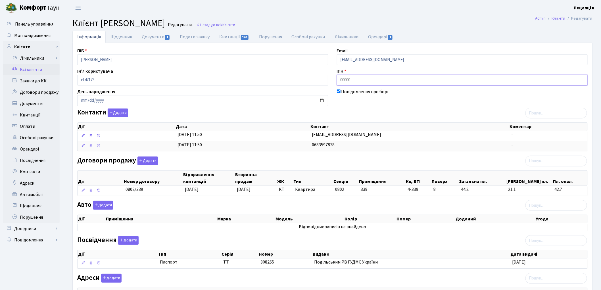
drag, startPoint x: 357, startPoint y: 78, endPoint x: 294, endPoint y: 60, distance: 65.3
click at [294, 60] on div "ПІБ [PERSON_NAME] Email [EMAIL_ADDRESS][DOMAIN_NAME] Ім'я користувача ct47173 І…" at bounding box center [332, 179] width 519 height 264
type input "3293215323"
click at [155, 42] on link "Документи 1" at bounding box center [156, 37] width 38 height 12
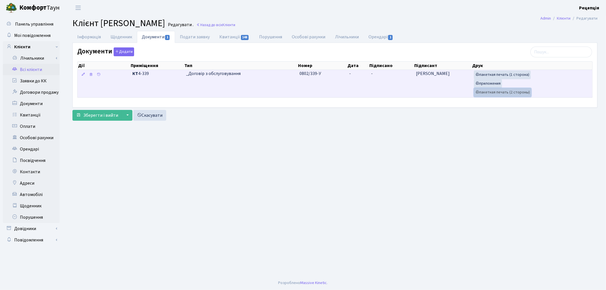
click at [510, 94] on link "пакетная печать (2 стороны)" at bounding box center [502, 92] width 57 height 9
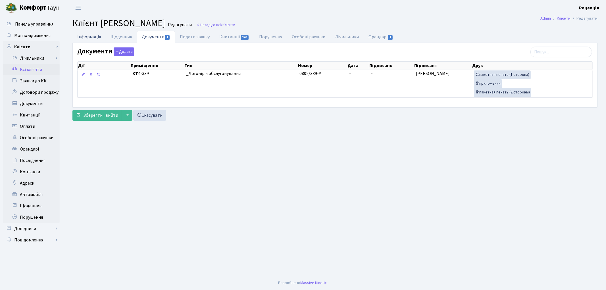
click at [84, 35] on link "Інформація" at bounding box center [88, 37] width 33 height 12
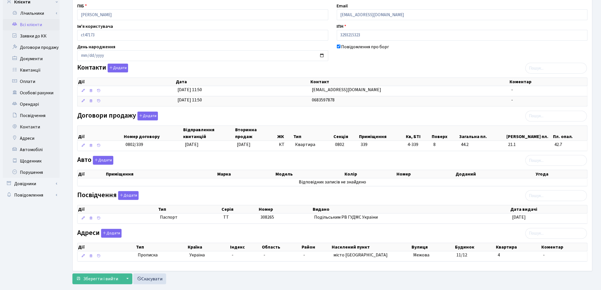
scroll to position [57, 0]
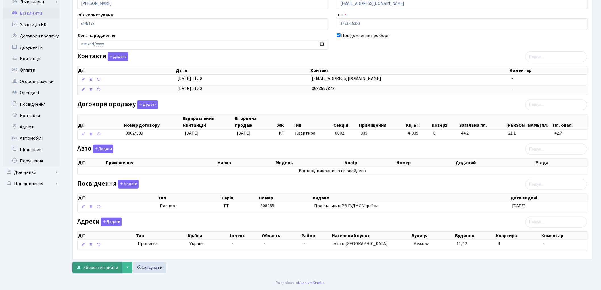
click at [101, 269] on span "Зберегти і вийти" at bounding box center [100, 268] width 35 height 6
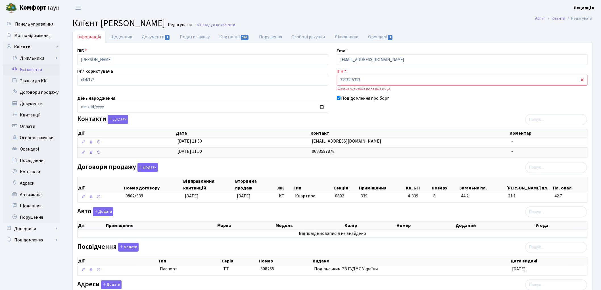
click at [27, 70] on link "Всі клієнти" at bounding box center [31, 69] width 57 height 11
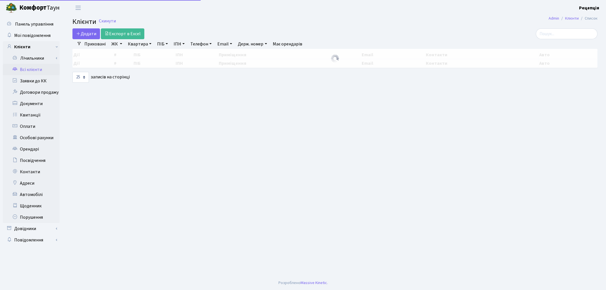
select select "25"
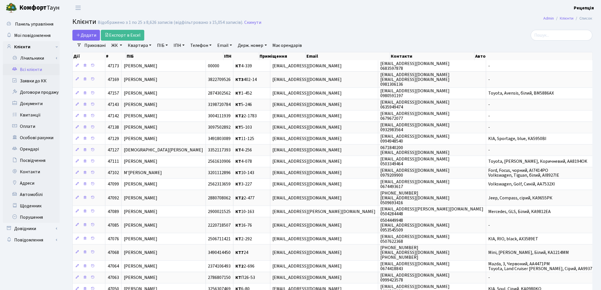
click at [107, 44] on link "Приховані" at bounding box center [95, 46] width 26 height 10
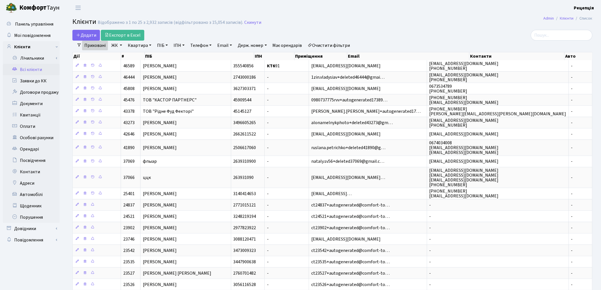
click at [175, 45] on link "ІПН" at bounding box center [179, 46] width 16 height 10
type input "3293215323"
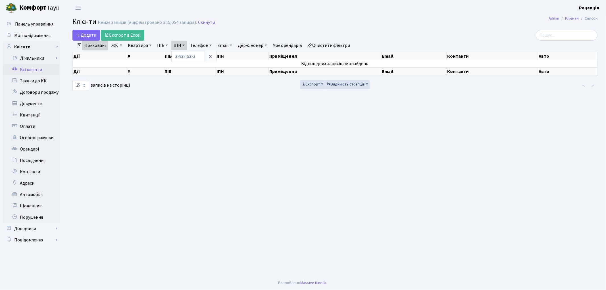
click at [342, 46] on link "Очистити фільтри" at bounding box center [329, 46] width 47 height 10
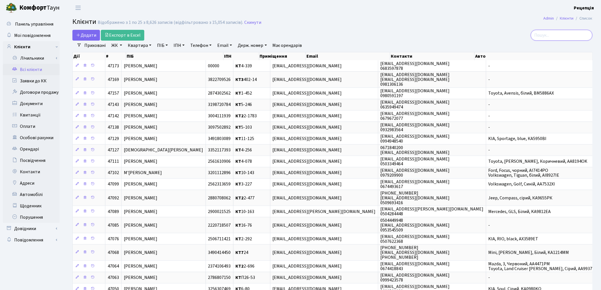
click at [555, 33] on input "search" at bounding box center [562, 35] width 62 height 11
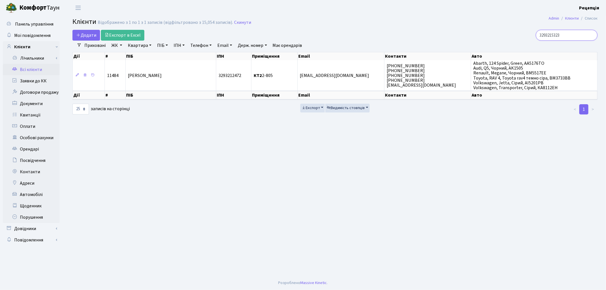
type input "3293215323"
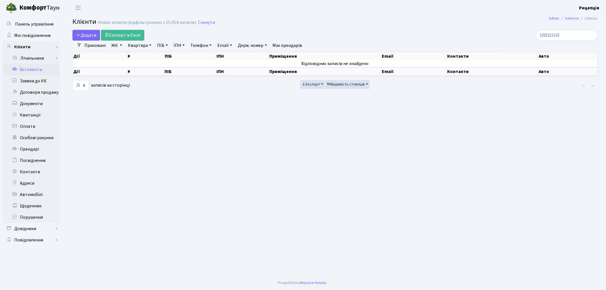
click at [30, 69] on link "Всі клієнти" at bounding box center [31, 69] width 57 height 11
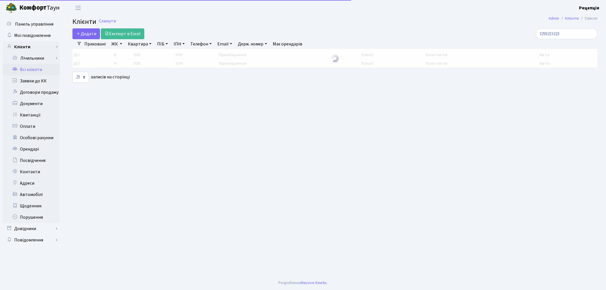
select select "25"
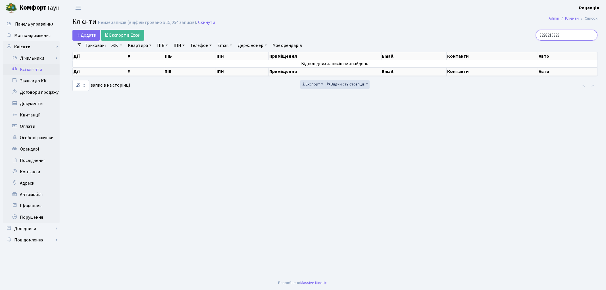
click at [591, 35] on input "3293215323" at bounding box center [567, 35] width 62 height 11
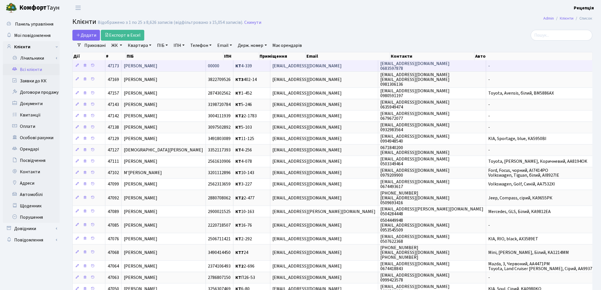
click at [206, 70] on td "[PERSON_NAME]" at bounding box center [164, 65] width 84 height 11
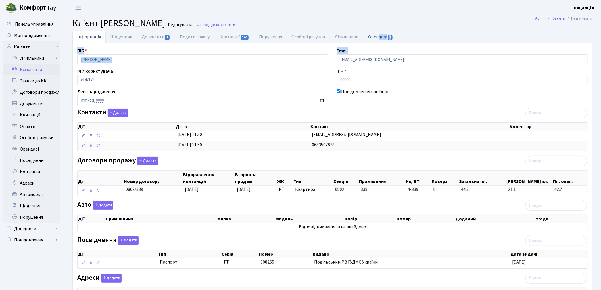
click at [377, 42] on div "Інформація Щоденник Документи 1 Подати заявку Квитанції 148 Порушення Особові р…" at bounding box center [332, 173] width 520 height 285
click at [379, 39] on link "Орендарі 1" at bounding box center [381, 37] width 34 height 12
select select "25"
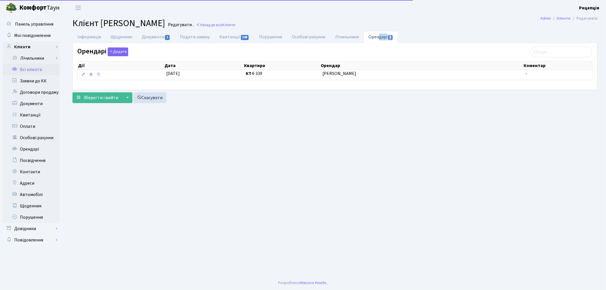
click at [427, 33] on ul "Інформація Щоденник Документи 1 Подати заявку Квитанції 148 Порушення Особові р…" at bounding box center [334, 37] width 525 height 12
click at [419, 31] on ul "Інформація Щоденник Документи 1 Подати заявку Квитанції 148 Порушення Особові р…" at bounding box center [334, 37] width 525 height 12
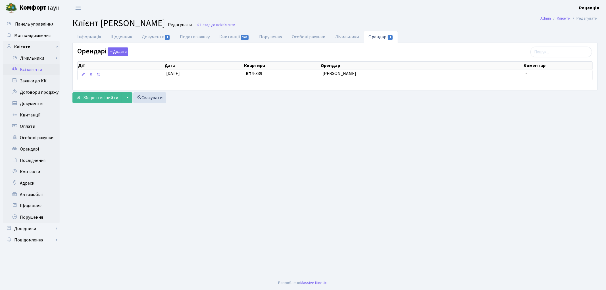
click at [36, 70] on link "Всі клієнти" at bounding box center [31, 69] width 57 height 11
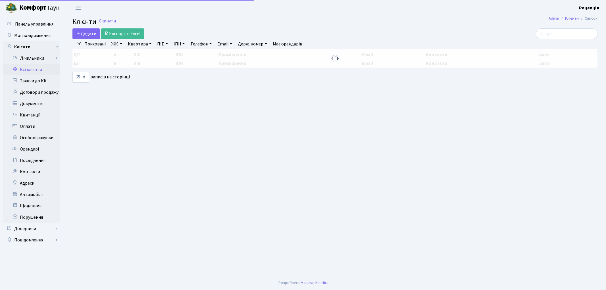
select select "25"
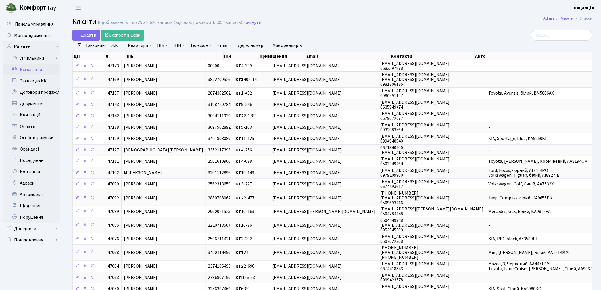
click at [98, 48] on link "Приховані" at bounding box center [95, 46] width 26 height 10
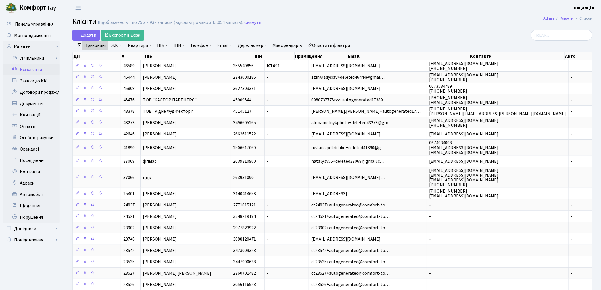
click at [161, 46] on link "ПІБ" at bounding box center [162, 46] width 15 height 10
click at [184, 46] on link "ІПН" at bounding box center [179, 46] width 16 height 10
type input "3293215323"
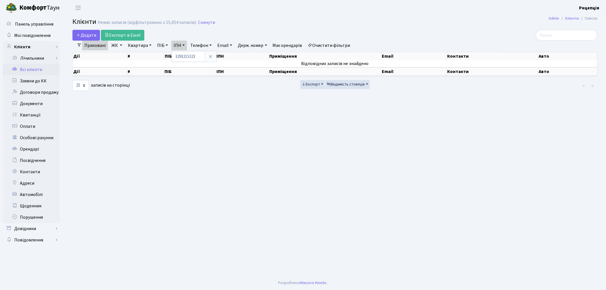
click at [346, 44] on link "Очистити фільтри" at bounding box center [329, 46] width 47 height 10
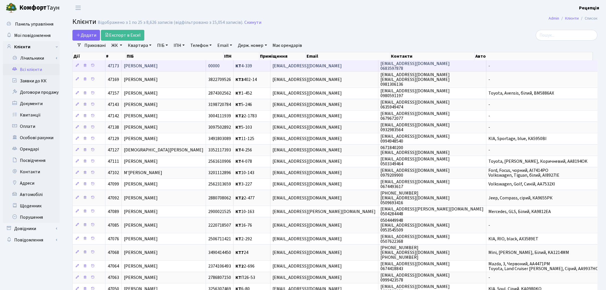
click at [206, 66] on td "[PERSON_NAME]" at bounding box center [164, 65] width 84 height 11
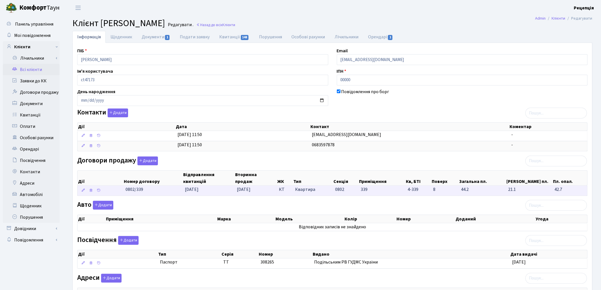
click at [188, 195] on td "[DATE]" at bounding box center [209, 191] width 52 height 10
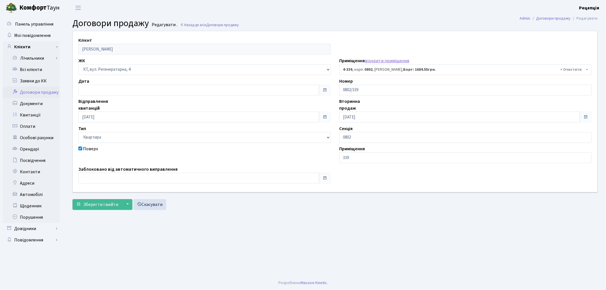
select select "1798"
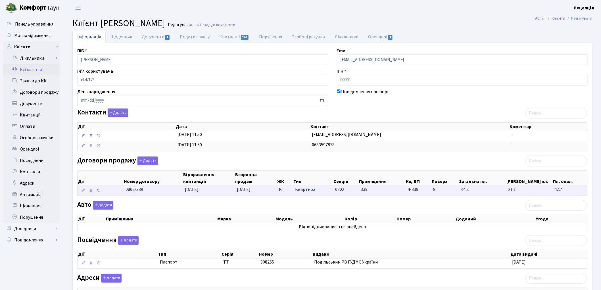
click at [163, 189] on td "0802/339" at bounding box center [152, 191] width 59 height 10
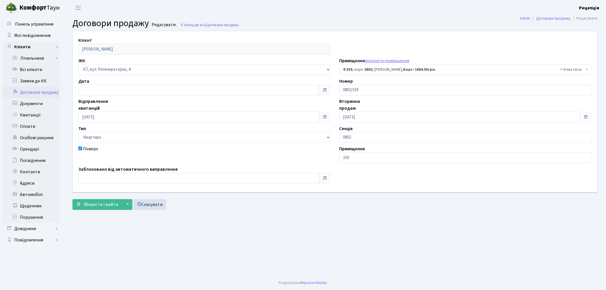
select select "1798"
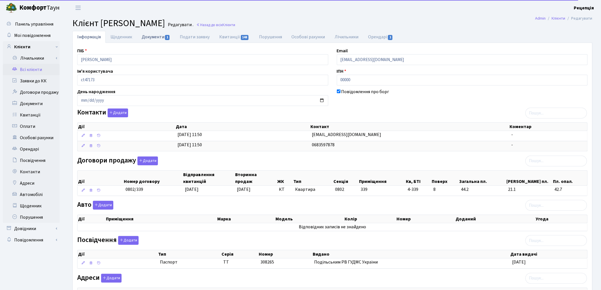
click at [157, 41] on link "Документи 1" at bounding box center [156, 37] width 38 height 12
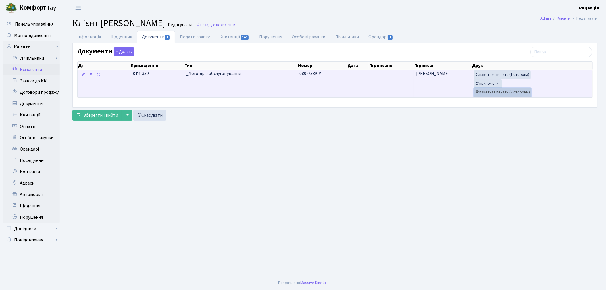
click at [493, 94] on link "пакетная печать (2 стороны)" at bounding box center [502, 92] width 57 height 9
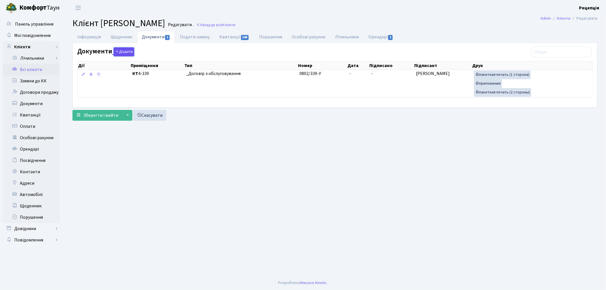
click at [121, 53] on button "Додати" at bounding box center [124, 51] width 20 height 9
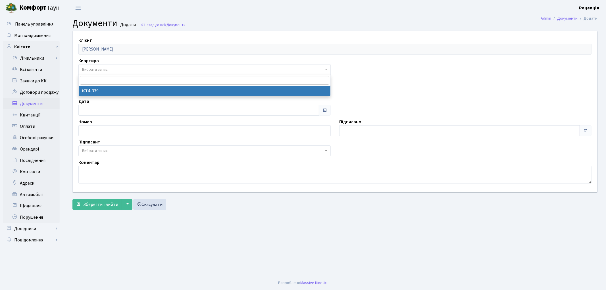
click at [92, 70] on span "Вибрати запис" at bounding box center [95, 70] width 26 height 6
select select "178811"
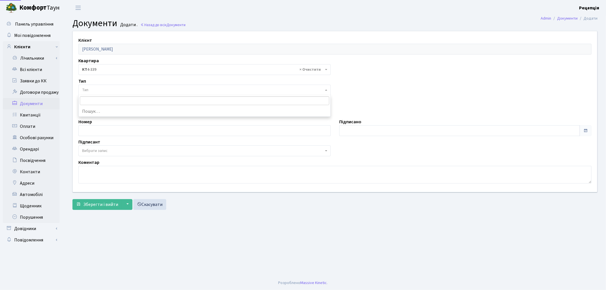
click at [100, 91] on span "Тип" at bounding box center [203, 90] width 242 height 6
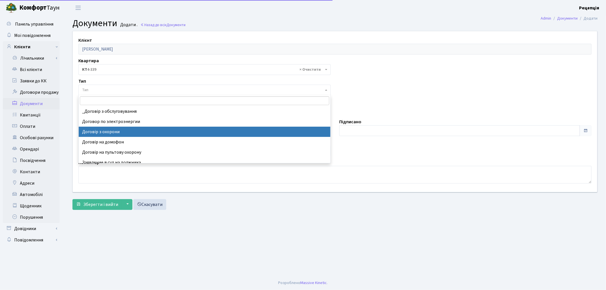
select select "290"
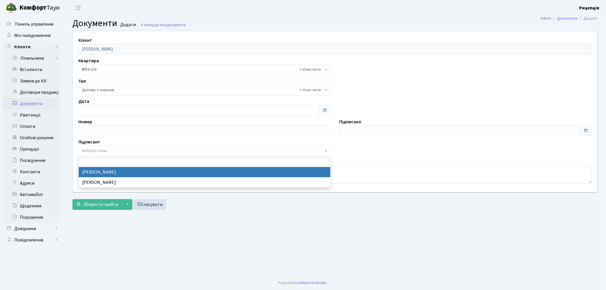
click at [101, 151] on span "Вибрати запис" at bounding box center [95, 151] width 26 height 6
select select "74"
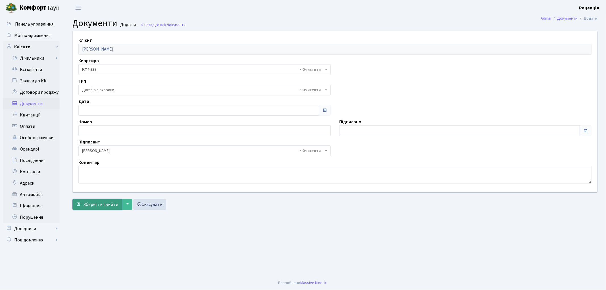
click at [100, 209] on button "Зберегти і вийти" at bounding box center [96, 204] width 49 height 11
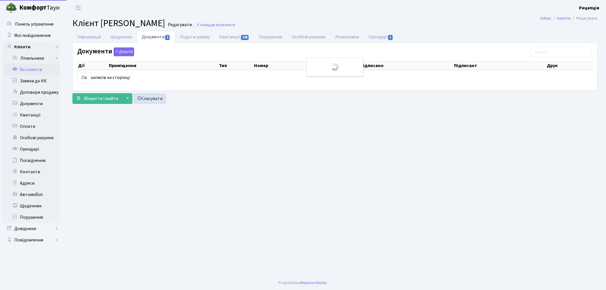
select select "25"
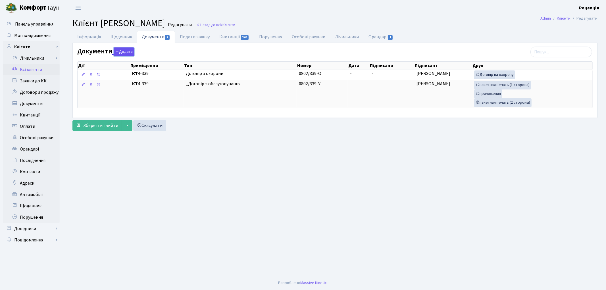
click at [124, 50] on button "Додати" at bounding box center [124, 51] width 20 height 9
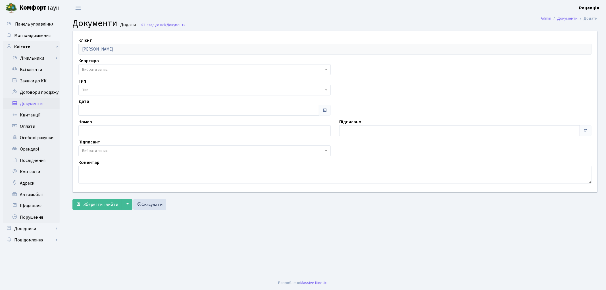
click at [115, 70] on span "Вибрати запис" at bounding box center [203, 70] width 242 height 6
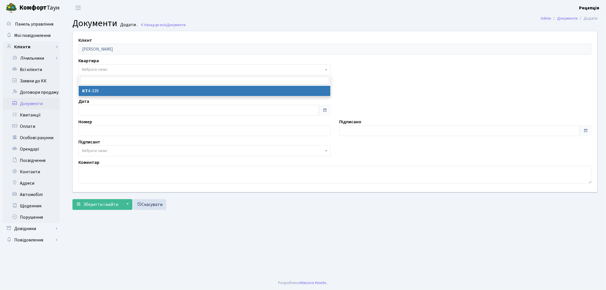
select select "178811"
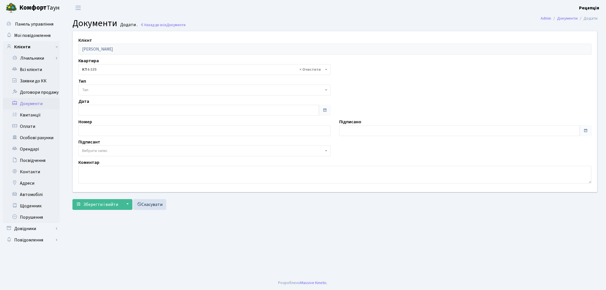
click at [112, 90] on span "Тип" at bounding box center [203, 90] width 242 height 6
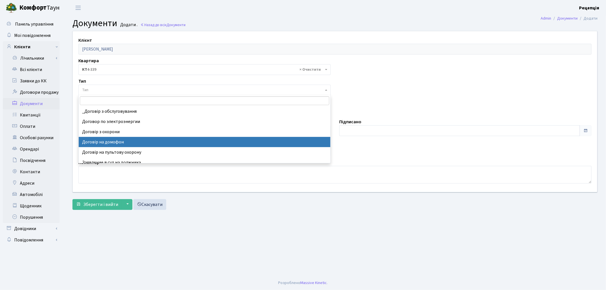
select select "292"
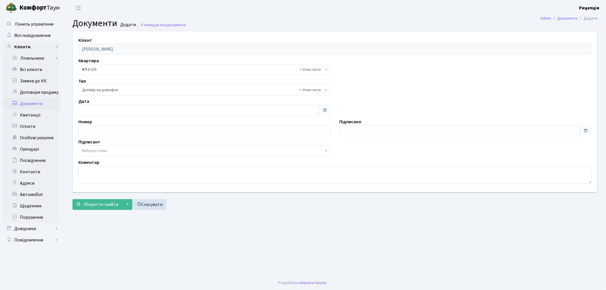
click at [107, 149] on span "Вибрати запис" at bounding box center [95, 151] width 26 height 6
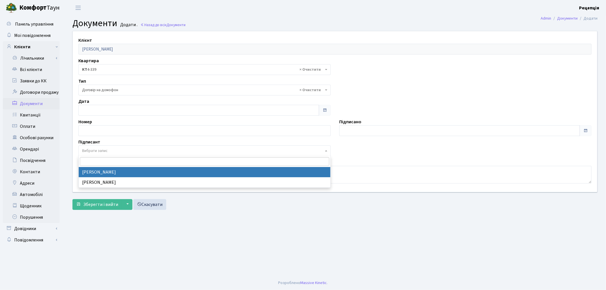
select select "74"
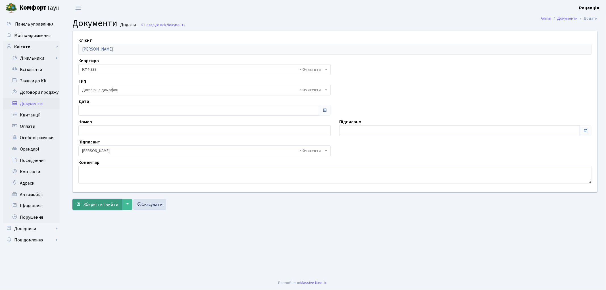
click at [102, 206] on span "Зберегти і вийти" at bounding box center [100, 205] width 35 height 6
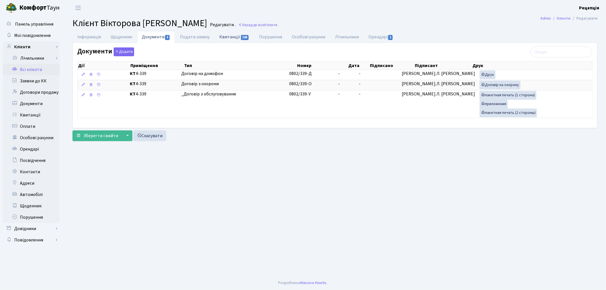
drag, startPoint x: 232, startPoint y: 39, endPoint x: 235, endPoint y: 40, distance: 3.7
click at [232, 39] on link "Квитанції 148" at bounding box center [235, 37] width 40 height 12
select select "25"
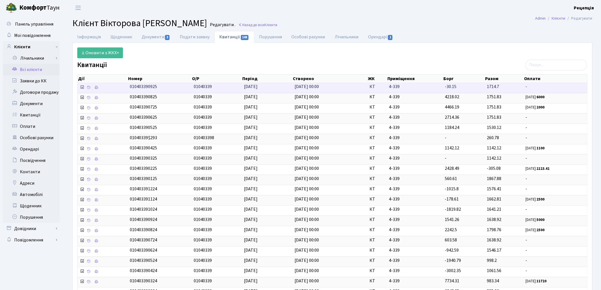
click at [83, 88] on icon at bounding box center [82, 87] width 5 height 5
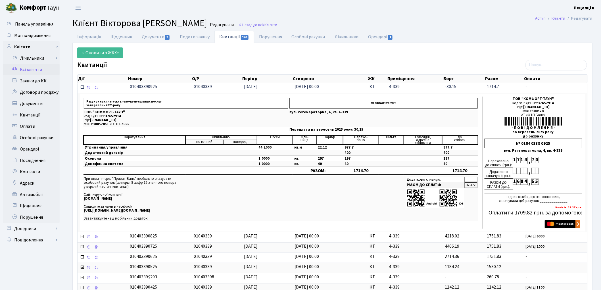
click at [84, 87] on span at bounding box center [82, 87] width 5 height 6
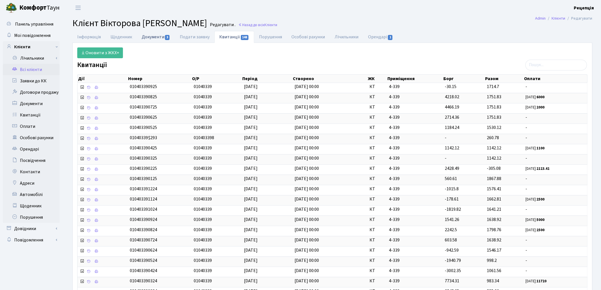
click at [153, 40] on link "Документи 3" at bounding box center [156, 37] width 38 height 12
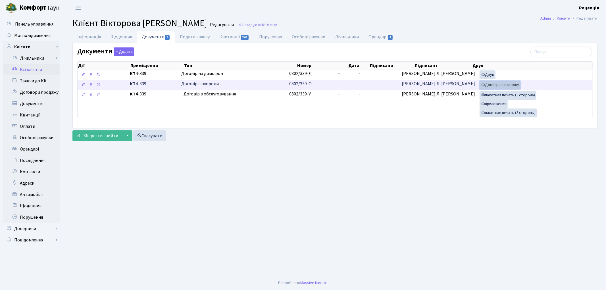
click at [488, 87] on link "Договір на охорону" at bounding box center [500, 85] width 41 height 9
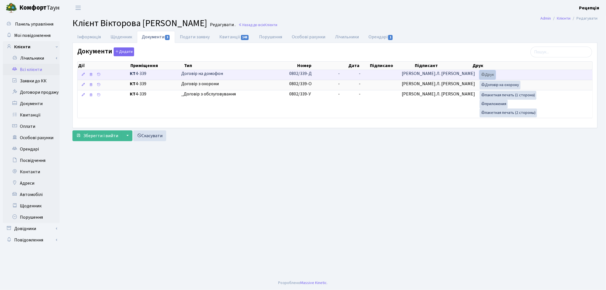
click at [484, 76] on link "Друк" at bounding box center [488, 74] width 16 height 9
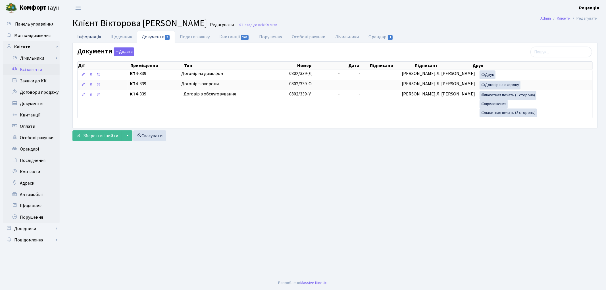
click at [95, 36] on link "Інформація" at bounding box center [88, 37] width 33 height 12
select select "25"
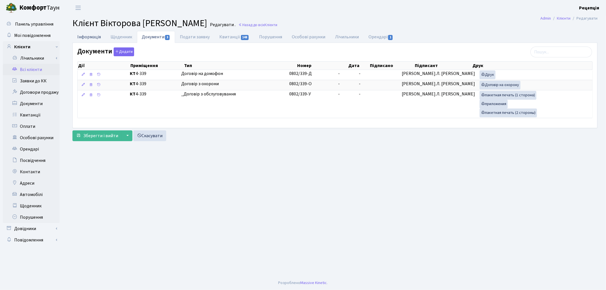
select select "25"
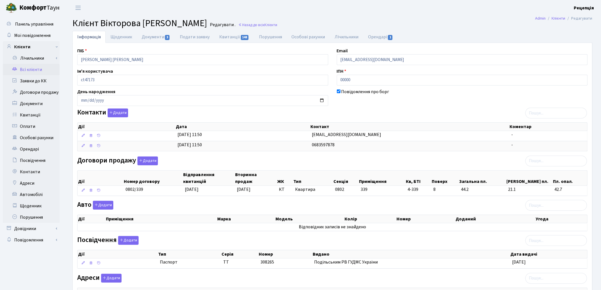
click at [38, 70] on link "Всі клієнти" at bounding box center [31, 69] width 57 height 11
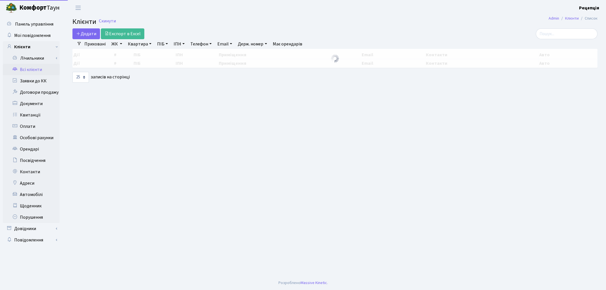
select select "25"
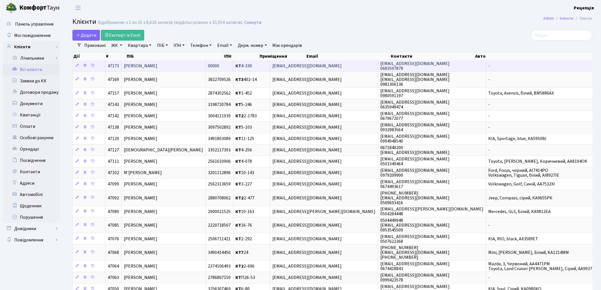
click at [158, 66] on span "[PERSON_NAME]" at bounding box center [141, 66] width 34 height 6
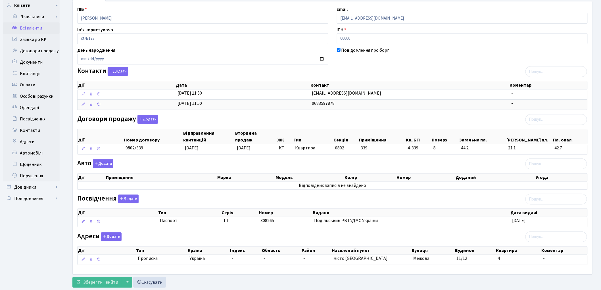
scroll to position [49, 0]
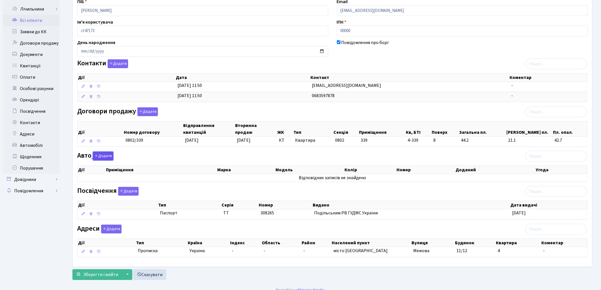
click at [106, 158] on button "Додати" at bounding box center [103, 156] width 20 height 9
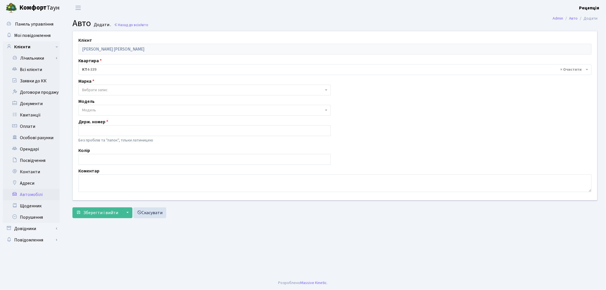
click at [94, 87] on span "Вибрати запис" at bounding box center [95, 90] width 26 height 6
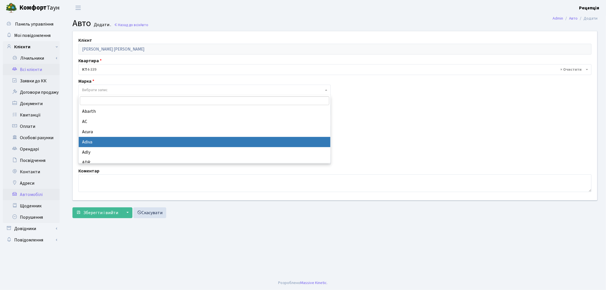
click at [30, 68] on link "Всі клієнти" at bounding box center [31, 69] width 57 height 11
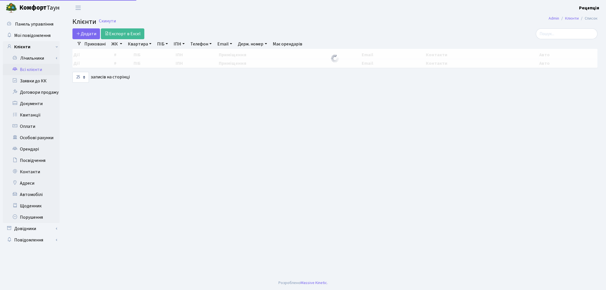
select select "25"
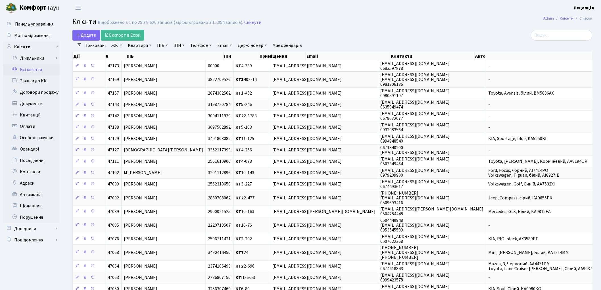
click at [160, 44] on link "ПІБ" at bounding box center [162, 46] width 15 height 10
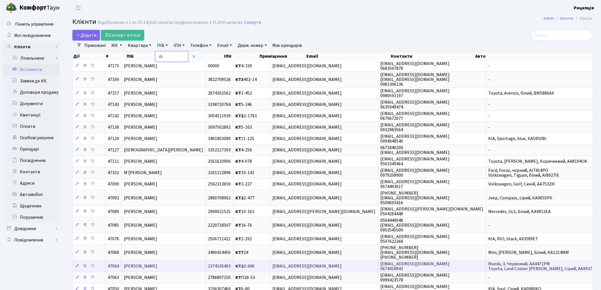
type input "d"
type input "вікторов"
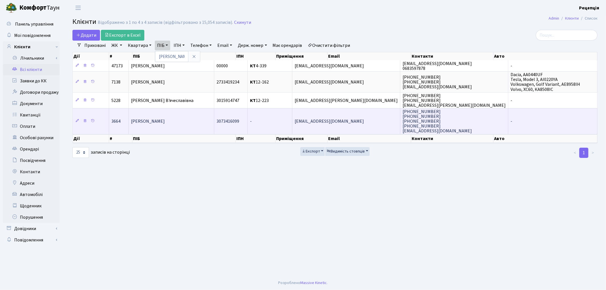
click at [206, 126] on td "Вікторов Антон Юрійович" at bounding box center [172, 121] width 86 height 26
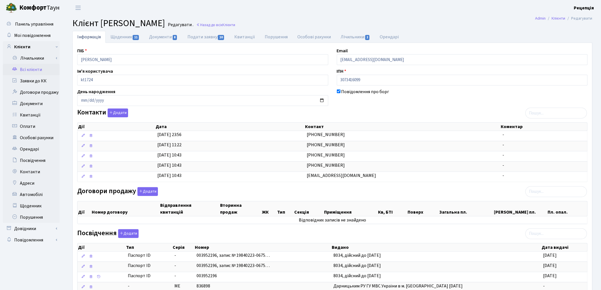
click at [32, 71] on link "Всі клієнти" at bounding box center [31, 69] width 57 height 11
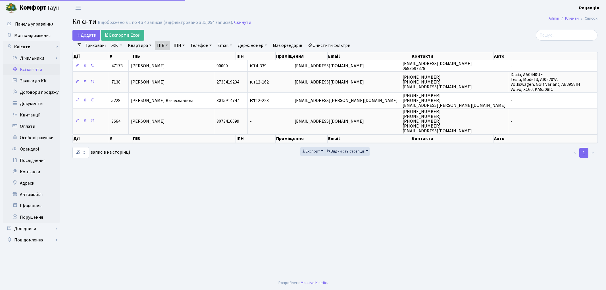
select select "25"
click at [326, 45] on link "Очистити фільтри" at bounding box center [329, 46] width 47 height 10
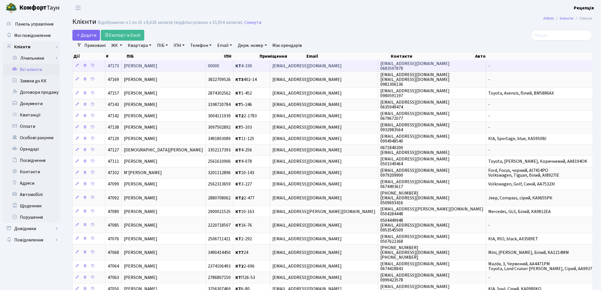
click at [158, 66] on span "[PERSON_NAME]" at bounding box center [141, 66] width 34 height 6
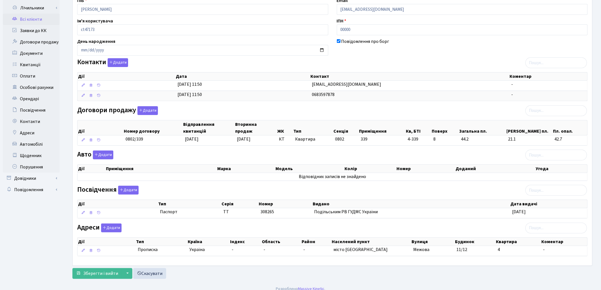
scroll to position [57, 0]
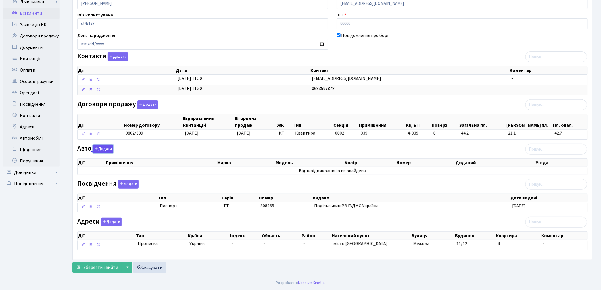
click at [104, 147] on button "Додати" at bounding box center [103, 149] width 20 height 9
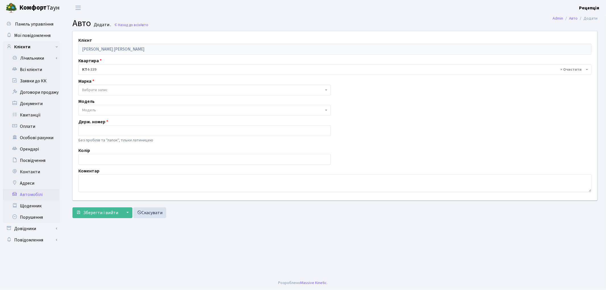
click at [97, 92] on span "Вибрати запис" at bounding box center [95, 90] width 26 height 6
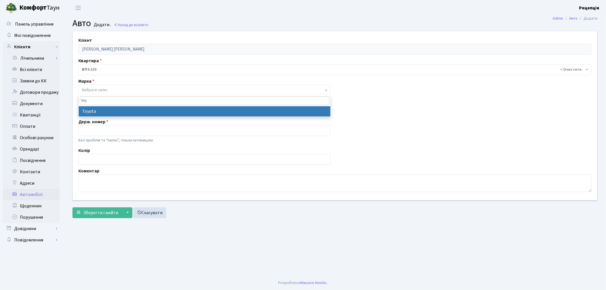
type input "toy"
select select "130"
select select
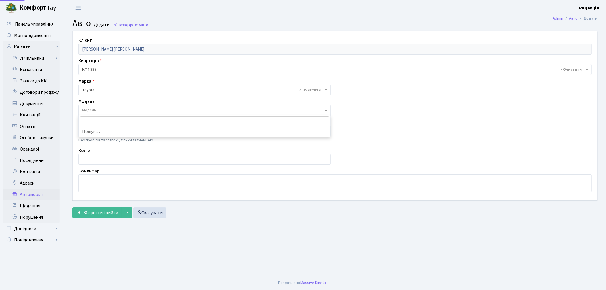
click at [101, 111] on span "Модель" at bounding box center [203, 110] width 242 height 6
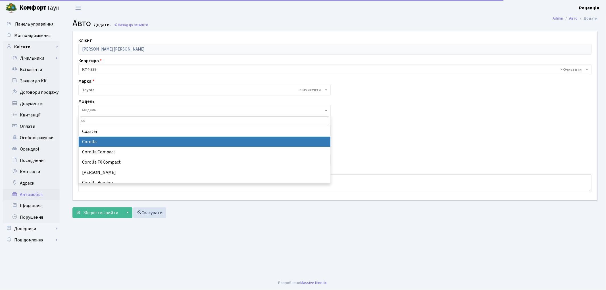
type input "co"
select select "2314"
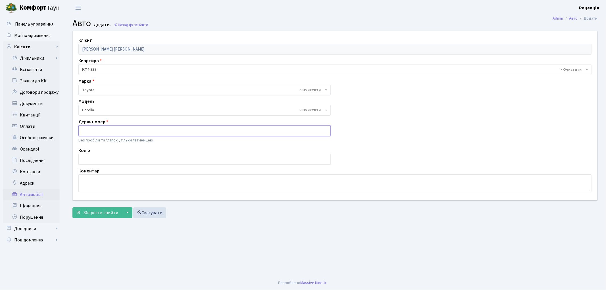
click at [93, 132] on input "text" at bounding box center [204, 130] width 252 height 11
type input "R"
type input "KA4606IX"
click at [104, 157] on input "text" at bounding box center [204, 159] width 252 height 11
type input "зелений"
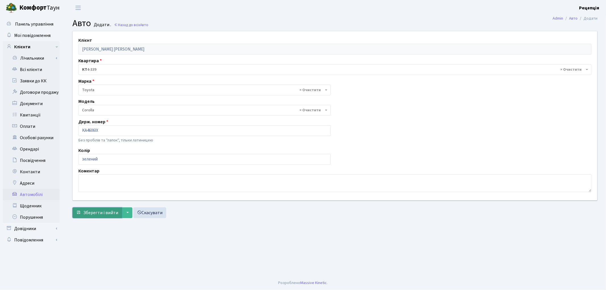
click at [105, 214] on span "Зберегти і вийти" at bounding box center [100, 213] width 35 height 6
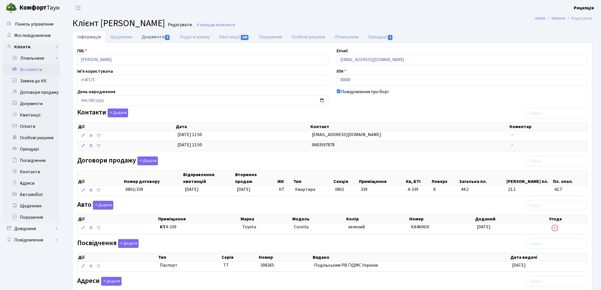
click at [151, 39] on link "Документи 3" at bounding box center [156, 37] width 38 height 12
select select "25"
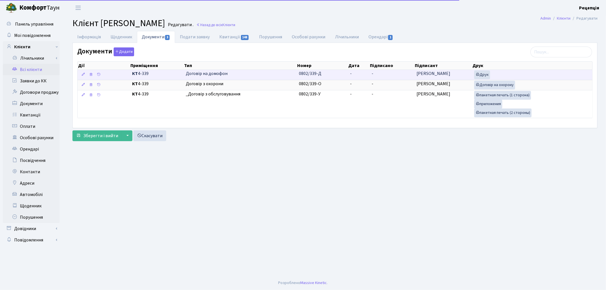
click at [342, 72] on td "0802/339-Д" at bounding box center [322, 75] width 51 height 10
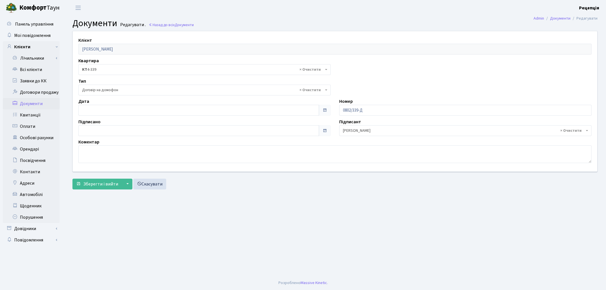
select select "292"
type input "[DATE]"
click at [96, 107] on input "[DATE]" at bounding box center [198, 110] width 241 height 11
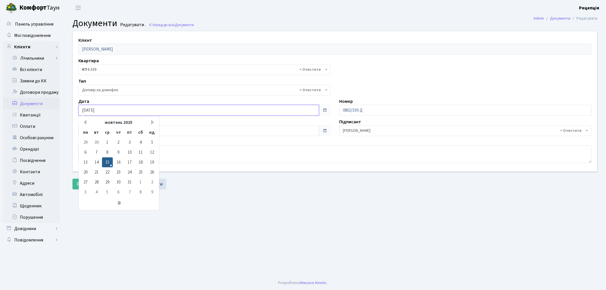
click at [109, 160] on td "15" at bounding box center [107, 162] width 11 height 10
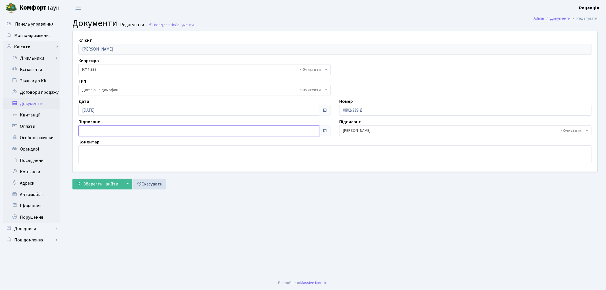
type input "[DATE]"
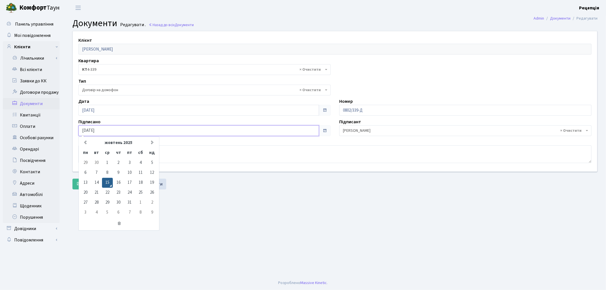
click at [88, 130] on input "15.10.2025" at bounding box center [198, 130] width 241 height 11
click at [107, 181] on td "15" at bounding box center [107, 183] width 11 height 10
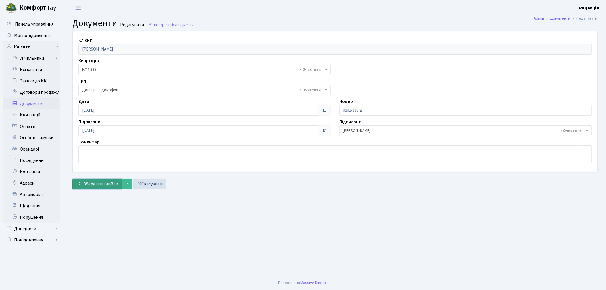
click at [101, 181] on span "Зберегти і вийти" at bounding box center [100, 184] width 35 height 6
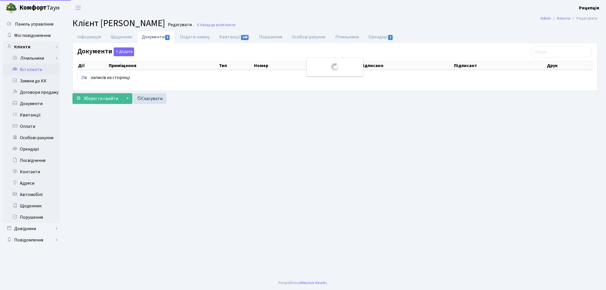
select select "25"
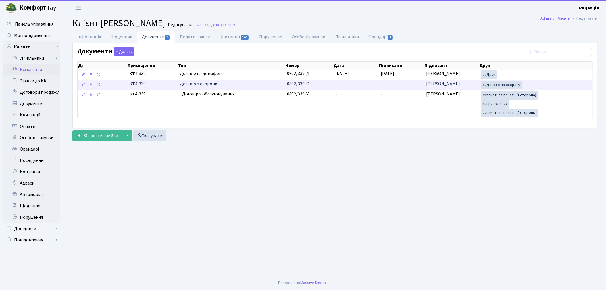
click at [393, 85] on td "-" at bounding box center [401, 85] width 45 height 10
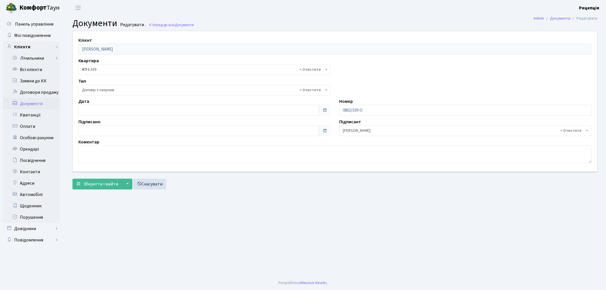
select select "290"
click at [97, 108] on input "[DATE]" at bounding box center [198, 110] width 241 height 11
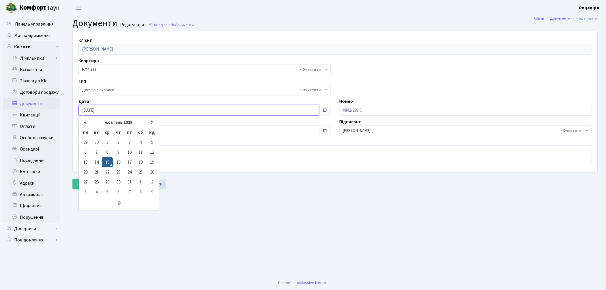
click at [117, 109] on input "[DATE]" at bounding box center [198, 110] width 241 height 11
type input "15.10.2020"
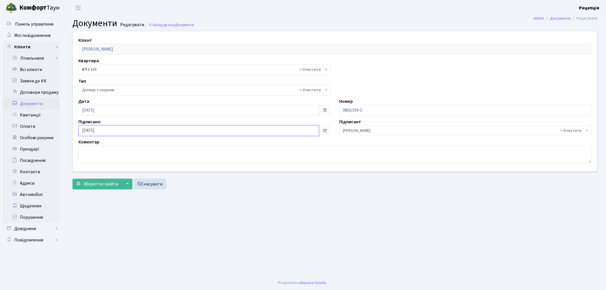
click at [109, 131] on input "[DATE]" at bounding box center [198, 130] width 241 height 11
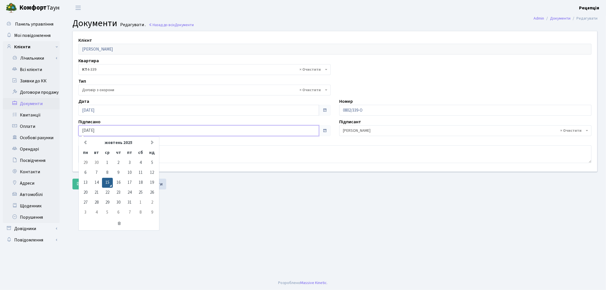
type input "15.10.2020"
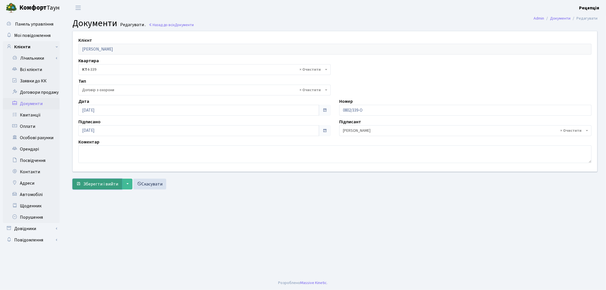
click at [101, 188] on button "Зберегти і вийти" at bounding box center [96, 184] width 49 height 11
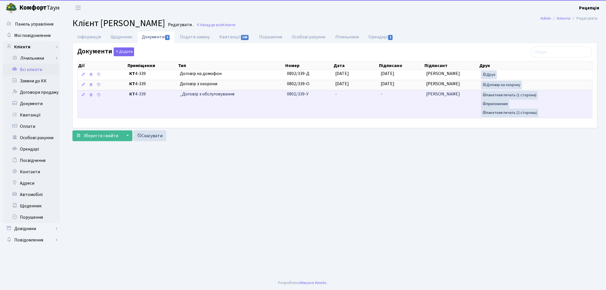
click at [336, 103] on td "-" at bounding box center [355, 104] width 45 height 28
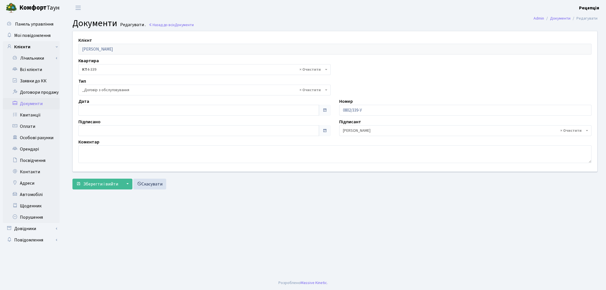
select select "289"
type input "[DATE]"
click at [104, 111] on input "[DATE]" at bounding box center [198, 110] width 241 height 11
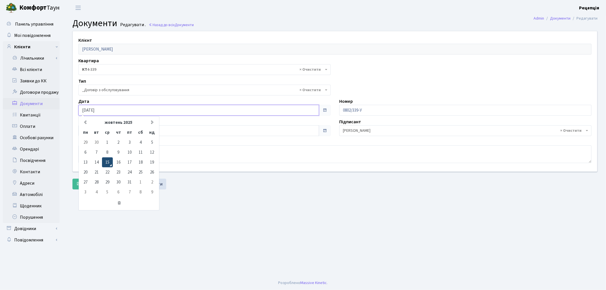
click at [109, 161] on td "15" at bounding box center [107, 162] width 11 height 10
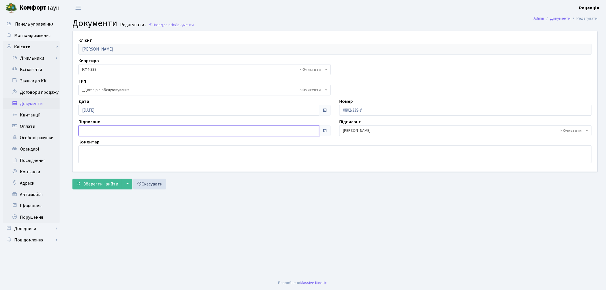
type input "15.10.2025"
drag, startPoint x: 93, startPoint y: 131, endPoint x: 95, endPoint y: 134, distance: 3.2
click at [93, 131] on input "15.10.2025" at bounding box center [198, 130] width 241 height 11
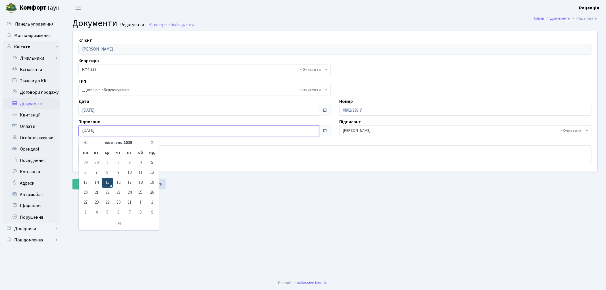
click at [107, 183] on td "15" at bounding box center [107, 183] width 11 height 10
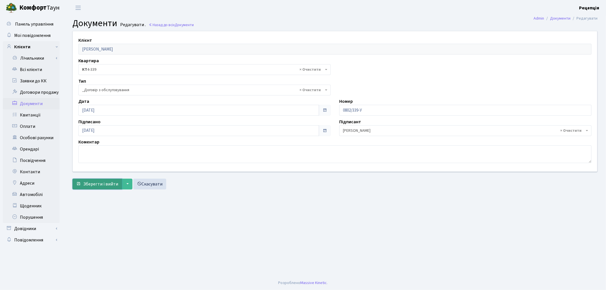
click at [98, 180] on button "Зберегти і вийти" at bounding box center [96, 184] width 49 height 11
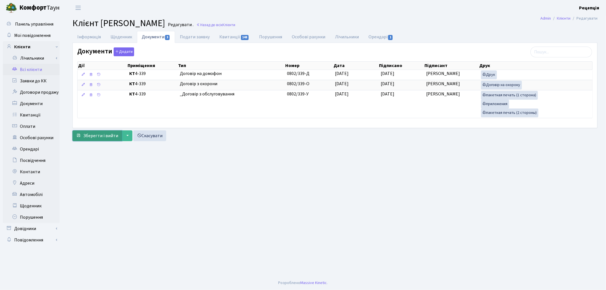
click at [95, 138] on span "Зберегти і вийти" at bounding box center [100, 136] width 35 height 6
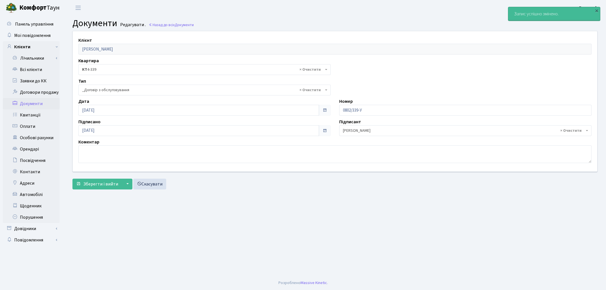
select select "289"
click at [36, 69] on link "Всі клієнти" at bounding box center [31, 69] width 57 height 11
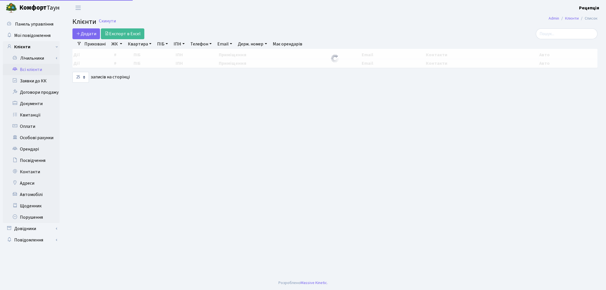
select select "25"
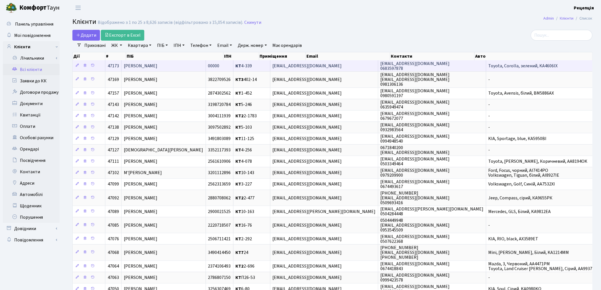
click at [158, 65] on span "[PERSON_NAME]" at bounding box center [141, 66] width 34 height 6
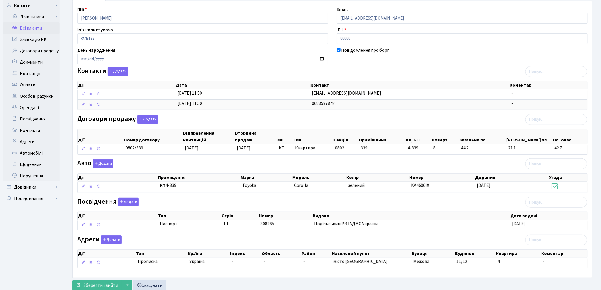
scroll to position [61, 0]
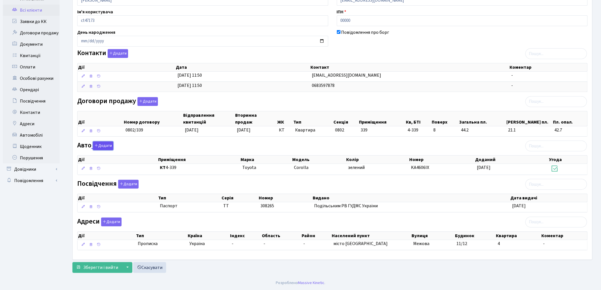
click at [100, 147] on button "Додати" at bounding box center [103, 146] width 20 height 9
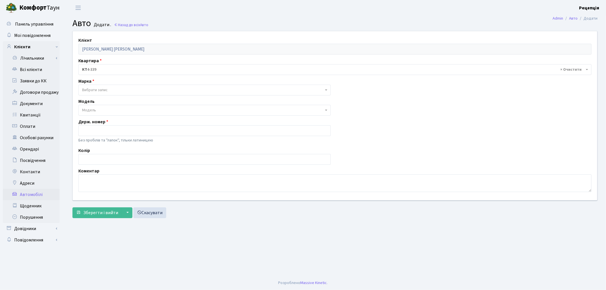
click at [92, 90] on span "Вибрати запис" at bounding box center [95, 90] width 26 height 6
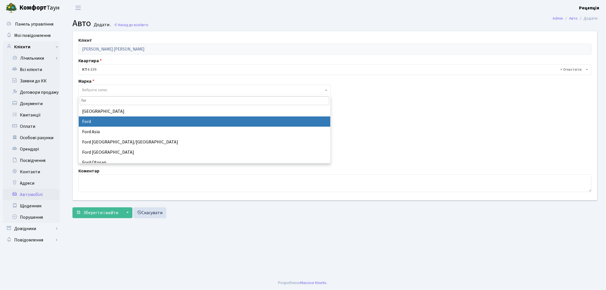
type input "for"
select select "48"
select select
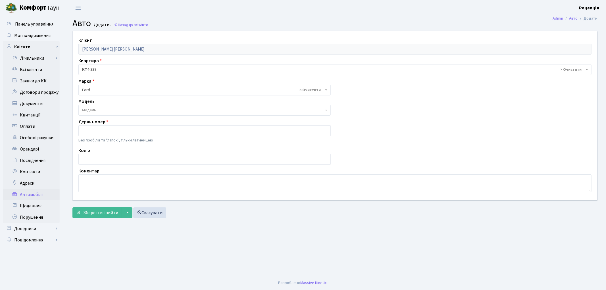
click at [95, 110] on span "Модель" at bounding box center [89, 110] width 14 height 6
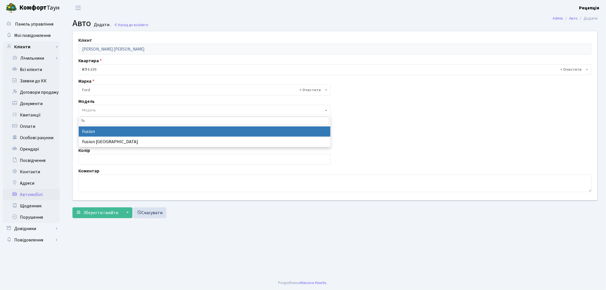
type input "fu"
select select "784"
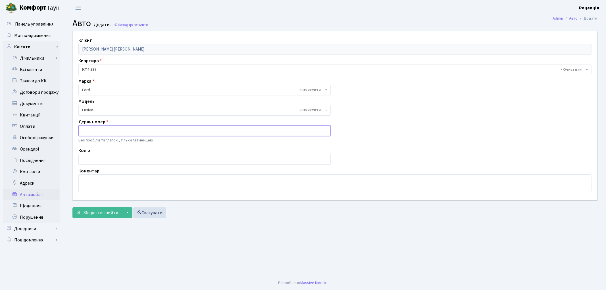
click at [101, 132] on input "text" at bounding box center [204, 130] width 252 height 11
click at [95, 158] on input "text" at bounding box center [204, 159] width 252 height 11
type input "білий"
click at [101, 126] on input "text" at bounding box center [204, 130] width 252 height 11
click at [80, 131] on input "4480" at bounding box center [204, 130] width 252 height 11
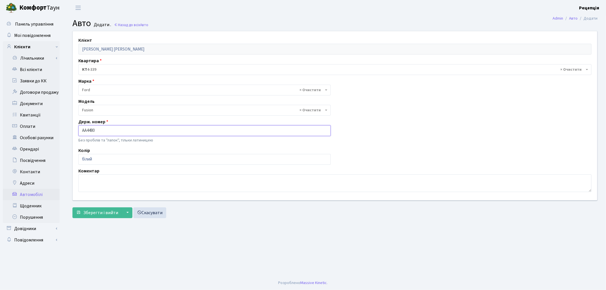
click at [103, 133] on input "AA4480" at bounding box center [204, 130] width 252 height 11
type input "AA4480KC"
click at [94, 214] on span "Зберегти і вийти" at bounding box center [100, 213] width 35 height 6
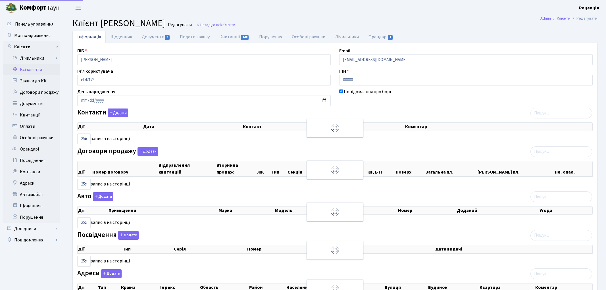
select select "25"
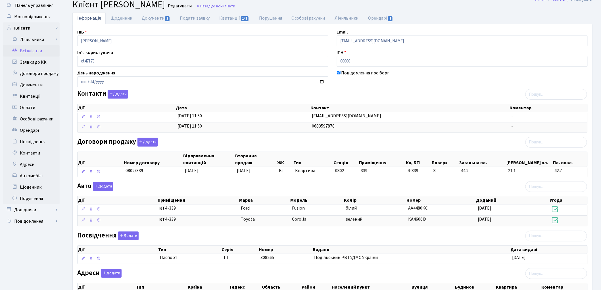
scroll to position [16, 0]
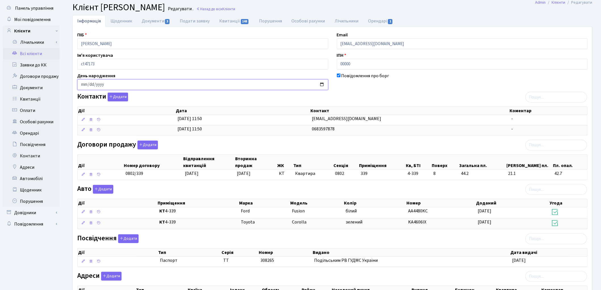
click at [84, 84] on input "date" at bounding box center [202, 84] width 251 height 11
type input "1984-02-23"
click at [84, 84] on input "1984-02-23" at bounding box center [202, 84] width 251 height 11
type input "1984-02-01"
type input "1990-03-01"
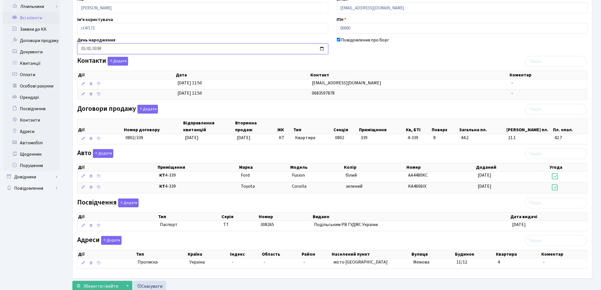
scroll to position [71, 0]
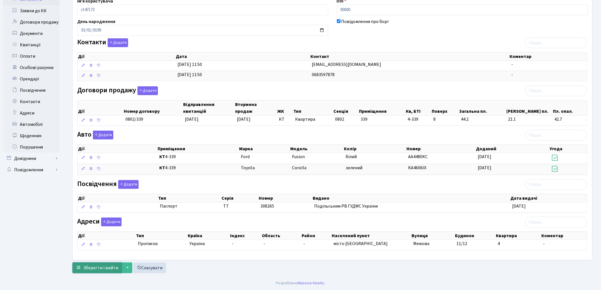
click at [107, 269] on span "Зберегти і вийти" at bounding box center [100, 268] width 35 height 6
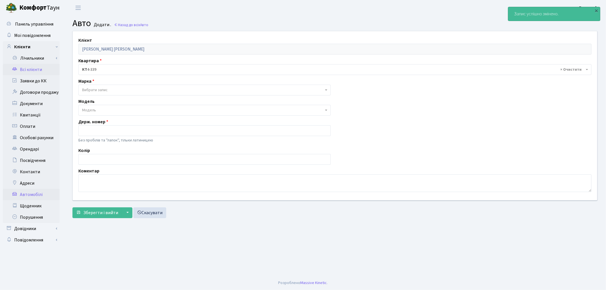
click at [22, 68] on link "Всі клієнти" at bounding box center [31, 69] width 57 height 11
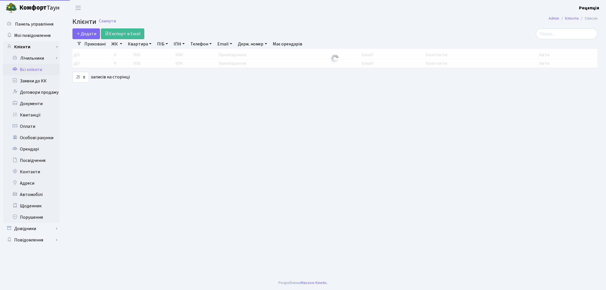
select select "25"
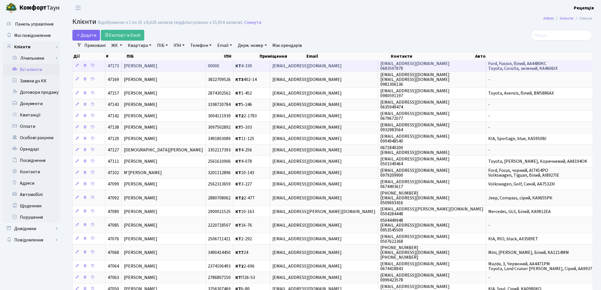
click at [158, 68] on span "[PERSON_NAME]" at bounding box center [141, 66] width 34 height 6
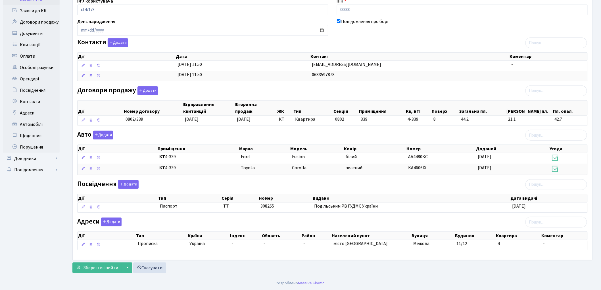
scroll to position [71, 0]
click at [601, 154] on div "Інформація Щоденник Документи 3 Подати заявку Квитанції 148 Порушення Особові р…" at bounding box center [332, 118] width 537 height 315
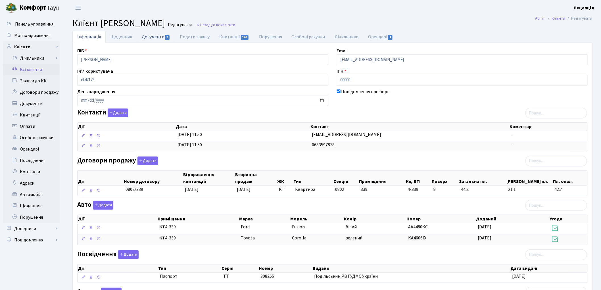
click at [157, 39] on link "Документи 3" at bounding box center [156, 37] width 38 height 12
select select "25"
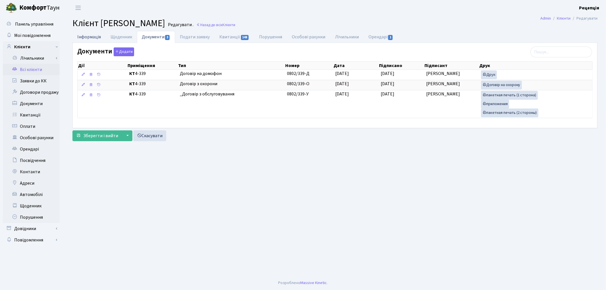
click at [95, 36] on link "Інформація" at bounding box center [88, 37] width 33 height 12
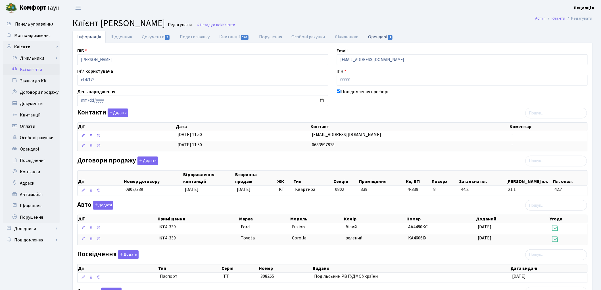
click at [378, 37] on link "Орендарі 1" at bounding box center [381, 37] width 34 height 12
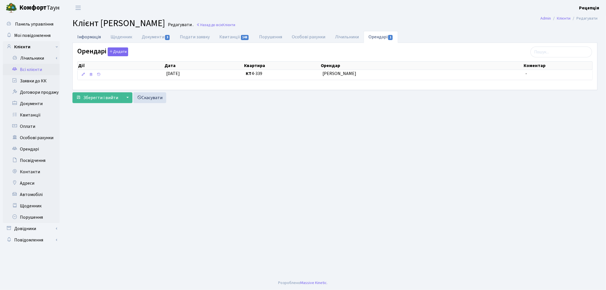
click at [86, 36] on link "Інформація" at bounding box center [88, 37] width 33 height 12
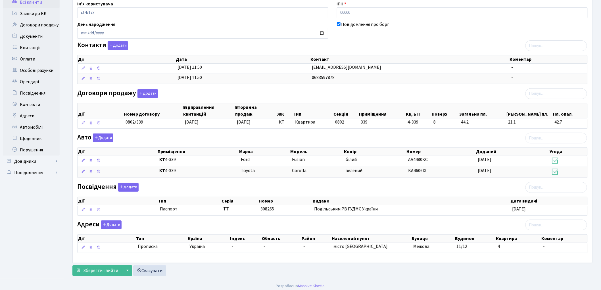
scroll to position [71, 0]
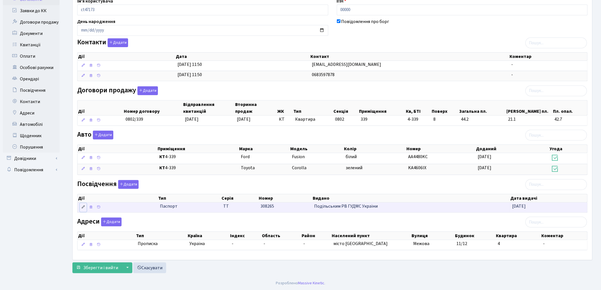
click at [84, 208] on icon at bounding box center [83, 207] width 4 height 4
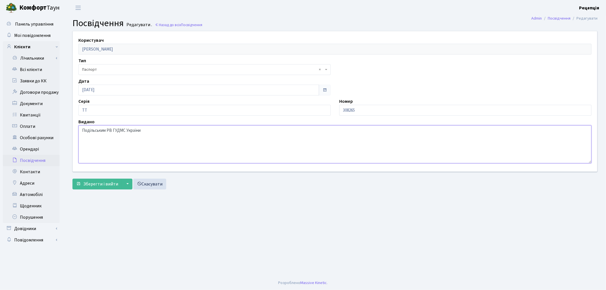
click at [152, 133] on textarea "Подільським РВ ГУДМС України" at bounding box center [334, 144] width 513 height 38
type textarea "Подільським РВ ГУДМС України в місті [GEOGRAPHIC_DATA]"
click at [103, 182] on span "Зберегти і вийти" at bounding box center [100, 184] width 35 height 6
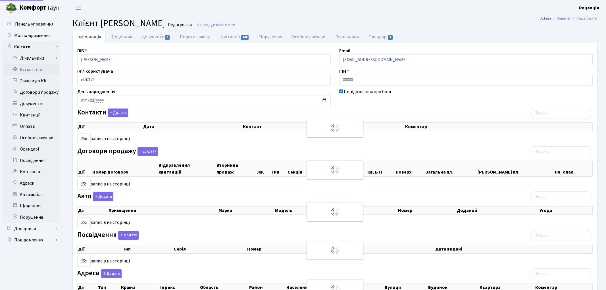
select select "25"
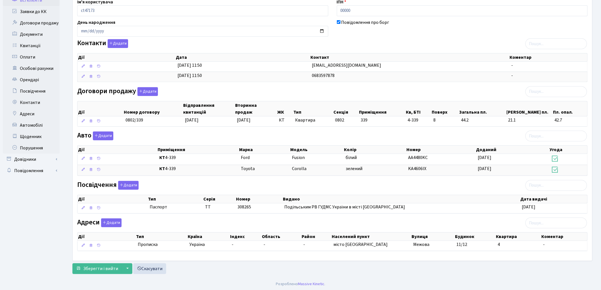
scroll to position [71, 0]
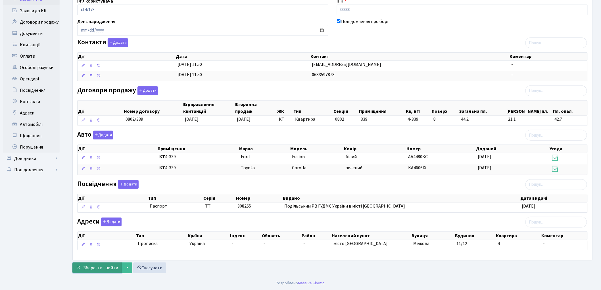
click at [87, 268] on span "Зберегти і вийти" at bounding box center [100, 268] width 35 height 6
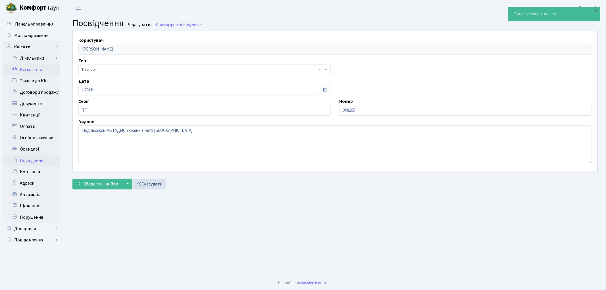
click at [30, 74] on link "Всі клієнти" at bounding box center [31, 69] width 57 height 11
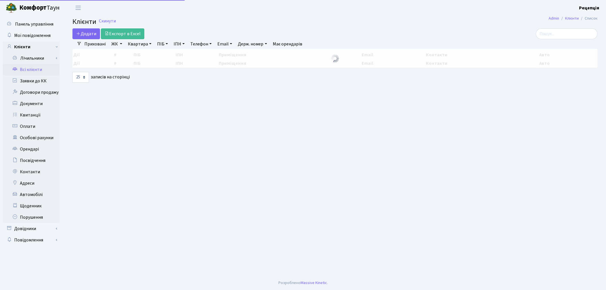
select select "25"
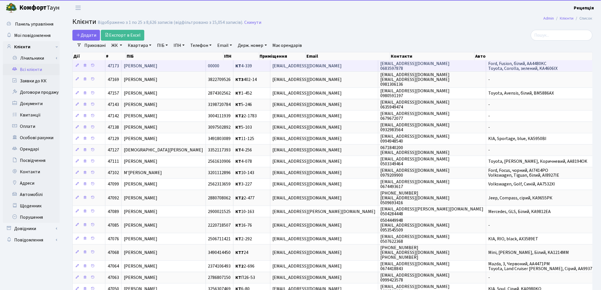
click at [158, 63] on span "[PERSON_NAME]" at bounding box center [141, 66] width 34 height 6
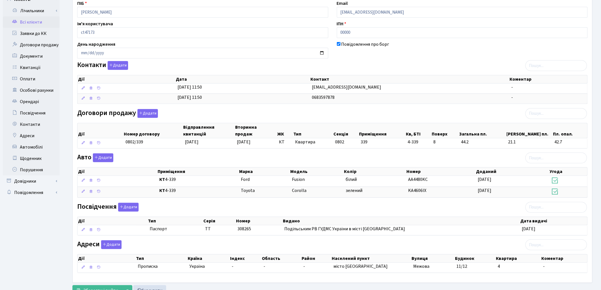
scroll to position [71, 0]
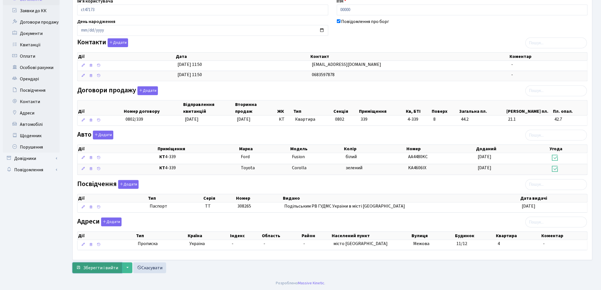
click at [104, 268] on span "Зберегти і вийти" at bounding box center [100, 268] width 35 height 6
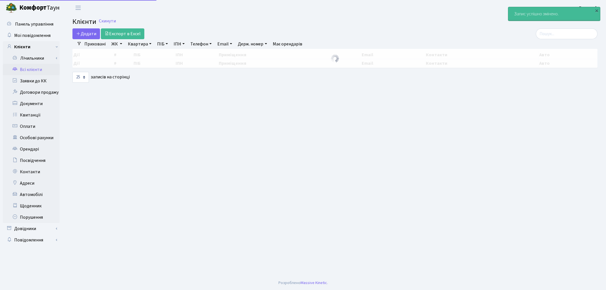
select select "25"
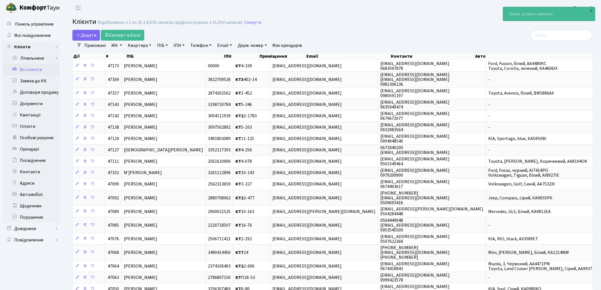
click at [27, 69] on link "Всі клієнти" at bounding box center [31, 69] width 57 height 11
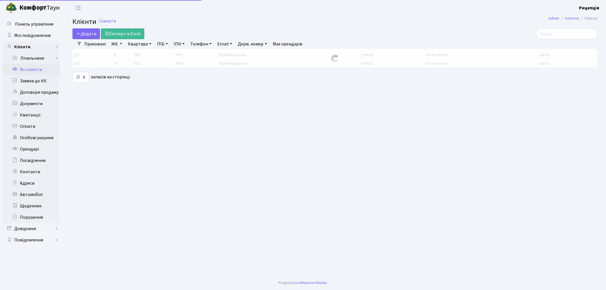
select select "25"
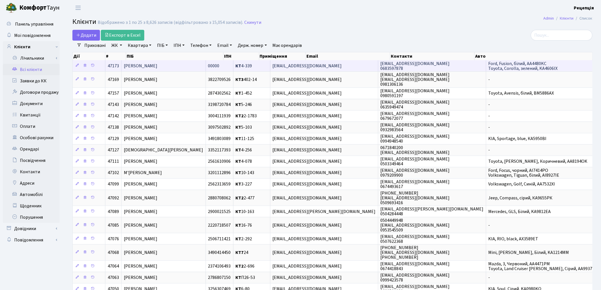
click at [157, 63] on span "[PERSON_NAME]" at bounding box center [141, 66] width 34 height 6
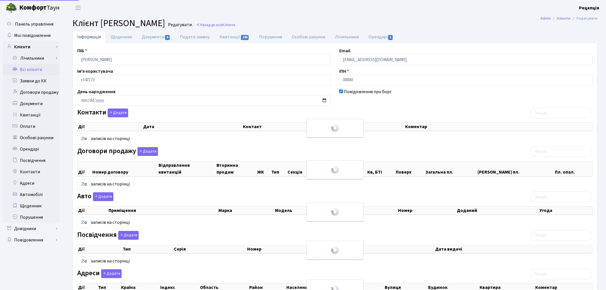
select select "25"
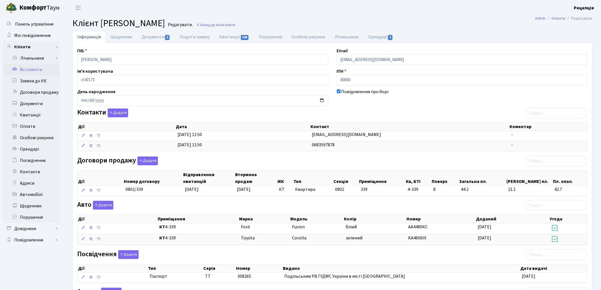
click at [42, 67] on link "Всі клієнти" at bounding box center [31, 69] width 57 height 11
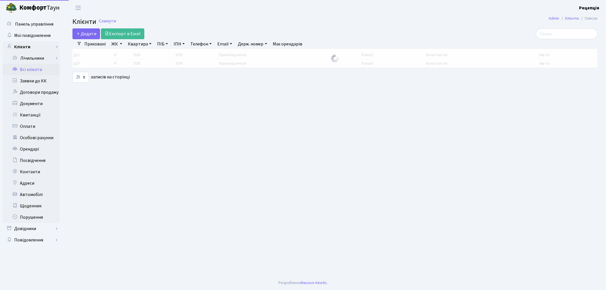
select select "25"
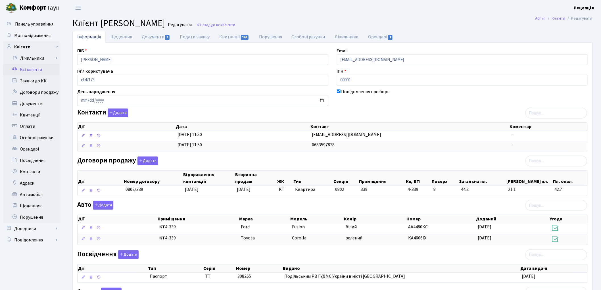
click at [36, 67] on link "Всі клієнти" at bounding box center [31, 69] width 57 height 11
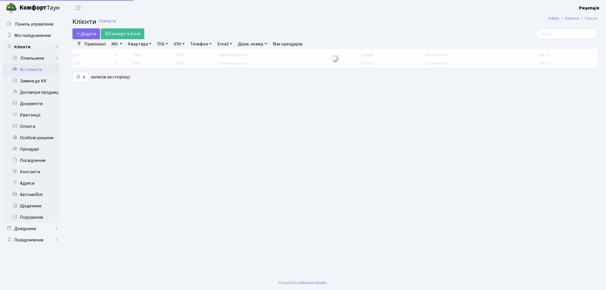
select select "25"
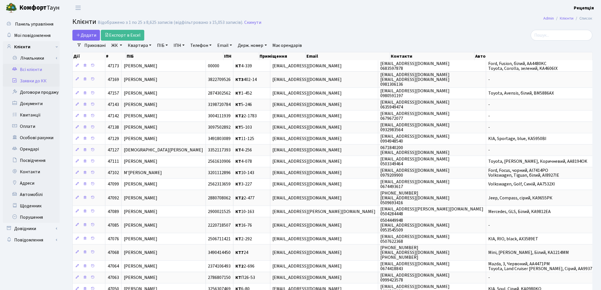
click at [24, 83] on link "Заявки до КК" at bounding box center [31, 80] width 57 height 11
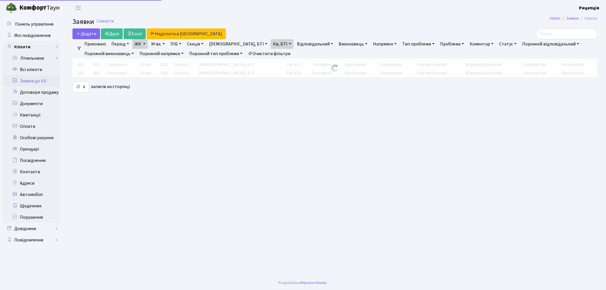
select select "25"
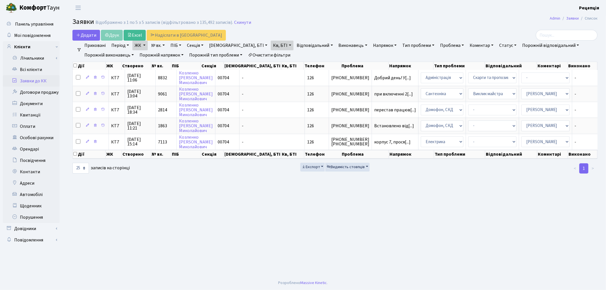
click at [269, 52] on link "Очистити фільтри" at bounding box center [269, 55] width 47 height 10
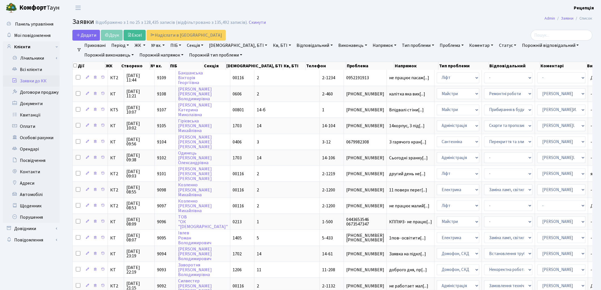
click at [155, 47] on link "№ вх." at bounding box center [158, 46] width 18 height 10
type input "9082"
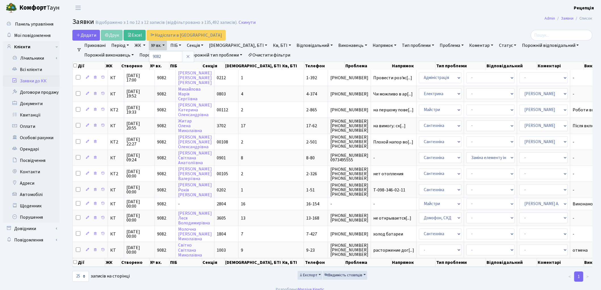
click at [283, 54] on link "Очистити фільтри" at bounding box center [269, 55] width 47 height 10
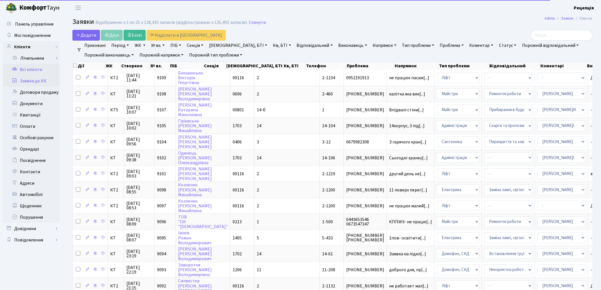
click at [43, 69] on link "Всі клієнти" at bounding box center [31, 69] width 57 height 11
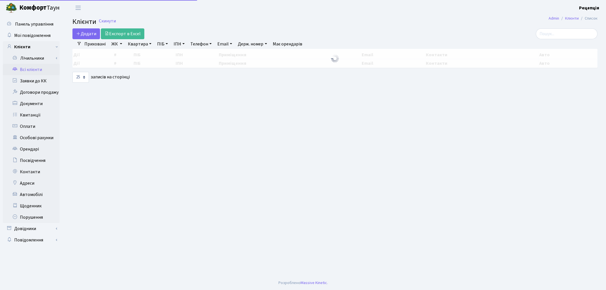
select select "25"
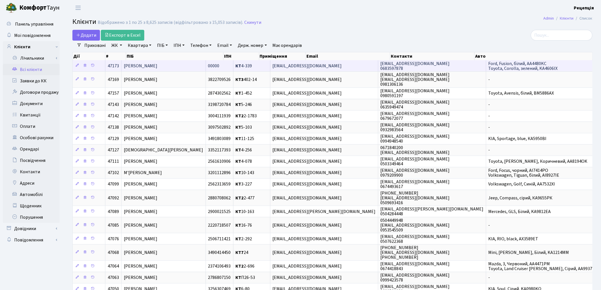
click at [206, 70] on td "[PERSON_NAME]" at bounding box center [164, 65] width 84 height 11
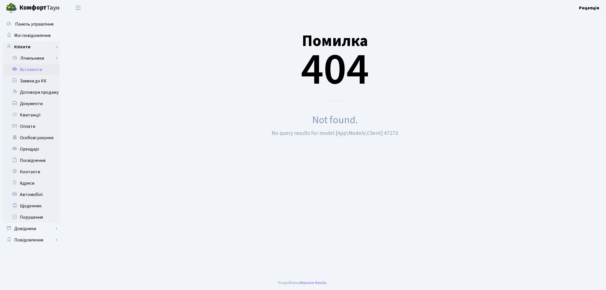
click at [32, 67] on link "Всі клієнти" at bounding box center [31, 69] width 57 height 11
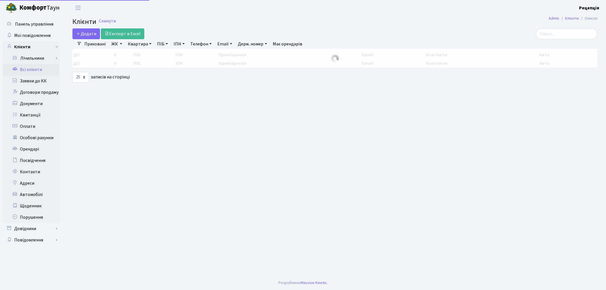
select select "25"
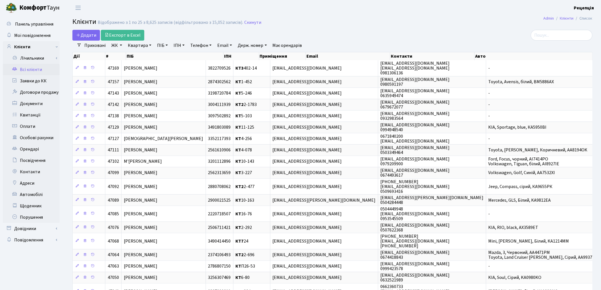
click at [163, 49] on link "ПІБ" at bounding box center [162, 46] width 15 height 10
type input "вікторова"
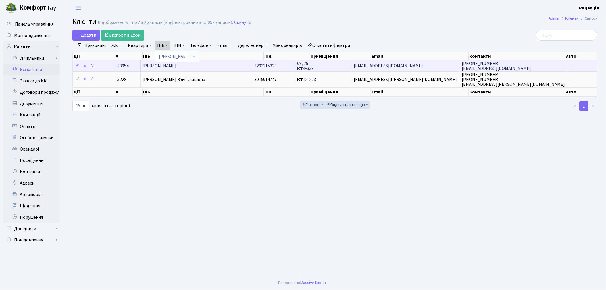
click at [232, 64] on td "[PERSON_NAME]" at bounding box center [196, 65] width 111 height 11
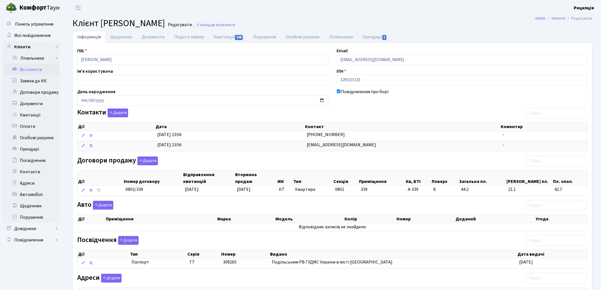
click at [27, 70] on link "Всі клієнти" at bounding box center [31, 69] width 57 height 11
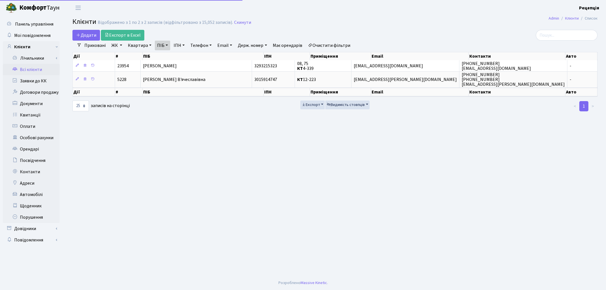
select select "25"
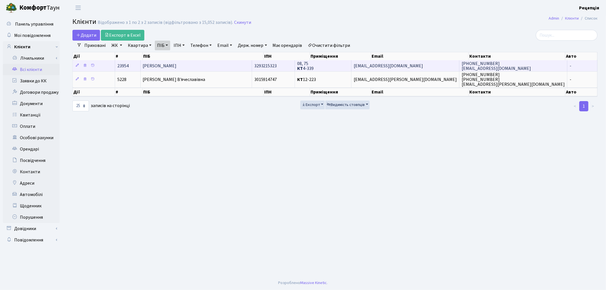
click at [252, 64] on td "[PERSON_NAME]" at bounding box center [196, 65] width 111 height 11
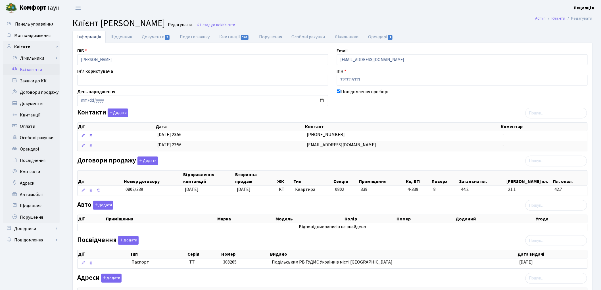
click at [28, 68] on link "Всі клієнти" at bounding box center [31, 69] width 57 height 11
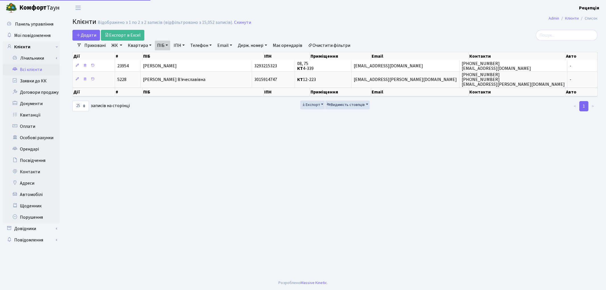
select select "25"
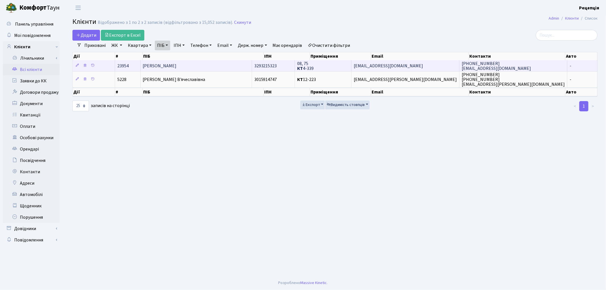
click at [177, 67] on span "[PERSON_NAME]" at bounding box center [160, 66] width 34 height 6
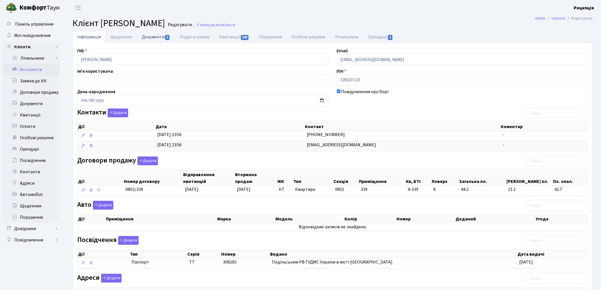
click at [156, 39] on link "Документи 3" at bounding box center [156, 37] width 38 height 12
select select "25"
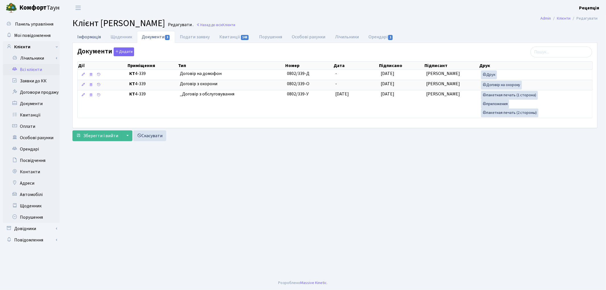
click at [90, 39] on link "Інформація" at bounding box center [88, 37] width 33 height 12
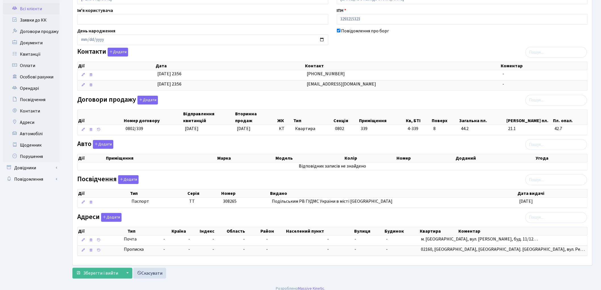
scroll to position [68, 0]
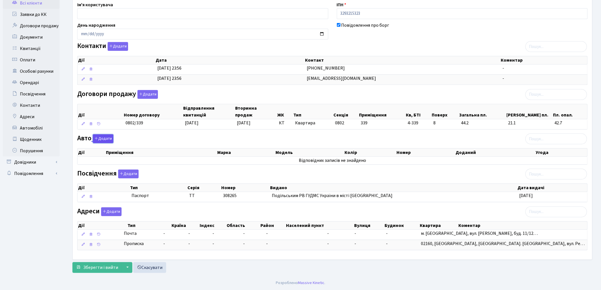
click at [101, 137] on button "Додати" at bounding box center [103, 138] width 20 height 9
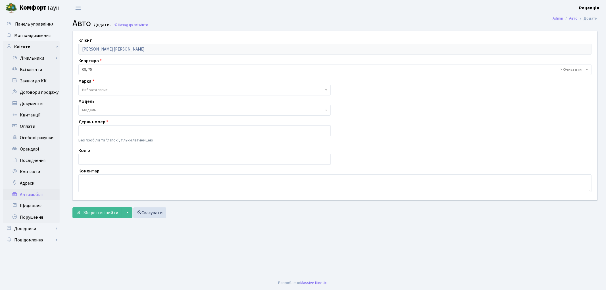
click at [103, 68] on span "× 08, 75" at bounding box center [333, 70] width 503 height 6
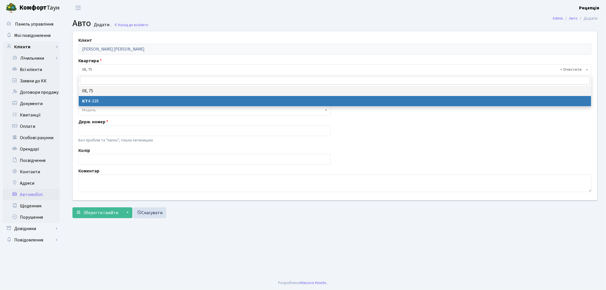
select select "178812"
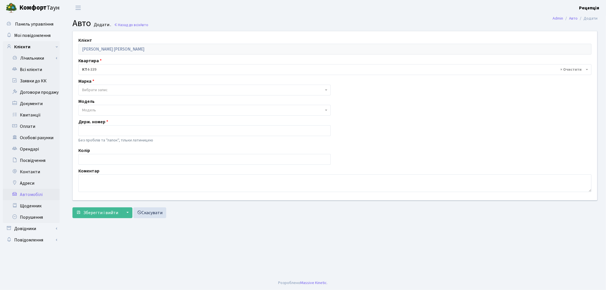
click at [95, 89] on span "Вибрати запис" at bounding box center [95, 90] width 26 height 6
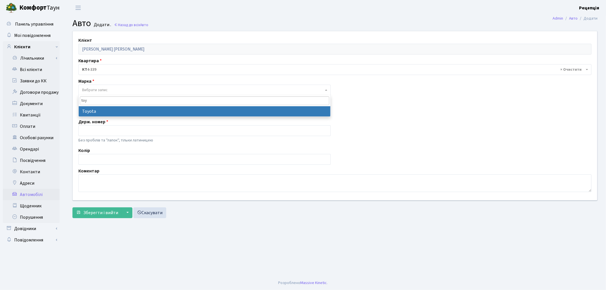
type input "toy"
select select "130"
select select
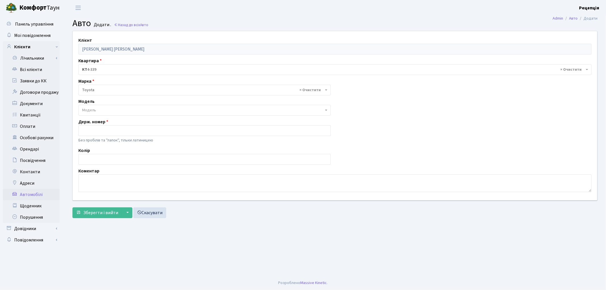
click at [101, 109] on span "Модель" at bounding box center [203, 110] width 242 height 6
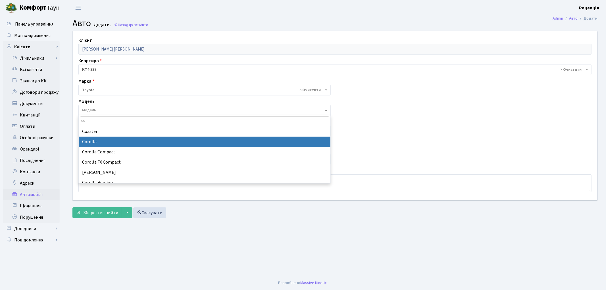
type input "co"
select select "2314"
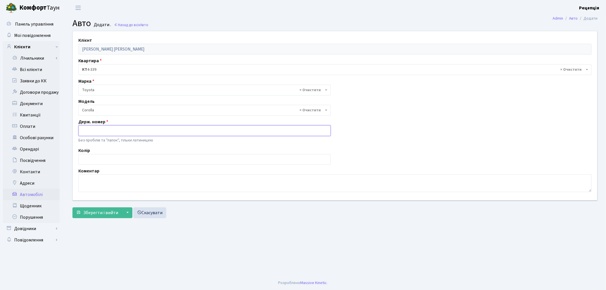
click at [91, 133] on input "text" at bounding box center [204, 130] width 252 height 11
type input "KA4606IX"
click at [106, 159] on input "text" at bounding box center [204, 159] width 252 height 11
type input "білий"
click at [99, 211] on span "Зберегти і вийти" at bounding box center [100, 213] width 35 height 6
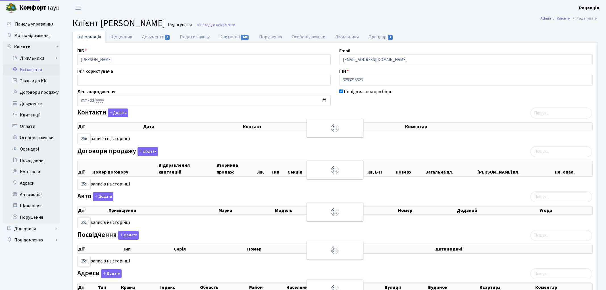
select select "25"
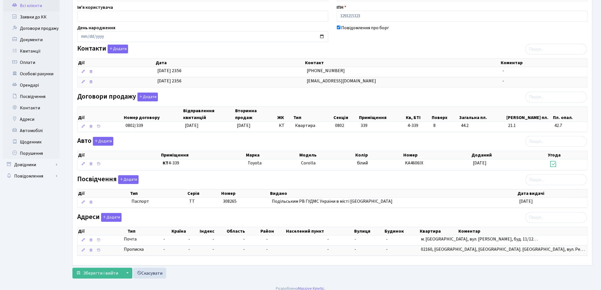
scroll to position [70, 0]
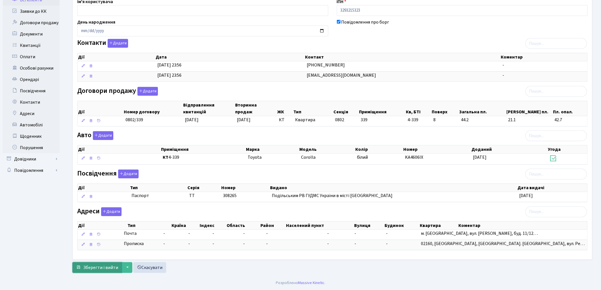
click at [87, 268] on span "Зберегти і вийти" at bounding box center [100, 268] width 35 height 6
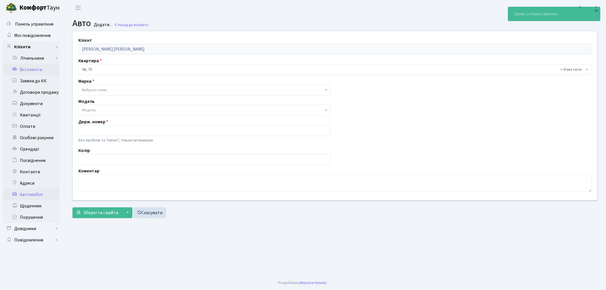
click at [24, 72] on link "Всі клієнти" at bounding box center [31, 69] width 57 height 11
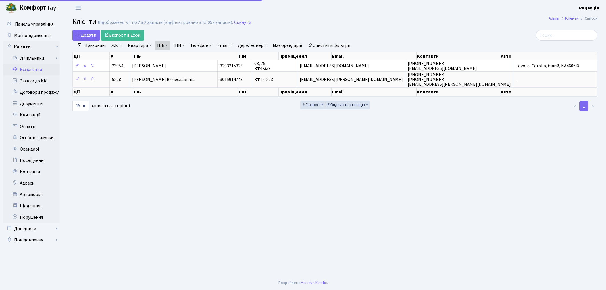
select select "25"
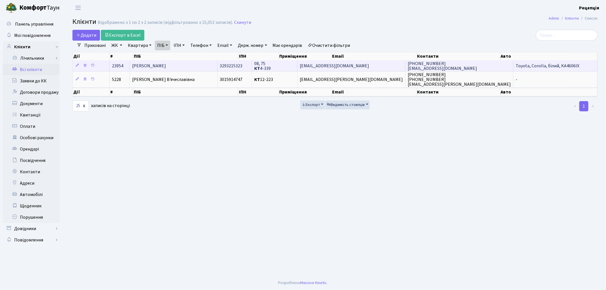
click at [162, 66] on span "[PERSON_NAME]" at bounding box center [149, 66] width 34 height 6
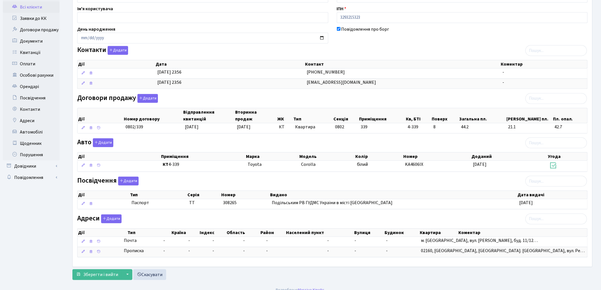
scroll to position [70, 0]
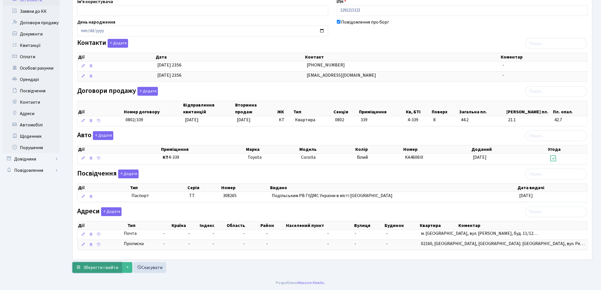
click at [96, 267] on span "Зберегти і вийти" at bounding box center [100, 268] width 35 height 6
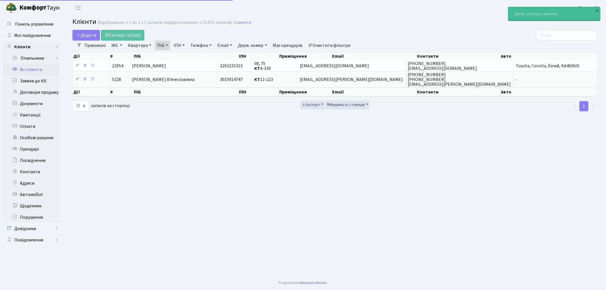
select select "25"
click at [169, 43] on link "ПІБ" at bounding box center [162, 46] width 15 height 10
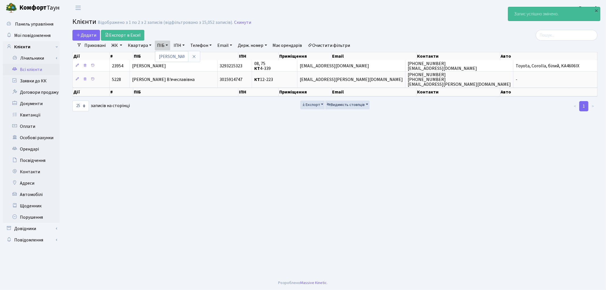
click at [169, 43] on link "ПІБ" at bounding box center [162, 46] width 15 height 10
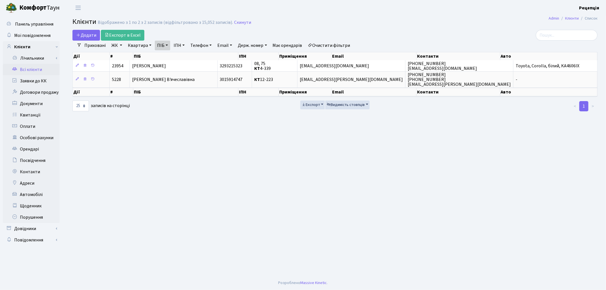
click at [169, 43] on link "ПІБ" at bounding box center [162, 46] width 15 height 10
click at [178, 57] on input "вікторова" at bounding box center [171, 56] width 33 height 11
type input "[PERSON_NAME]"
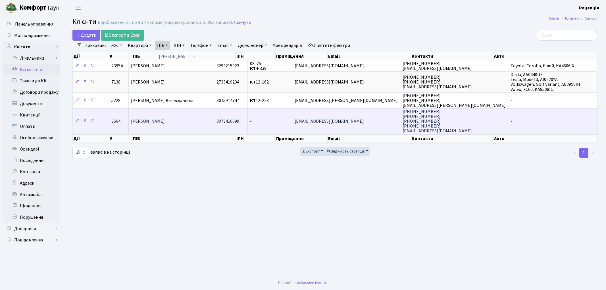
click at [165, 118] on span "[PERSON_NAME]" at bounding box center [148, 121] width 34 height 6
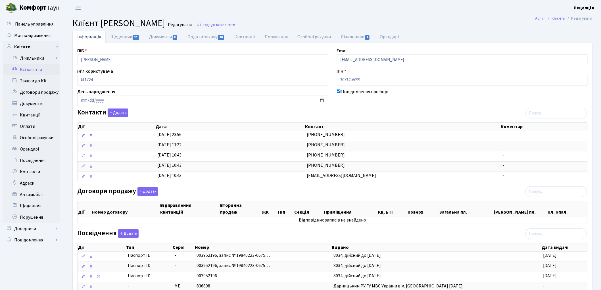
click at [31, 70] on link "Всі клієнти" at bounding box center [31, 69] width 57 height 11
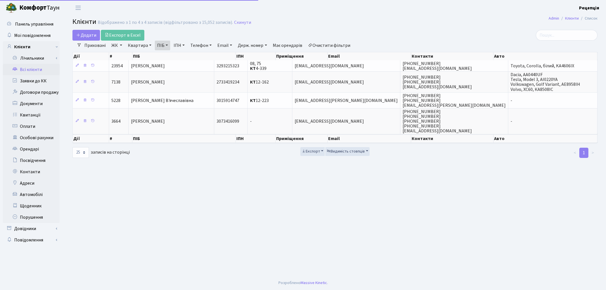
select select "25"
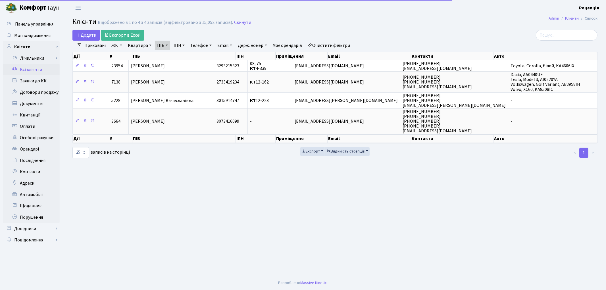
click at [336, 43] on link "Очистити фільтри" at bounding box center [329, 46] width 47 height 10
